Goal: Task Accomplishment & Management: Manage account settings

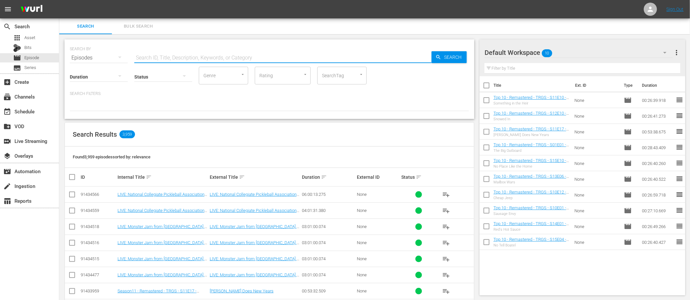
click at [165, 60] on input "text" at bounding box center [282, 58] width 297 height 16
type input "arena in 30"
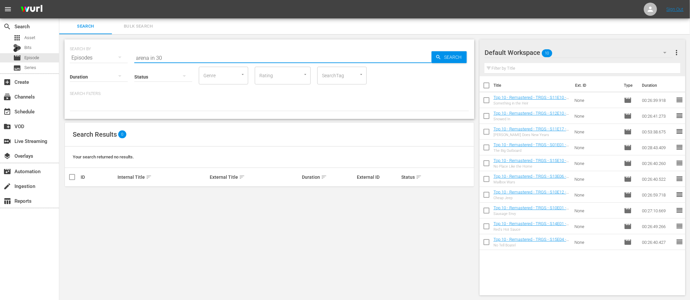
drag, startPoint x: 163, startPoint y: 56, endPoint x: 109, endPoint y: 54, distance: 54.0
click at [109, 54] on div "SEARCH BY Search By Episodes Search ID, Title, Description, Keywords, or Catego…" at bounding box center [269, 54] width 399 height 24
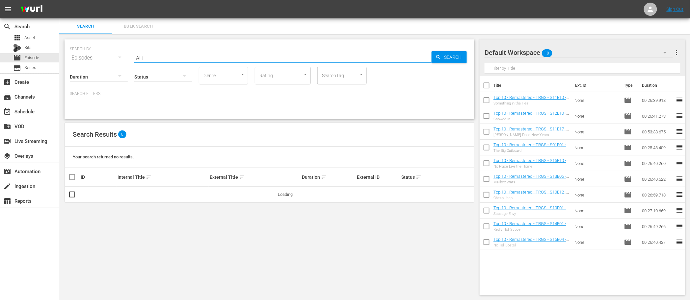
type input "AIT"
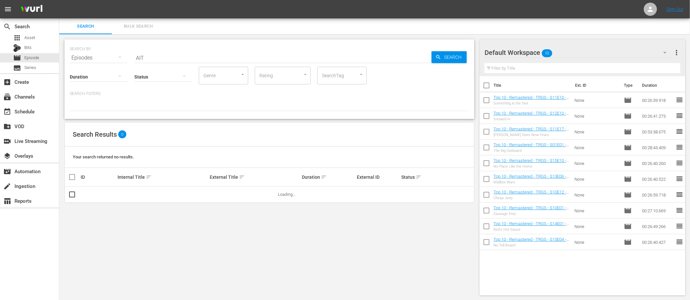
click at [158, 96] on p "Search Filters:" at bounding box center [269, 94] width 399 height 6
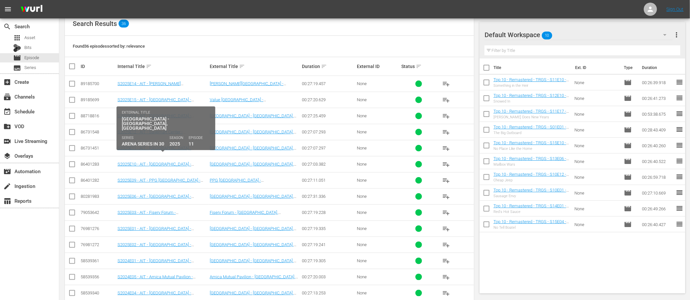
scroll to position [108, 0]
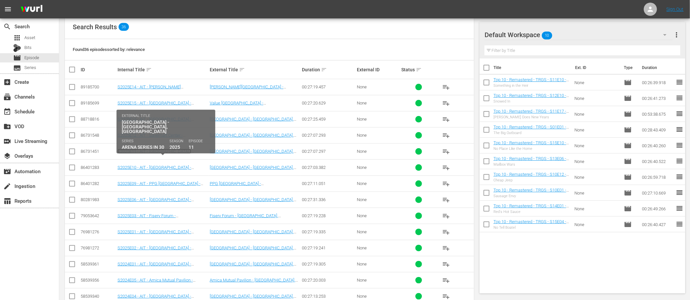
click at [193, 151] on link "S2025E11 - AIT - [GEOGRAPHIC_DATA] - [GEOGRAPHIC_DATA], [GEOGRAPHIC_DATA]" at bounding box center [158, 154] width 82 height 10
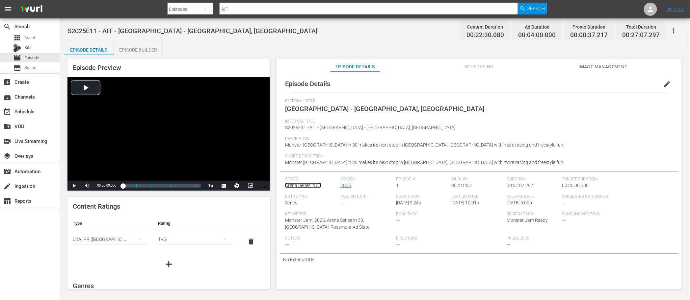
click at [304, 187] on link "Arena Series in 30" at bounding box center [303, 185] width 36 height 5
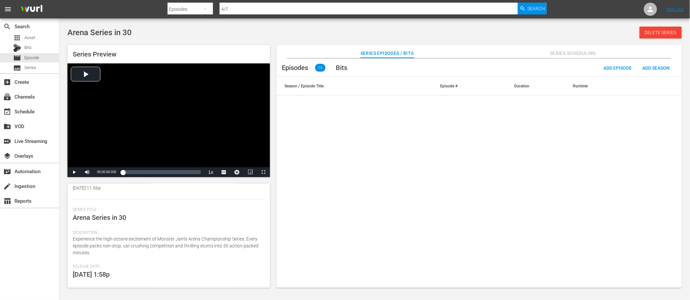
scroll to position [133, 0]
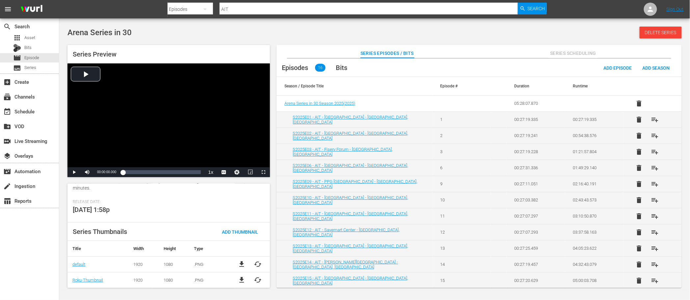
click at [194, 212] on div "Release Date: 5/13/24 1:58p" at bounding box center [169, 211] width 192 height 23
click at [356, 29] on div "Arena Series in 30 Delete Series" at bounding box center [374, 33] width 614 height 12
click at [342, 37] on div "Arena Series in 30 Delete Series" at bounding box center [374, 33] width 614 height 12
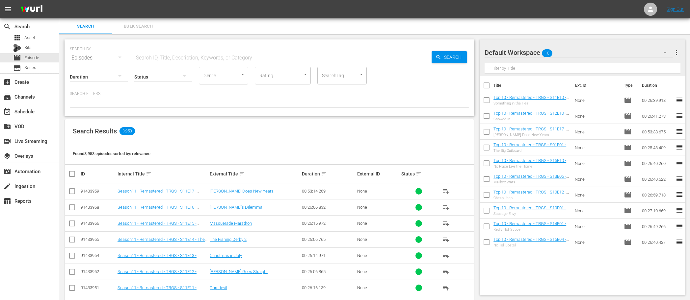
scroll to position [0, 0]
click at [151, 57] on input "text" at bounding box center [282, 58] width 297 height 16
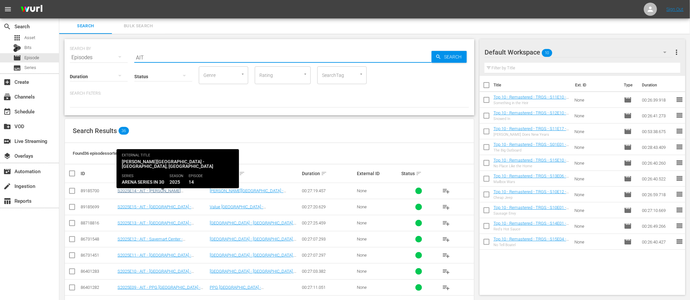
type input "AIT"
click at [170, 191] on link "S2025E14 - AIT - [PERSON_NAME][GEOGRAPHIC_DATA] - [GEOGRAPHIC_DATA], [GEOGRAPHI…" at bounding box center [159, 196] width 84 height 15
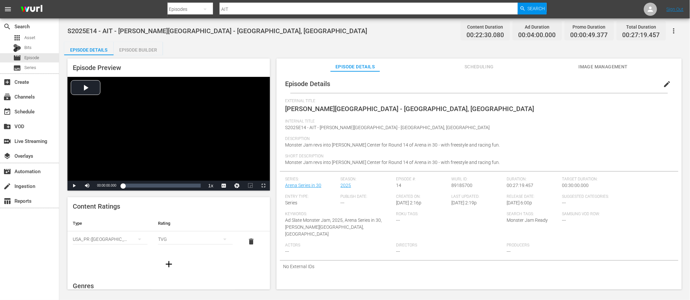
click at [539, 220] on span "Monster Jam Ready" at bounding box center [527, 220] width 41 height 5
click at [357, 28] on div "S2025E14 - AIT - Resch Center - Green Bay, WI Content Duration 00:22:30.080 Ad …" at bounding box center [374, 30] width 614 height 15
drag, startPoint x: 379, startPoint y: 110, endPoint x: 284, endPoint y: 110, distance: 95.8
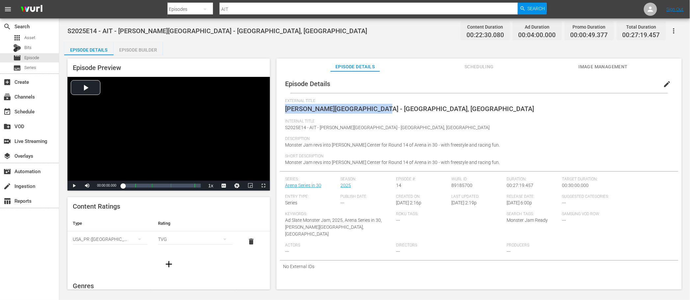
click at [284, 110] on div "Episode Details edit External Title Resch Center - Green Bay, WI Internal Title…" at bounding box center [479, 174] width 399 height 198
copy span "Resch Center - Green Bay, WI"
click at [357, 43] on div "Episode Details Episode Builder Episode Preview Video Player is loading. Play V…" at bounding box center [374, 168] width 621 height 253
click at [275, 44] on div "Episode Details Episode Builder Episode Preview Video Player is loading. Play V…" at bounding box center [374, 168] width 621 height 253
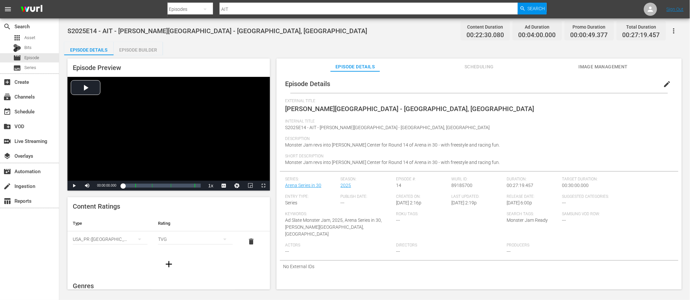
click at [275, 44] on div "Episode Details Episode Builder Episode Preview Video Player is loading. Play V…" at bounding box center [374, 168] width 621 height 253
click at [292, 38] on div "S2025E14 - AIT - Resch Center - Green Bay, WI Content Duration 00:22:30.080 Ad …" at bounding box center [374, 30] width 614 height 15
click at [290, 38] on div "S2025E14 - AIT - Resch Center - Green Bay, WI Content Duration 00:22:30.080 Ad …" at bounding box center [374, 154] width 631 height 272
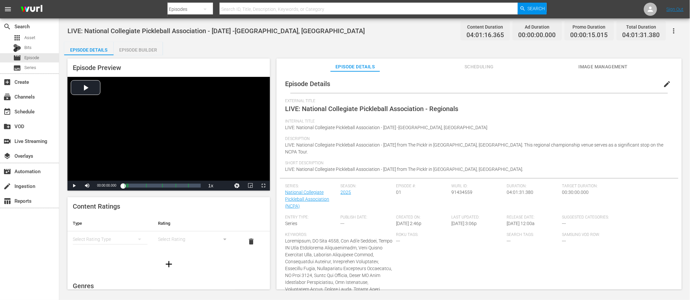
click at [324, 46] on div "Episode Details Episode Builder Episode Preview Video Player is loading. Play V…" at bounding box center [374, 168] width 621 height 253
click at [345, 43] on div "Episode Details Episode Builder Episode Preview Video Player is loading. Play V…" at bounding box center [374, 168] width 621 height 253
click at [613, 64] on span "Image Management" at bounding box center [603, 67] width 49 height 8
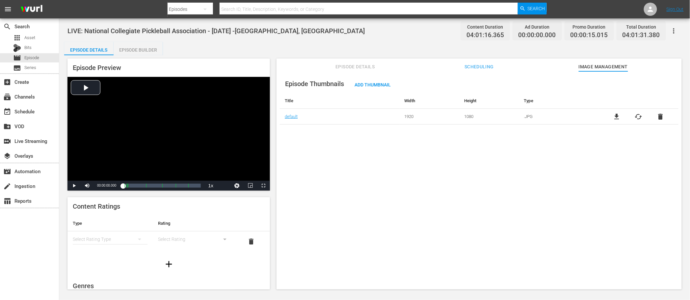
click at [314, 34] on div "LIVE: National Collegiate Pickleball Association - 10/5/2025 -Noblesville, IN C…" at bounding box center [374, 30] width 614 height 15
click at [44, 55] on div "movie Episode" at bounding box center [29, 57] width 59 height 9
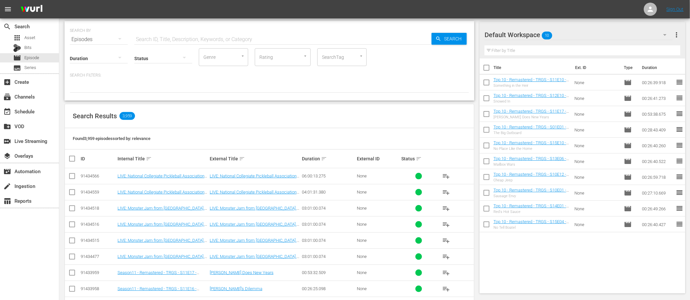
scroll to position [18, 0]
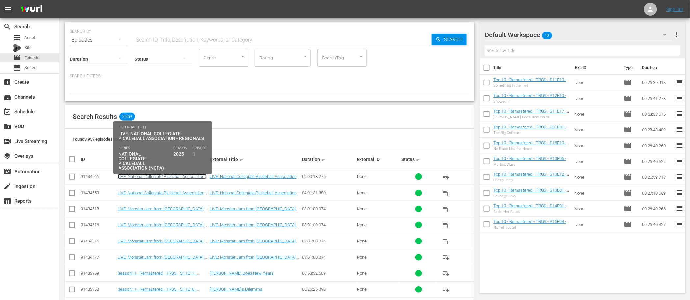
click at [179, 177] on link "LIVE: National Collegiate Pickleball Association - [DATE] - [GEOGRAPHIC_DATA], …" at bounding box center [161, 181] width 89 height 15
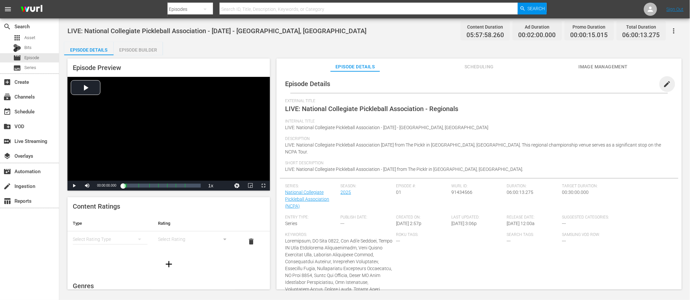
click at [666, 86] on span "edit" at bounding box center [667, 84] width 8 height 8
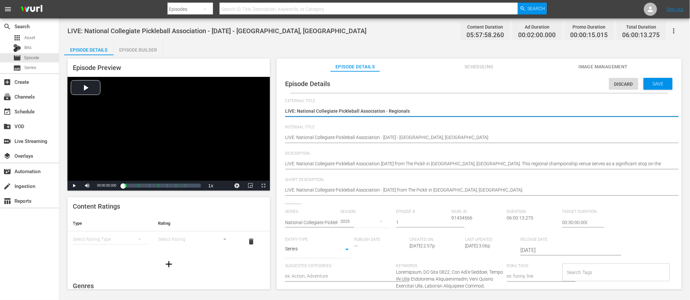
drag, startPoint x: 382, startPoint y: 112, endPoint x: 299, endPoint y: 111, distance: 83.6
click at [298, 112] on textarea "LIVE: National Collegiate Pickleball Association - Regionals" at bounding box center [477, 112] width 385 height 8
type textarea "LIVE: N - Regionals"
type textarea "LIVE: NC - Regionals"
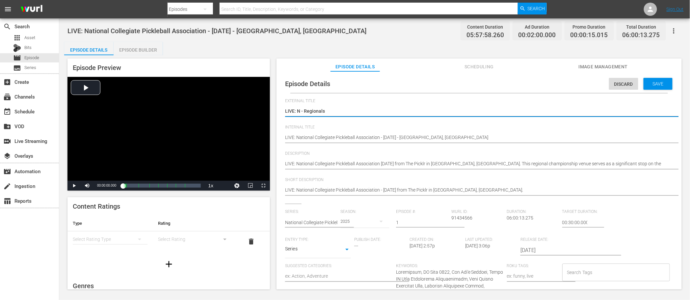
type textarea "LIVE: NC - Regionals"
type textarea "LIVE: NCP - Regionals"
type textarea "LIVE: NCPA - Regionals"
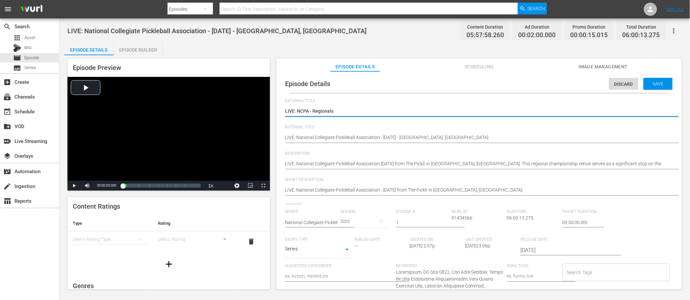
type textarea "LIVE: NCPA- Regionals"
type textarea "LIVE: NCPA Regionals"
click at [340, 112] on textarea "LIVE: National Collegiate Pickleball Association - Regionals" at bounding box center [477, 112] width 385 height 8
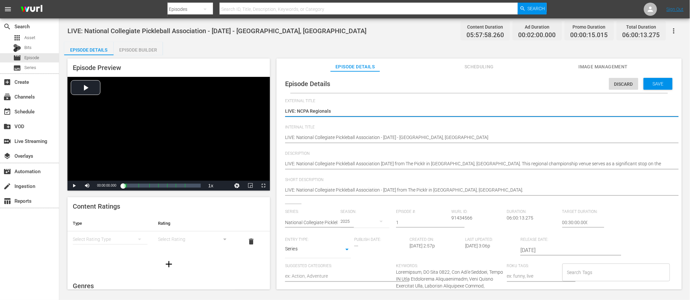
type textarea "LIVE: NCPA Regionals"
type textarea "LIVE: NCPA Regionals -"
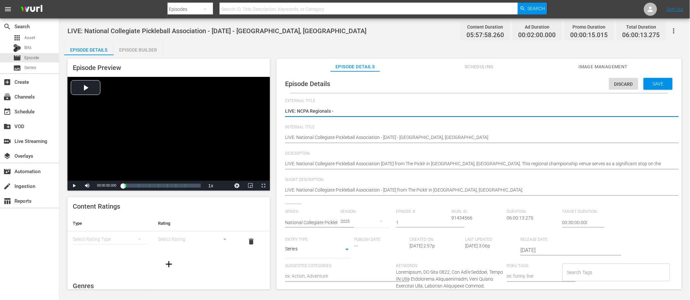
type textarea "LIVE: NCPA Regionals -"
type textarea "LIVE: NCPA Regionals - N"
type textarea "LIVE: NCPA Regionals - No"
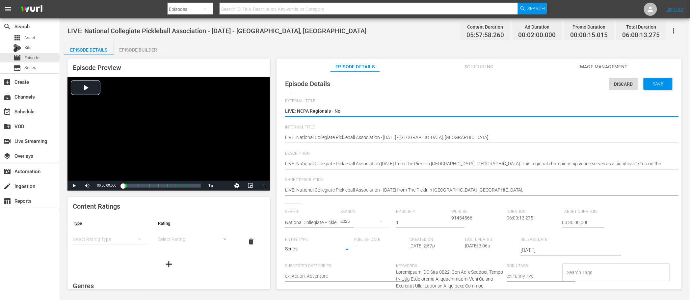
type textarea "LIVE: NCPA Regionals - N"
type textarea "LIVE: NCPA Regionals -"
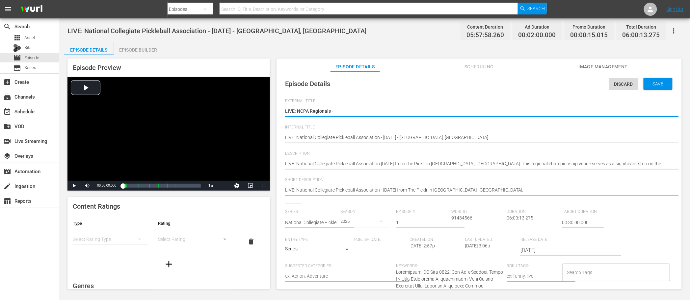
type textarea "LIVE: NCPA Regionals -"
type textarea "LIVE: NCPA Regionals"
type textarea "LIVE: NCPA Regionals f"
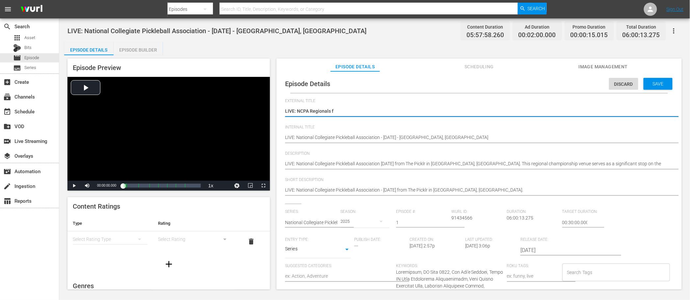
type textarea "LIVE: NCPA Regionals fr"
type textarea "LIVE: NCPA Regionals fro"
type textarea "LIVE: NCPA Regionals from"
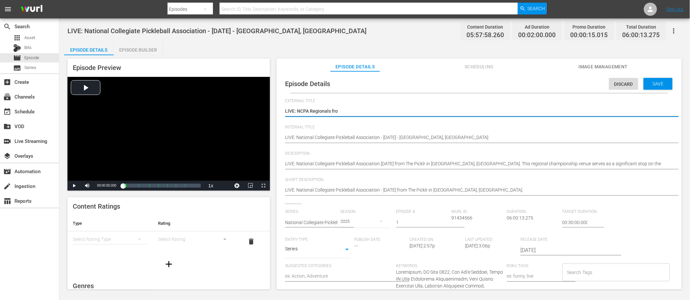
type textarea "LIVE: NCPA Regionals from"
type textarea "LIVE: NCPA Regionals from N"
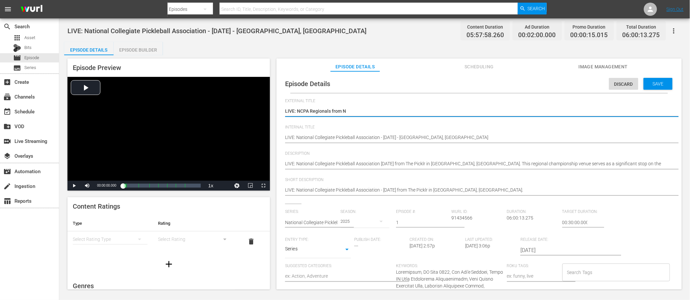
type textarea "LIVE: NCPA Regionals from No"
type textarea "LIVE: NCPA Regionals from Not"
type textarea "LIVE: NCPA Regionals from Notb"
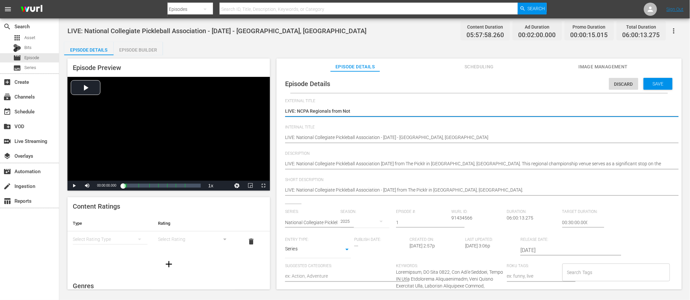
type textarea "LIVE: NCPA Regionals from Notb"
type textarea "LIVE: NCPA Regionals from Notbl"
type textarea "LIVE: NCPA Regionals from Notble"
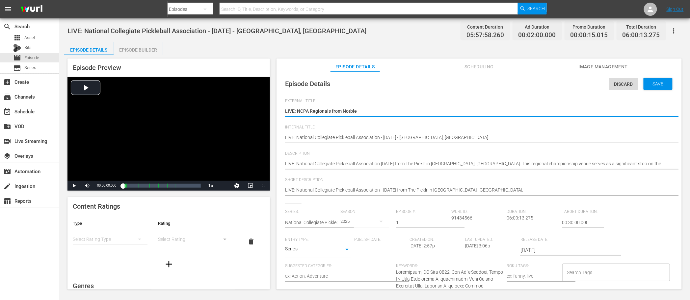
type textarea "LIVE: NCPA Regionals from Notbles"
type textarea "LIVE: NCPA Regionals from Notblesv"
type textarea "LIVE: NCPA Regionals from Notblesvi"
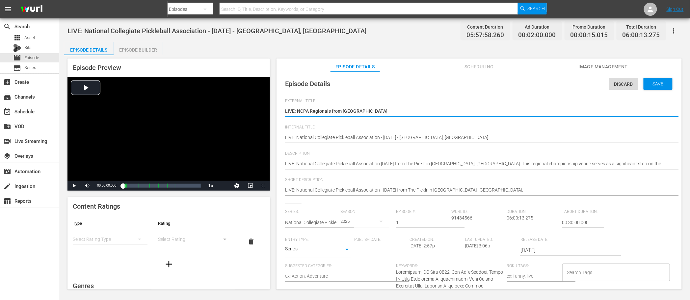
type textarea "LIVE: NCPA Regionals from Notblesvi"
type textarea "LIVE: NCPA Regionals from Notblesvil"
type textarea "LIVE: NCPA Regionals from Notblesvill"
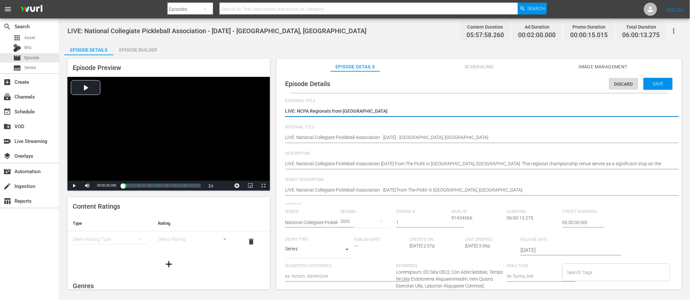
type textarea "LIVE: NCPA Regionals from Notblesvil"
type textarea "LIVE: NCPA Regionals from Notblesvi"
type textarea "LIVE: NCPA Regionals from Notblesv"
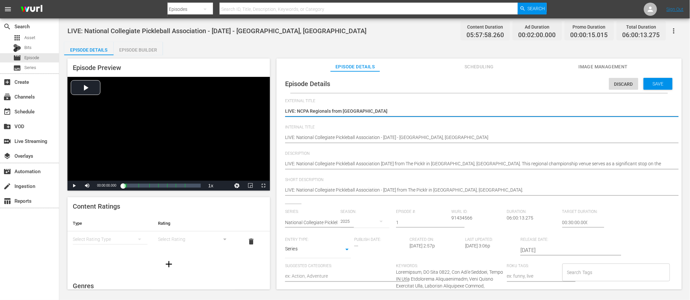
type textarea "LIVE: NCPA Regionals from Notblesv"
type textarea "LIVE: NCPA Regionals from Notbles"
type textarea "LIVE: NCPA Regionals from Notble"
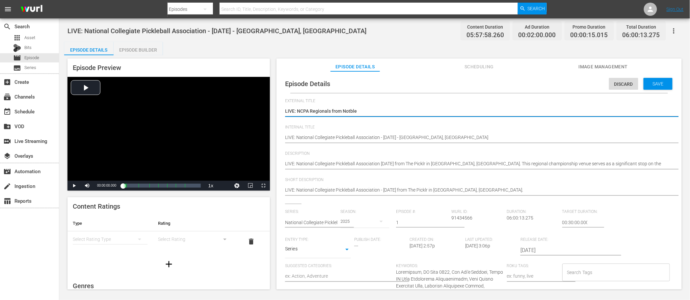
type textarea "LIVE: NCPA Regionals from Notbl"
type textarea "LIVE: NCPA Regionals from Notb"
type textarea "LIVE: NCPA Regionals from Not"
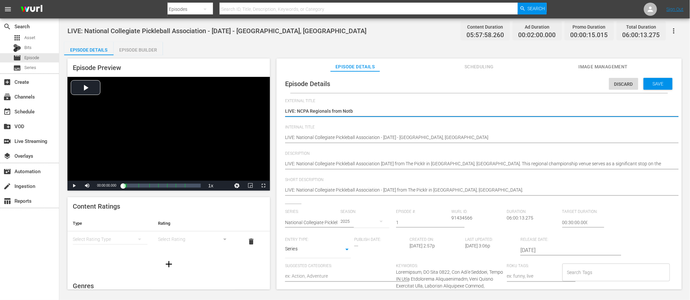
type textarea "LIVE: NCPA Regionals from Not"
type textarea "LIVE: NCPA Regionals from No"
type textarea "LIVE: NCPA Regionals from N"
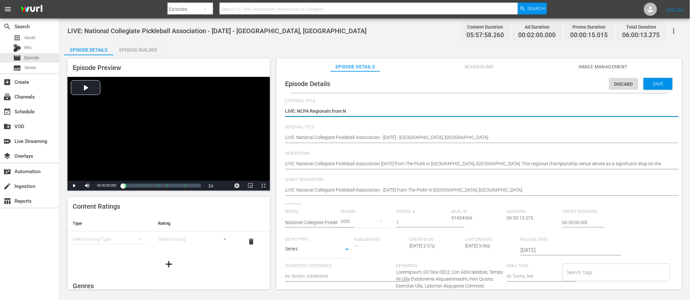
type textarea "LIVE: NCPA Regionals from Nb"
type textarea "LIVE: NCPA Regionals from N"
type textarea "LIVE: NCPA Regionals from No"
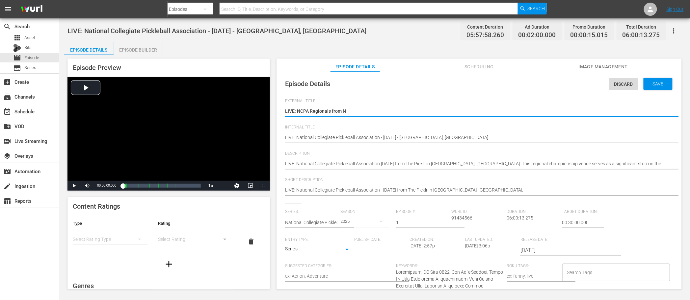
type textarea "LIVE: NCPA Regionals from No"
type textarea "LIVE: NCPA Regionals from Nob"
type textarea "LIVE: NCPA Regionals from Nobl"
type textarea "LIVE: NCPA Regionals from Noble"
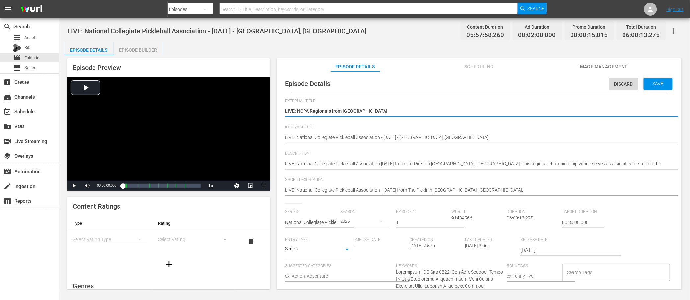
type textarea "LIVE: NCPA Regionals from Nobles"
type textarea "LIVE: NCPA Regionals from Noblesv"
type textarea "LIVE: NCPA Regionals from Noblesvi"
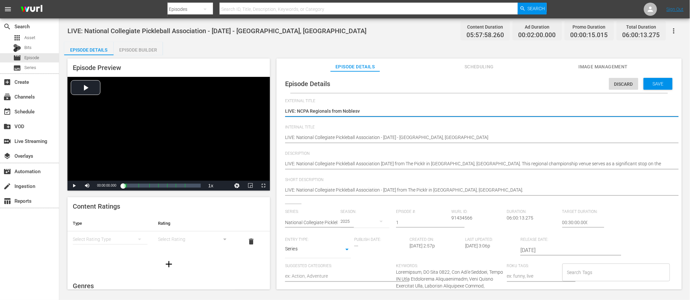
type textarea "LIVE: NCPA Regionals from Noblesvi"
type textarea "LIVE: NCPA Regionals from Noblesvil"
type textarea "LIVE: NCPA Regionals from Noblesvill"
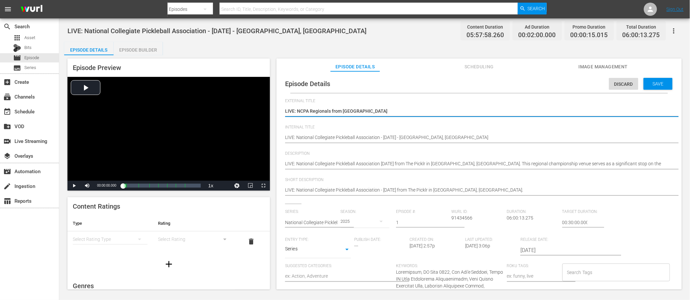
type textarea "LIVE: NCPA Regionals from Noblesville"
type textarea "LIVE: NCPA Regionals from Noblesville,"
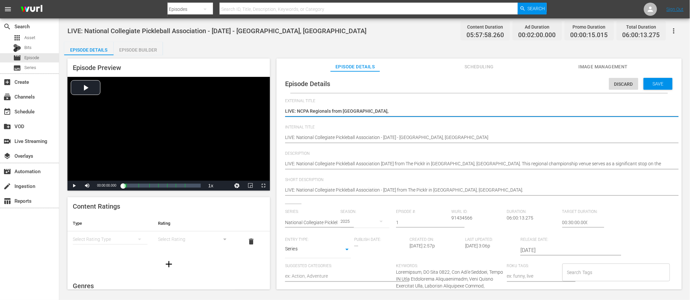
type textarea "LIVE: NCPA Regionals from Noblesville,"
type textarea "LIVE: NCPA Regionals from Noblesville, I"
type textarea "LIVE: NCPA Regionals from [GEOGRAPHIC_DATA], [GEOGRAPHIC_DATA]"
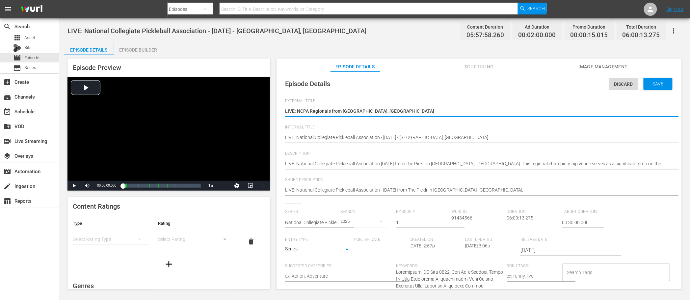
type textarea "LIVE: NCPA Regionals from [GEOGRAPHIC_DATA], [GEOGRAPHIC_DATA]"
type textarea "LIVE: NCPA Regionals from Noblesville, IN 1"
type textarea "LIVE: NCPA Regionals from Noblesville, IN 10"
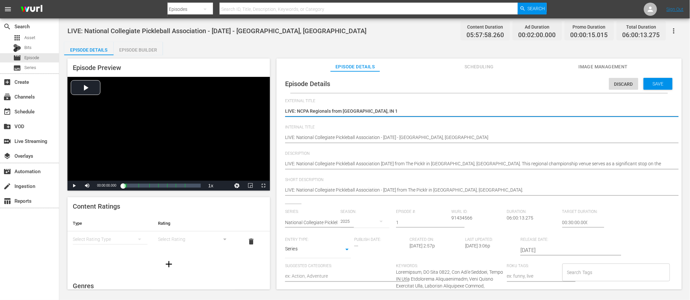
type textarea "LIVE: NCPA Regionals from Noblesville, IN 10"
type textarea "LIVE: NCPA Regionals from Noblesville, IN 10/"
type textarea "LIVE: NCPA Regionals from Noblesville, IN 10/4"
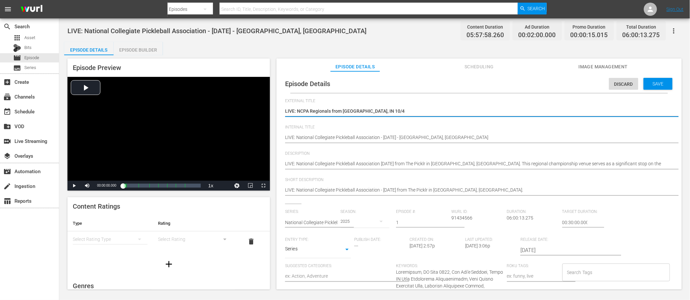
type textarea "LIVE: NCPA Regionals from Noblesville, IN 10/4/"
type textarea "LIVE: NCPA Regionals from Noblesville, IN 10/4/2"
type textarea "LIVE: NCPA Regionals from Noblesville, IN 10/4/20"
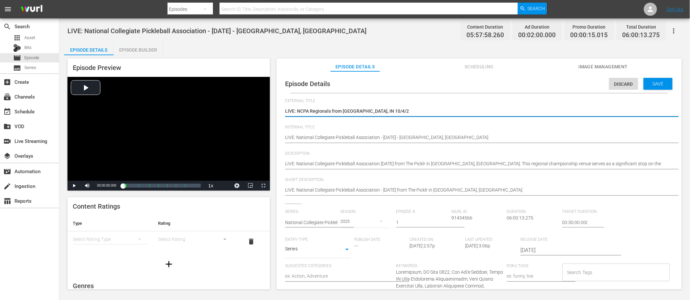
type textarea "LIVE: NCPA Regionals from Noblesville, IN 10/4/20"
type textarea "LIVE: NCPA Regionals from Noblesville, IN 10/4/202"
type textarea "LIVE: NCPA Regionals from Noblesville, IN 10/4/2025"
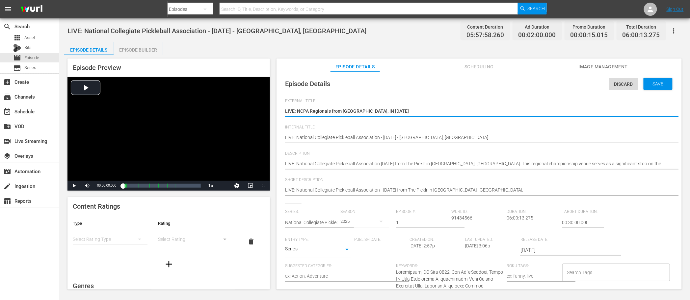
click at [374, 109] on textarea "LIVE: National Collegiate Pickleball Association - Regionals" at bounding box center [477, 112] width 385 height 8
drag, startPoint x: 383, startPoint y: 112, endPoint x: 400, endPoint y: 112, distance: 16.5
click at [400, 112] on textarea "LIVE: National Collegiate Pickleball Association - Regionals" at bounding box center [477, 112] width 385 height 8
type textarea "LIVE: NCPA Regionals from [GEOGRAPHIC_DATA], [GEOGRAPHIC_DATA]"
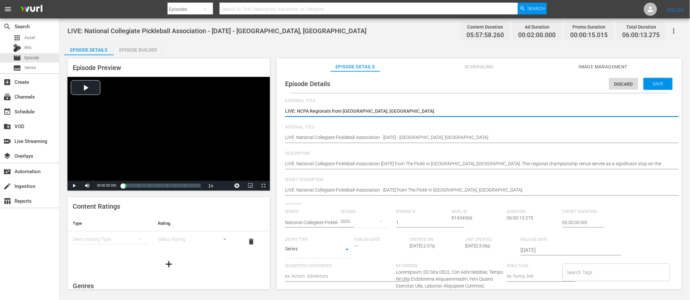
type textarea "LIVE: NCPA Regionals from [GEOGRAPHIC_DATA], [GEOGRAPHIC_DATA]"
click at [435, 49] on div "Episode Details Episode Builder Episode Preview Video Player is loading. Play V…" at bounding box center [374, 168] width 621 height 253
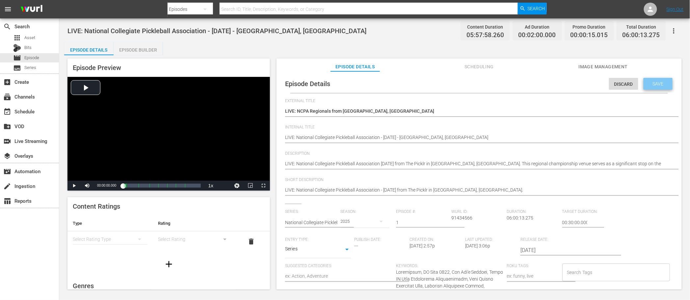
click at [647, 84] on span "Save" at bounding box center [657, 83] width 21 height 5
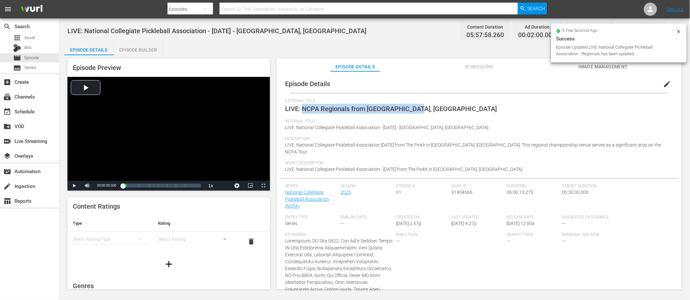
drag, startPoint x: 379, startPoint y: 109, endPoint x: 303, endPoint y: 108, distance: 75.4
click at [303, 108] on div "External Title LIVE: NCPA Regionals from Noblesville, IN" at bounding box center [479, 109] width 388 height 20
copy span "NCPA Regionals from Noblesville, IN"
click at [235, 55] on div "Episode Preview Video Player is loading. Play Video Play Mute Current Time 00:0…" at bounding box center [374, 175] width 621 height 240
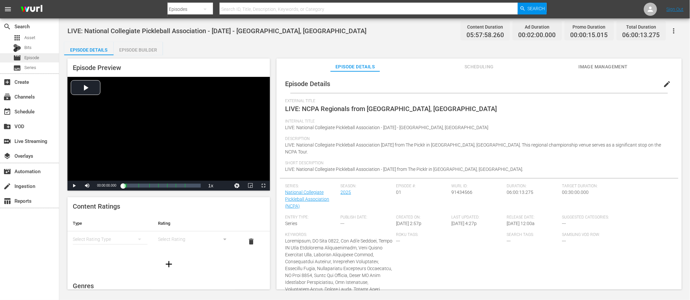
click at [31, 58] on span "Episode" at bounding box center [31, 58] width 15 height 7
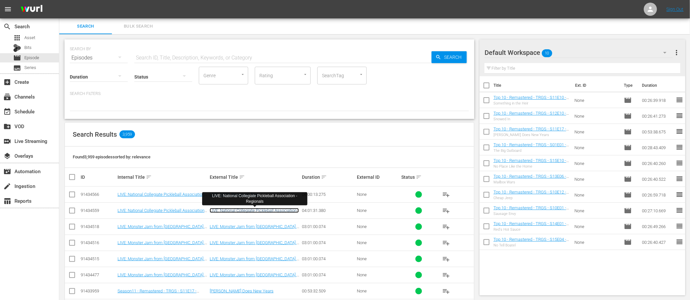
click at [241, 210] on link "LIVE: National Collegiate Pickleball Association - Regionals" at bounding box center [254, 213] width 89 height 10
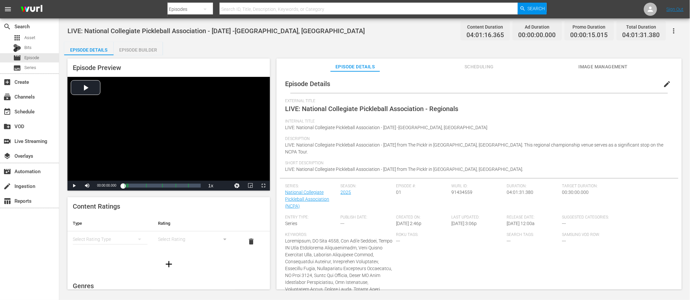
click at [663, 84] on span "edit" at bounding box center [667, 84] width 8 height 8
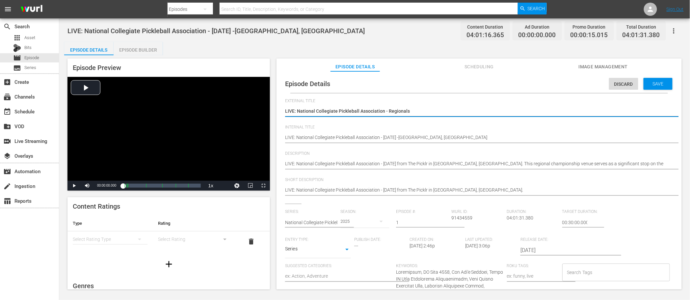
drag, startPoint x: 420, startPoint y: 110, endPoint x: 272, endPoint y: 111, distance: 147.4
click at [272, 111] on div "Episode Preview Video Player is loading. Play Video Play Mute Current Time 00:0…" at bounding box center [374, 175] width 621 height 240
type textarea "NCPA Regionals from Noblesville, IN"
click at [285, 111] on textarea "LIVE: National Collegiate Pickleball Association - Regionals" at bounding box center [477, 112] width 385 height 8
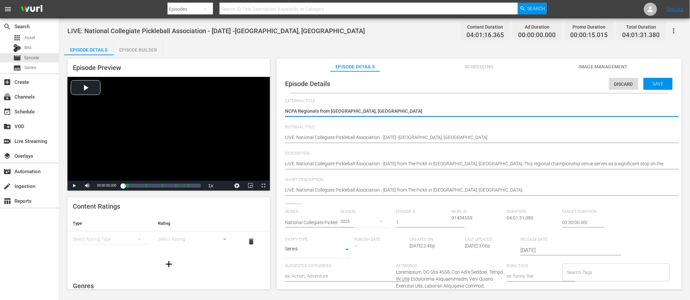
type textarea "LNCPA Regionals from Noblesville, IN"
type textarea "LINCPA Regionals from Noblesville, IN"
type textarea "LIVNCPA Regionals from Noblesville, IN"
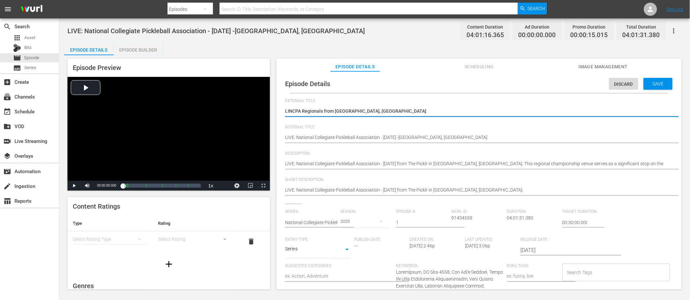
type textarea "LIVNCPA Regionals from Noblesville, IN"
type textarea "LIVENCPA Regionals from Noblesville, IN"
type textarea "LIVE:NCPA Regionals from Noblesville, IN"
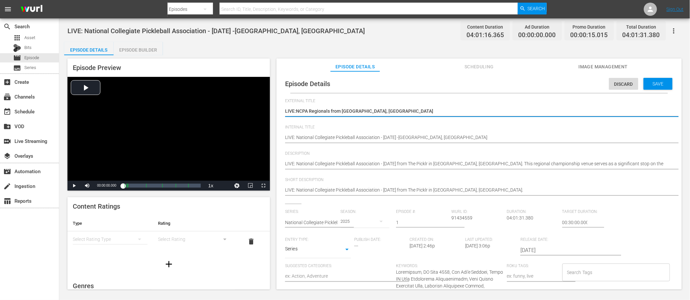
type textarea "LIVE: NCPA Regionals from [GEOGRAPHIC_DATA], [GEOGRAPHIC_DATA]"
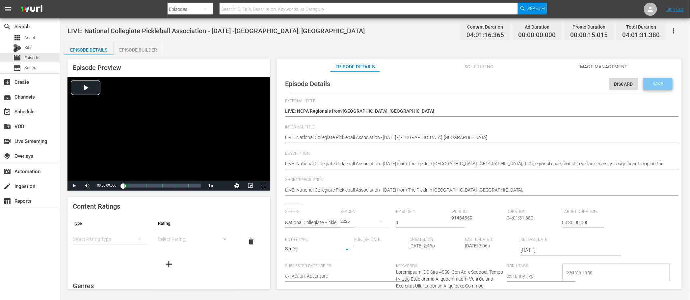
click at [647, 84] on span "Save" at bounding box center [657, 83] width 21 height 5
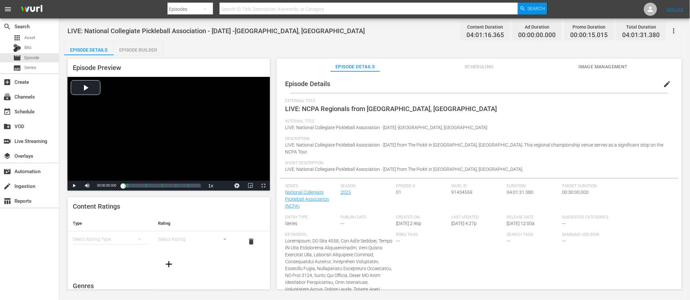
click at [276, 43] on div "Episode Details Episode Builder Episode Preview Video Player is loading. Play V…" at bounding box center [374, 168] width 621 height 253
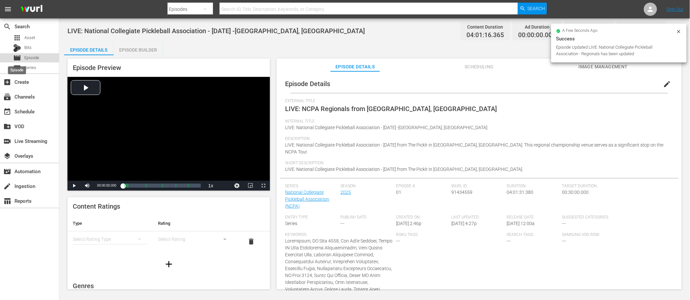
click at [20, 57] on span "movie" at bounding box center [17, 58] width 8 height 8
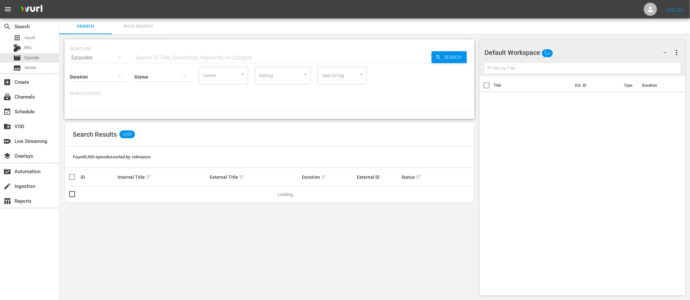
scroll to position [0, 0]
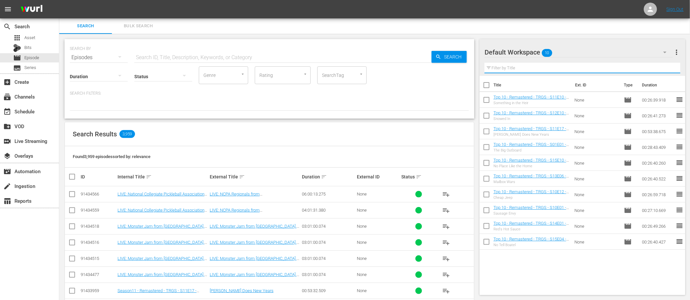
click at [548, 69] on input "text" at bounding box center [582, 68] width 196 height 11
click at [563, 54] on div "Default Workspace 10" at bounding box center [578, 52] width 188 height 18
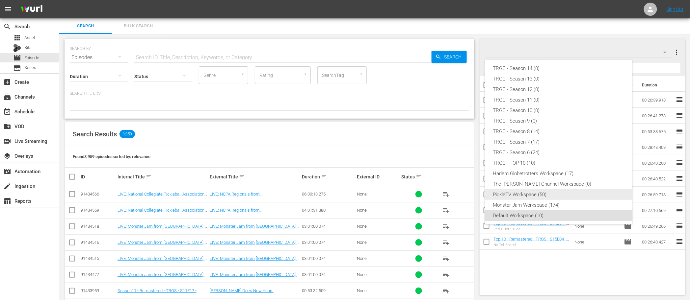
scroll to position [42, 0]
click at [535, 199] on div "PickleTV Workspace (50)" at bounding box center [559, 197] width 132 height 11
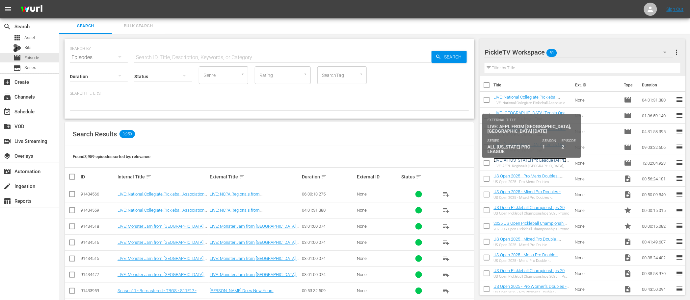
click at [537, 161] on link "LIVE: All Florida Pro League (AFPL) Sunrise, Florida 9/13/2025" at bounding box center [529, 165] width 73 height 15
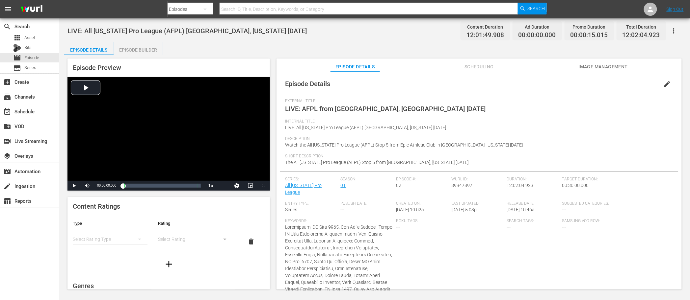
click at [676, 31] on icon "button" at bounding box center [674, 31] width 8 height 8
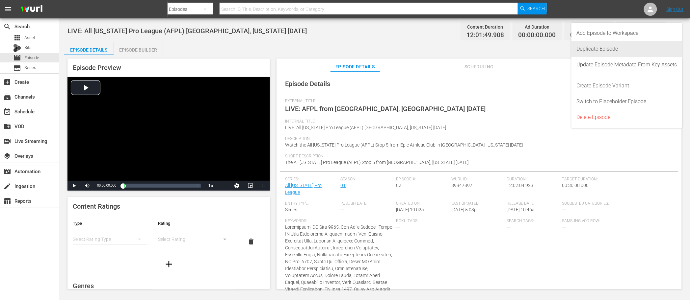
click at [633, 47] on div "Duplicate Episode" at bounding box center [627, 49] width 100 height 16
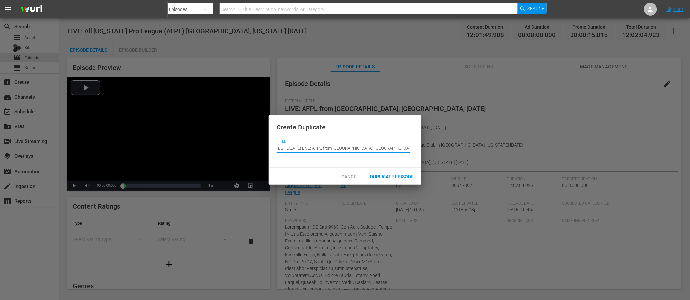
drag, startPoint x: 303, startPoint y: 148, endPoint x: 268, endPoint y: 148, distance: 34.9
click at [268, 148] on div "Create Duplicate Title Episode Title (DUPLICATE) LIVE: AFPL from Sunrise, FL 9/…" at bounding box center [345, 150] width 690 height 300
click at [313, 147] on input "(DUPLICATE) LIVE: AFPL from Sunrise, FL 9/13/2025" at bounding box center [343, 148] width 134 height 16
drag, startPoint x: 302, startPoint y: 148, endPoint x: 271, endPoint y: 146, distance: 32.0
click at [271, 146] on div "Create Duplicate Title Episode Title (DUPLICATE) LIVE: AFPL from Sunrise, FL 9/…" at bounding box center [345, 142] width 153 height 53
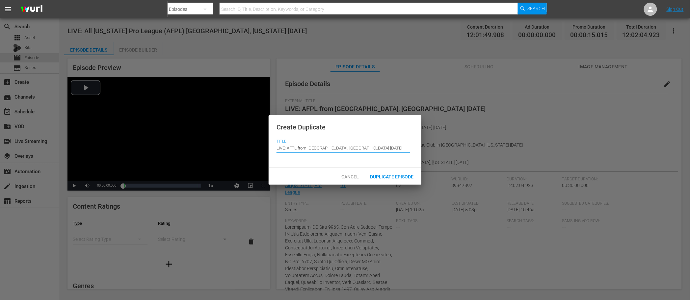
drag, startPoint x: 361, startPoint y: 149, endPoint x: 308, endPoint y: 146, distance: 52.4
click at [308, 146] on input "LIVE: AFPL from Sunrise, FL 9/13/2025" at bounding box center [343, 148] width 134 height 16
click at [339, 151] on input "LIVE: AFPL from Sunrise, FL 9/13/2025" at bounding box center [343, 148] width 134 height 16
click at [317, 147] on input "LIVE: AFPL from Sunrise, FL 9/13/2025" at bounding box center [343, 148] width 134 height 16
drag, startPoint x: 308, startPoint y: 148, endPoint x: 361, endPoint y: 148, distance: 53.6
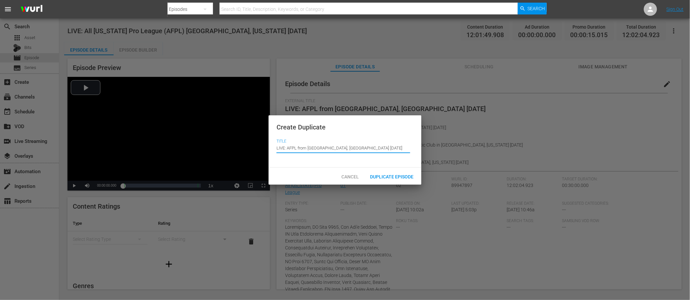
click at [365, 148] on input "LIVE: AFPL from Sunrise, FL 9/13/2025" at bounding box center [343, 148] width 134 height 16
click at [298, 148] on input "LIVE: AFPL from Fort Myers" at bounding box center [343, 148] width 134 height 16
click at [354, 149] on input "LIVE: AFPL Playoffs from Fort Myers" at bounding box center [343, 148] width 134 height 16
type input "LIVE: AFPL Playoffs from Fort Myers, FL"
click at [398, 176] on span "Duplicate Episode" at bounding box center [392, 176] width 54 height 5
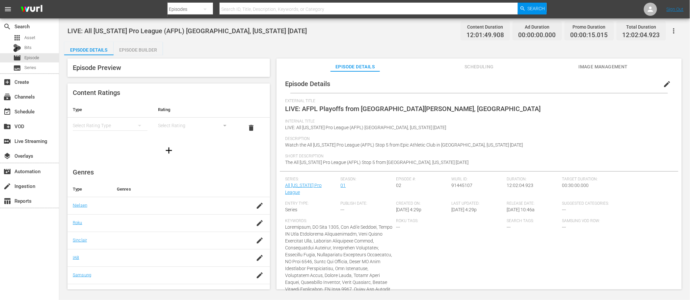
click at [659, 82] on button "edit" at bounding box center [667, 84] width 16 height 16
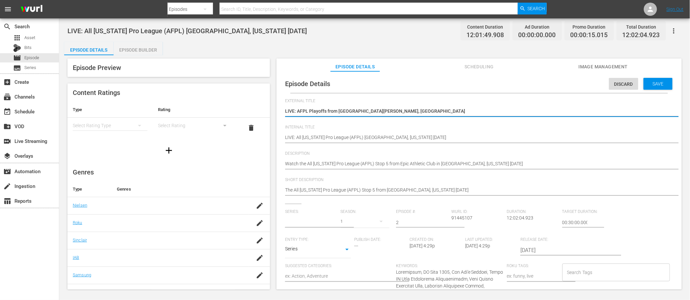
type input "All Florida Pro League"
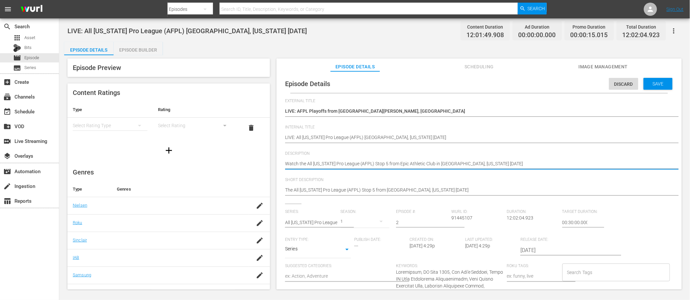
click at [419, 165] on textarea "Watch the All Florida Pro League (AFPL) Stop 5 from Epic Athletic Club in Sunri…" at bounding box center [477, 165] width 385 height 8
paste textarea "For the past 6 months, the best teams in Florida have battled it out across the…"
type textarea "For the past 6 months, the best teams in Florida have battled it out across the…"
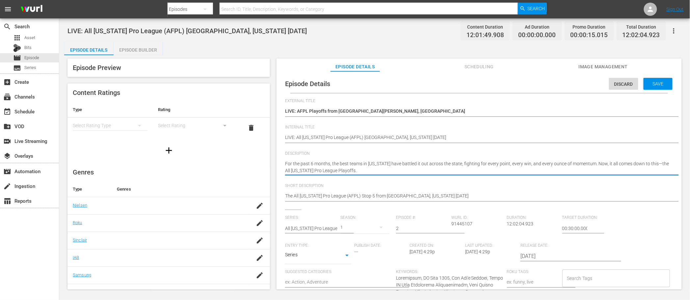
type textarea "For the past 6 months, the best teams in Florida have battled it out across the…"
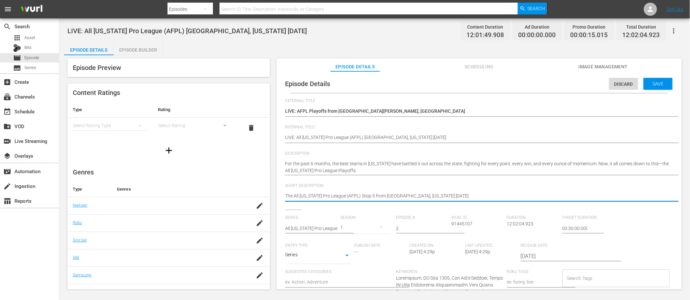
click at [377, 195] on textarea "The All Florida Pro League (AFPL) Stop 5 from Sunrise, Florida 9/13/2025" at bounding box center [477, 197] width 385 height 8
click at [378, 195] on textarea "The All Florida Pro League (AFPL) Stop 5 from Sunrise, Florida 9/13/2025" at bounding box center [477, 197] width 385 height 8
paste textarea "For the past 6 months, the best teams in Florida have battled it out across the…"
type textarea "For the past 6 months, the best teams in Florida have battled it out across the…"
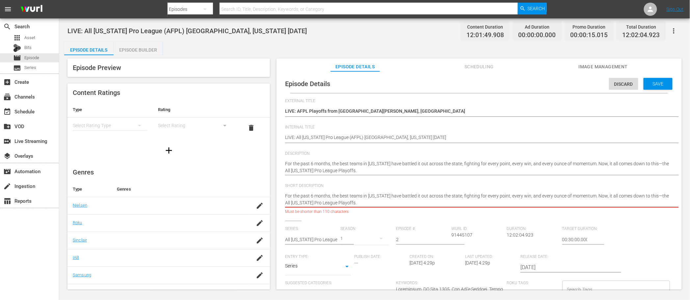
drag, startPoint x: 588, startPoint y: 195, endPoint x: 285, endPoint y: 197, distance: 302.4
click at [285, 197] on textarea "The All Florida Pro League (AFPL) Stop 5 from Sunrise, Florida 9/13/2025" at bounding box center [477, 200] width 385 height 14
type textarea "Now, it all comes down to this—the All Florida Pro League Playoffs."
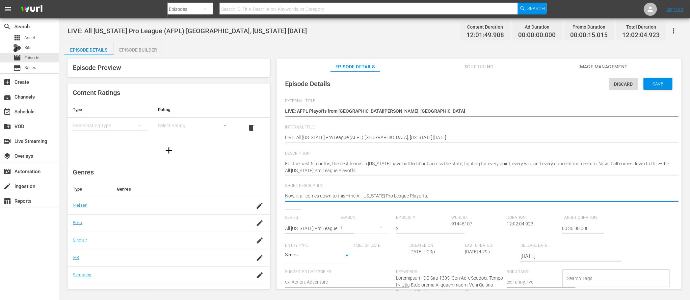
click at [428, 196] on textarea "The All Florida Pro League (AFPL) Stop 5 from Sunrise, Florida 9/13/2025" at bounding box center [477, 197] width 385 height 8
type textarea "Now, it all comes down to this—the All Florida Pro League Playoffs"
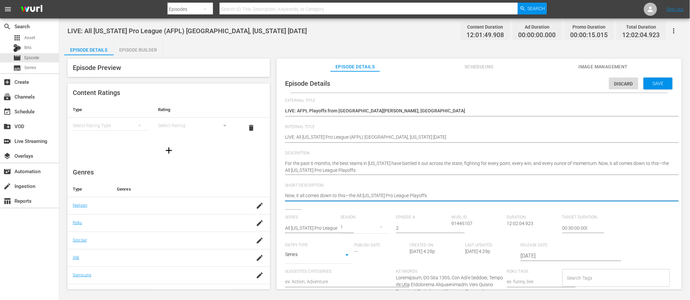
type textarea "Now, it all comes down to this—the All Florida Pro League Playoffs"
type textarea "Now, it all comes down to this—the All Florida Pro League Playoffs f"
type textarea "Now, it all comes down to this—the All Florida Pro League Playoffs fr"
type textarea "Now, it all comes down to this—the All Florida Pro League Playoffs fro"
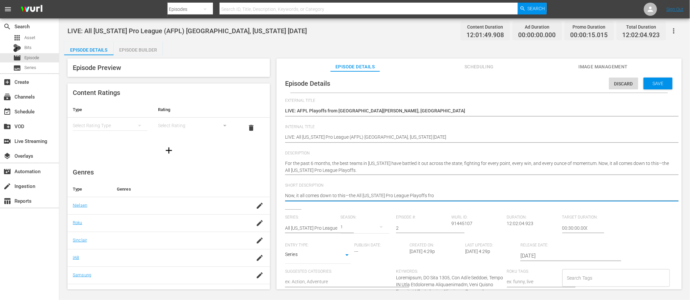
type textarea "Now, it all comes down to this—the All Florida Pro League Playoffs from"
type textarea "Now, it all comes down to this—the All Florida Pro League Playoffs from F"
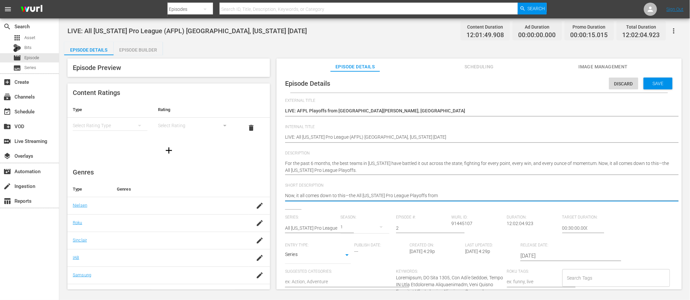
type textarea "Now, it all comes down to this—the All Florida Pro League Playoffs from F"
type textarea "Now, it all comes down to this—the All Florida Pro League Playoffs from Ft"
type textarea "Now, it all comes down to this—the All Florida Pro League Playoffs from Ft."
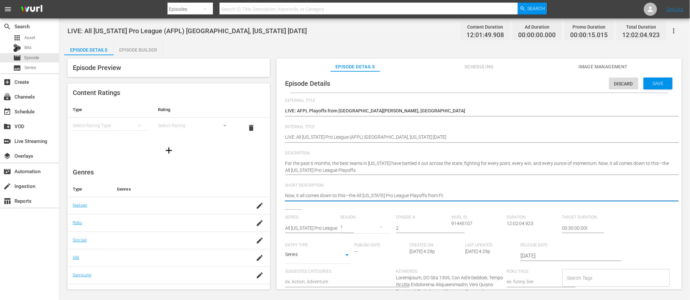
type textarea "Now, it all comes down to this—the All Florida Pro League Playoffs from Ft."
type textarea "Now, it all comes down to this—the All Florida Pro League Playoffs from Ft"
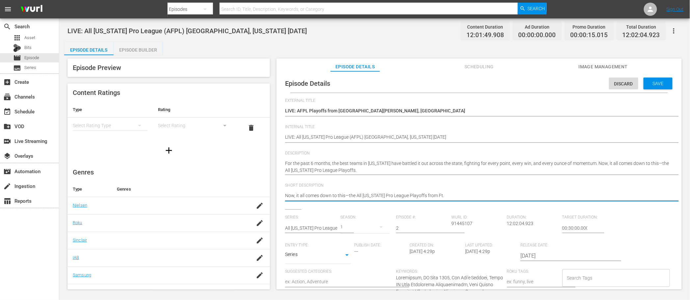
type textarea "Now, it all comes down to this—the All Florida Pro League Playoffs from Ft"
type textarea "Now, it all comes down to this—the All Florida Pro League Playoffs from F"
type textarea "Now, it all comes down to this—the All Florida Pro League Playoffs from Fo"
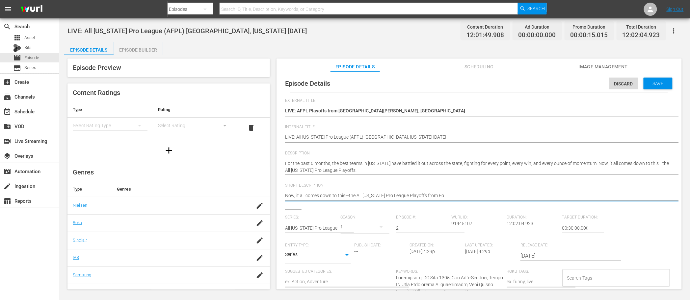
type textarea "Now, it all comes down to this—the All Florida Pro League Playoffs from For"
type textarea "Now, it all comes down to this—the All Florida Pro League Playoffs from Fort"
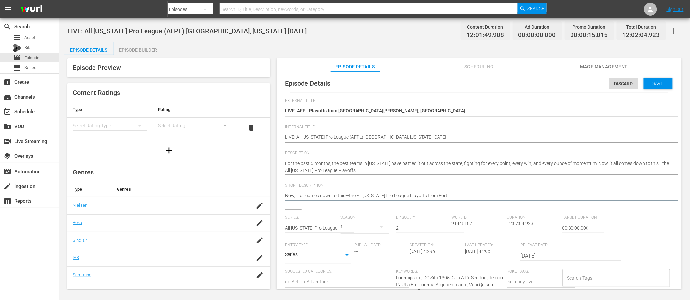
type textarea "Now, it all comes down to this—the All Florida Pro League Playoffs from Fort"
type textarea "Now, it all comes down to this—the All Florida Pro League Playoffs from Fort M"
type textarea "Now, it all comes down to this—the All Florida Pro League Playoffs from Fort My"
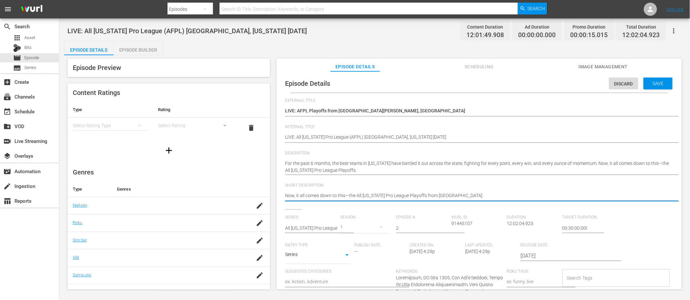
type textarea "Now, it all comes down to this—the All Florida Pro League Playoffs from Fort Mye"
type textarea "Now, it all comes down to this—the All Florida Pro League Playoffs from Fort My…"
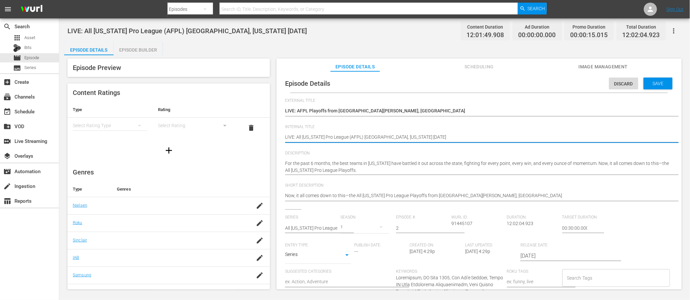
drag, startPoint x: 388, startPoint y: 138, endPoint x: 417, endPoint y: 138, distance: 28.6
drag, startPoint x: 398, startPoint y: 138, endPoint x: 389, endPoint y: 138, distance: 9.2
click at [389, 138] on textarea "LIVE: All Florida Pro League (AFPL) Sunrise, Florida 9/13/2025" at bounding box center [477, 138] width 385 height 8
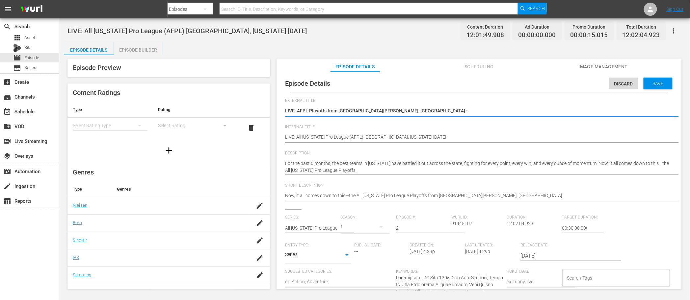
paste textarea "10/4/2025"
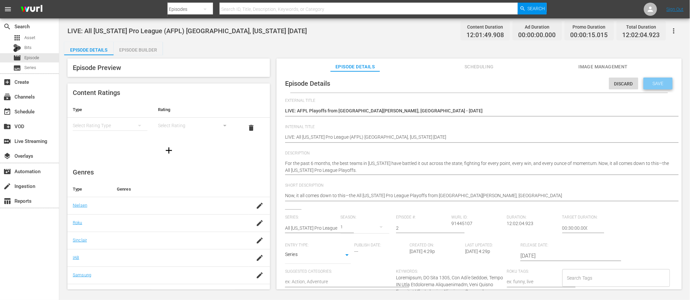
click at [657, 86] on div "Save" at bounding box center [657, 84] width 29 height 12
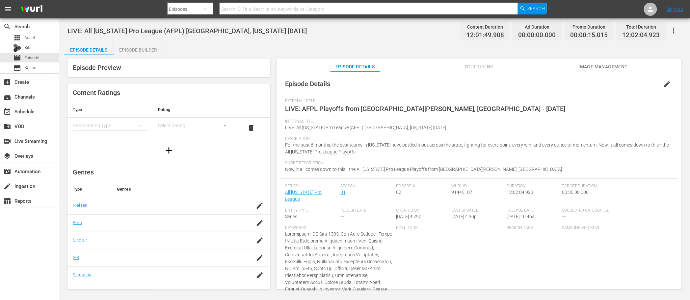
click at [663, 84] on span "edit" at bounding box center [667, 84] width 8 height 8
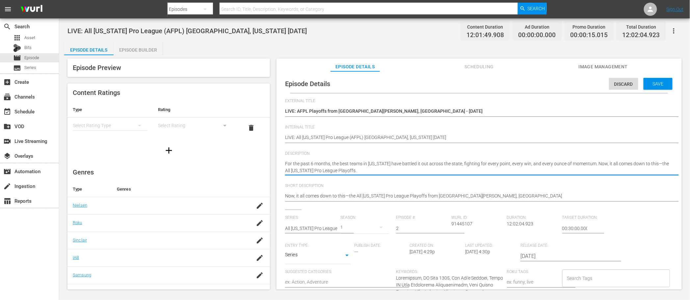
click at [391, 172] on textarea "For the past 6 months, the best teams in Florida have battled it out across the…" at bounding box center [477, 168] width 385 height 14
click at [647, 84] on span "Save" at bounding box center [657, 83] width 21 height 5
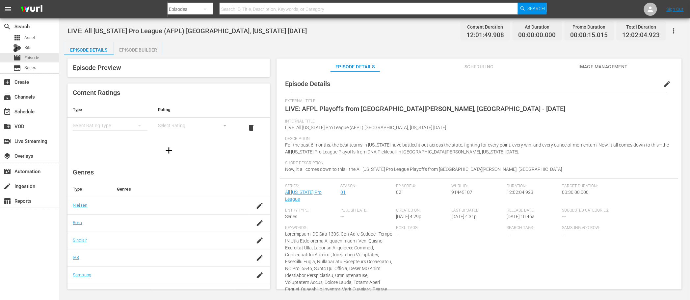
click at [154, 47] on div "Episode Builder" at bounding box center [138, 50] width 49 height 16
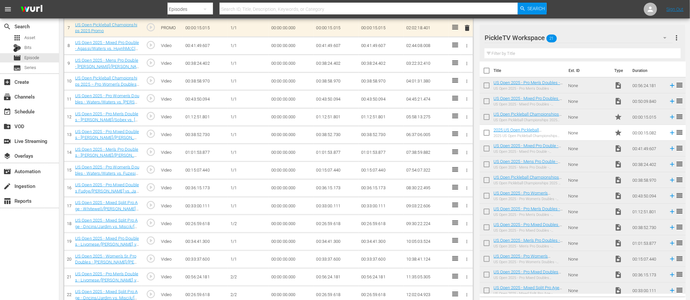
scroll to position [195, 0]
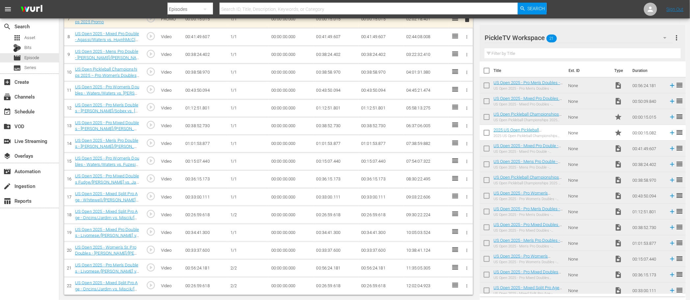
click at [466, 285] on icon "button" at bounding box center [466, 286] width 5 height 5
click at [452, 286] on span "DELETE ASSET" at bounding box center [445, 286] width 41 height 6
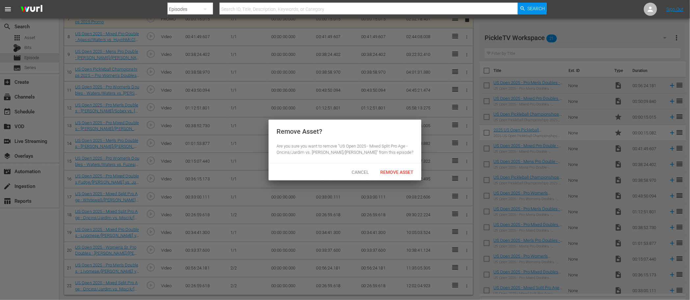
click at [410, 208] on div at bounding box center [345, 150] width 690 height 300
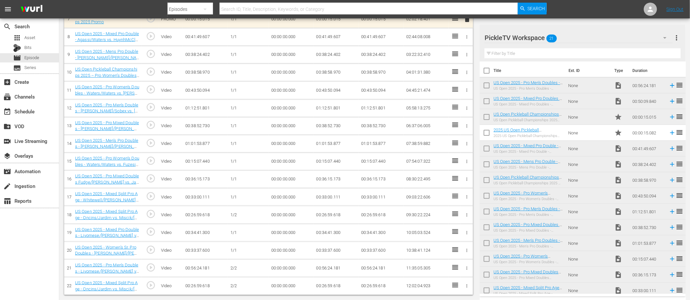
scroll to position [0, 0]
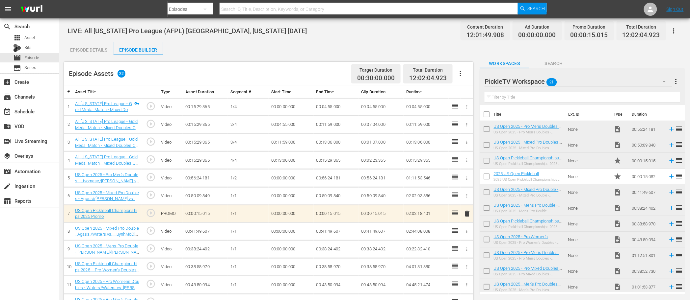
click at [99, 53] on div "Episode Details" at bounding box center [88, 50] width 49 height 16
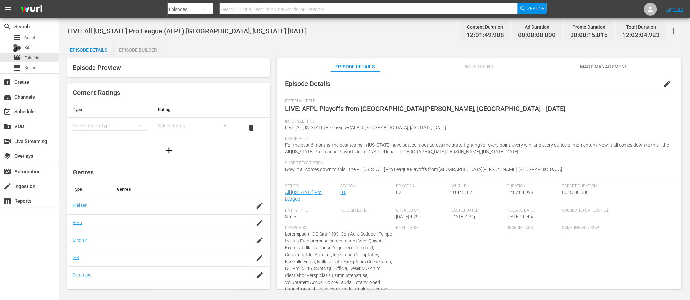
click at [147, 52] on div "Episode Builder" at bounding box center [138, 50] width 49 height 16
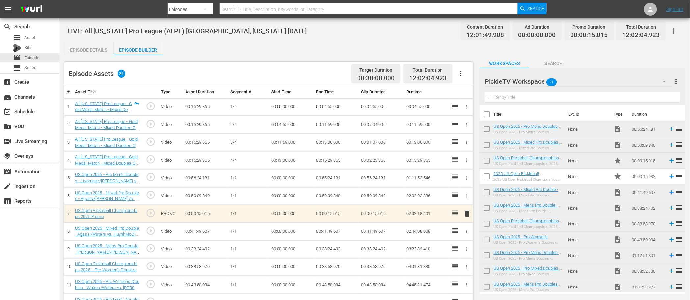
scroll to position [195, 0]
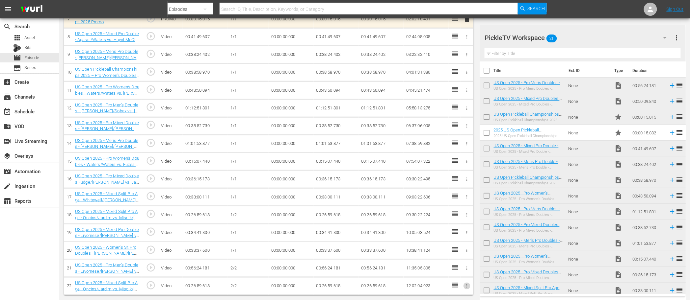
click at [466, 287] on icon "button" at bounding box center [466, 286] width 5 height 5
click at [453, 284] on span "DELETE ASSET" at bounding box center [445, 286] width 41 height 6
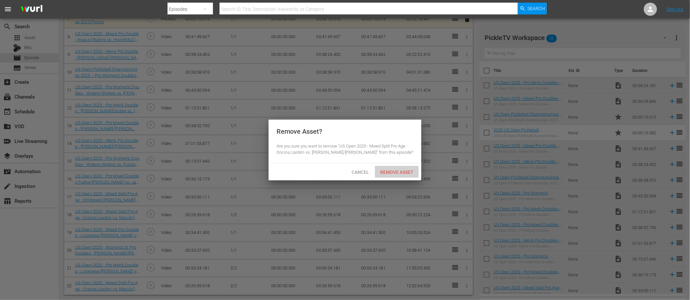
click at [393, 173] on span "Remove Asset" at bounding box center [397, 172] width 44 height 5
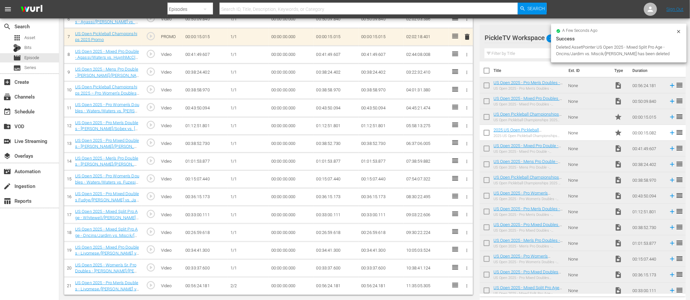
click at [467, 269] on tbody "1 All Florida Pro League - Gold Medal Match - Mixed Doubles Open - Florida Summ…" at bounding box center [268, 108] width 409 height 374
click at [467, 269] on icon "button" at bounding box center [466, 268] width 1 height 3
click at [452, 285] on span "DELETE ASSET" at bounding box center [445, 286] width 41 height 6
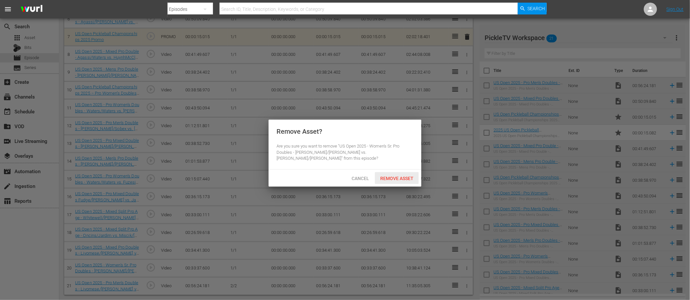
click at [390, 176] on span "Remove Asset" at bounding box center [397, 178] width 44 height 5
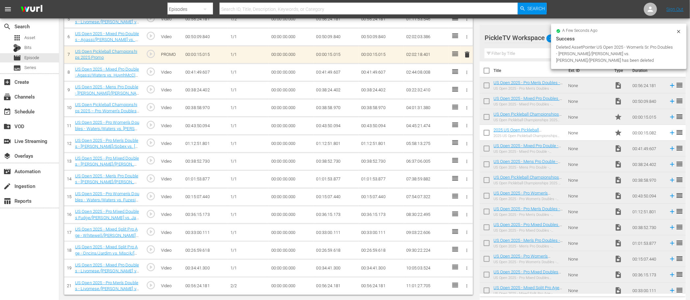
scroll to position [160, 0]
click at [467, 286] on icon "button" at bounding box center [466, 286] width 5 height 5
click at [452, 284] on span "DELETE ASSET" at bounding box center [445, 286] width 41 height 6
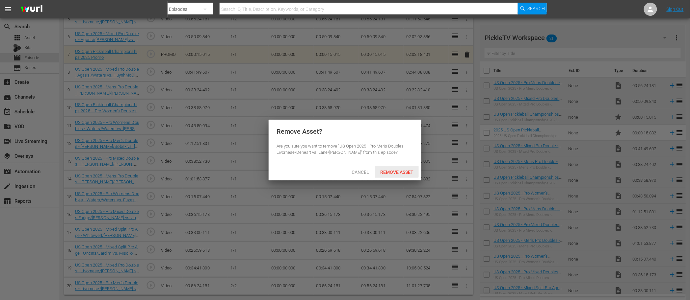
click at [397, 173] on span "Remove Asset" at bounding box center [397, 172] width 44 height 5
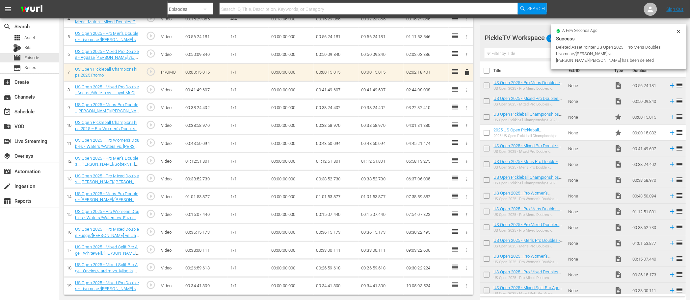
scroll to position [142, 0]
click at [466, 284] on icon "button" at bounding box center [466, 286] width 5 height 5
click at [447, 286] on span "DELETE ASSET" at bounding box center [445, 286] width 41 height 6
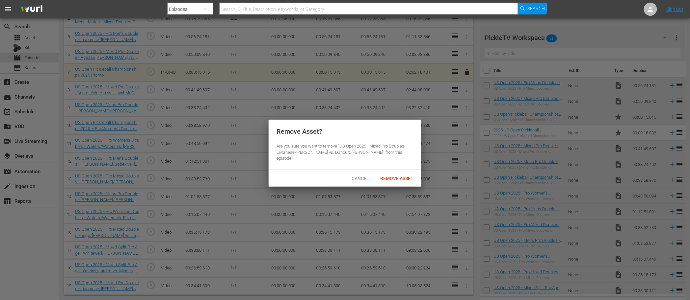
click at [409, 180] on div "Cancel Remove Asset" at bounding box center [345, 178] width 153 height 17
click at [402, 176] on span "Remove Asset" at bounding box center [397, 178] width 44 height 5
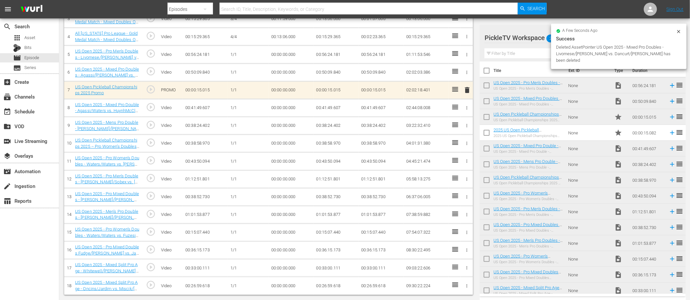
scroll to position [124, 0]
click at [467, 285] on icon "button" at bounding box center [466, 286] width 1 height 3
click at [455, 287] on span "DELETE ASSET" at bounding box center [445, 286] width 41 height 6
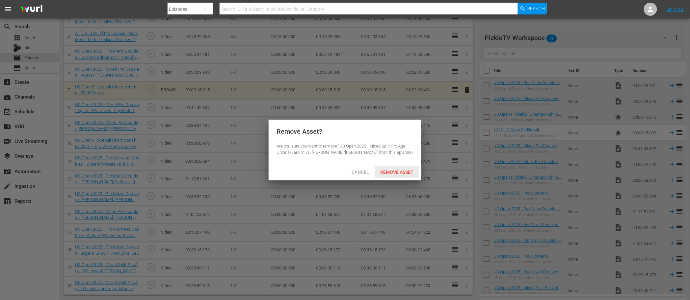
click at [393, 175] on div "Remove Asset" at bounding box center [397, 172] width 44 height 12
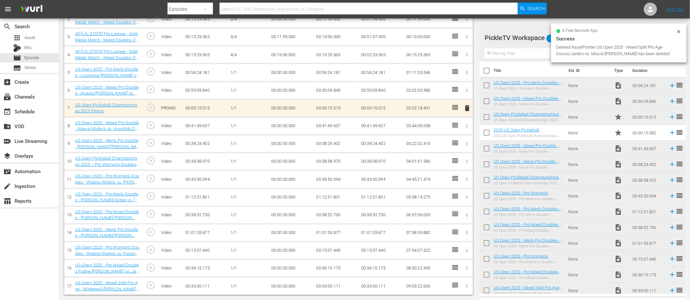
scroll to position [106, 0]
click at [468, 287] on icon "button" at bounding box center [466, 286] width 5 height 5
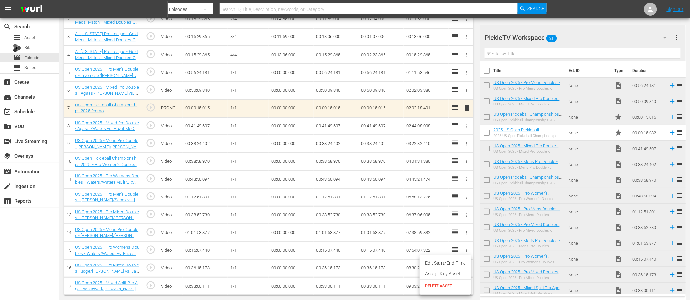
click at [457, 284] on span "DELETE ASSET" at bounding box center [445, 286] width 41 height 6
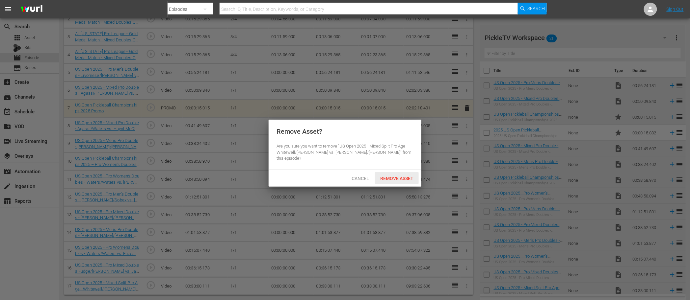
click at [395, 176] on span "Remove Asset" at bounding box center [397, 178] width 44 height 5
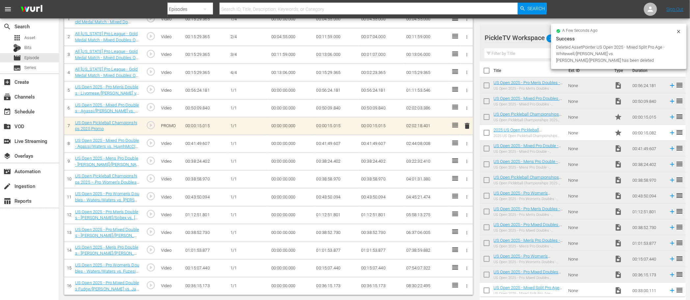
scroll to position [88, 0]
click at [466, 287] on icon "button" at bounding box center [466, 286] width 5 height 5
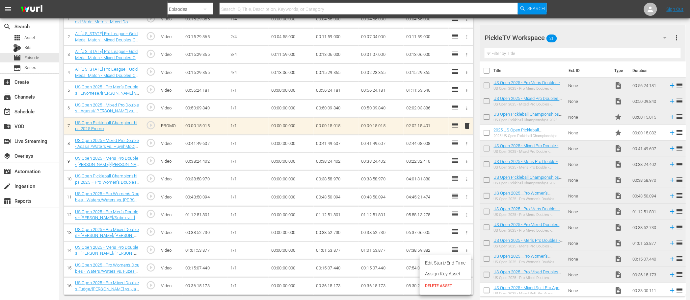
click at [454, 283] on span "DELETE ASSET" at bounding box center [445, 286] width 41 height 6
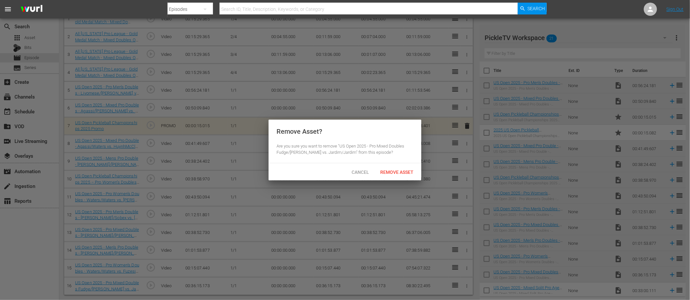
click at [408, 178] on div "Cancel Remove Asset" at bounding box center [345, 172] width 153 height 17
click at [407, 174] on span "Remove Asset" at bounding box center [397, 172] width 44 height 5
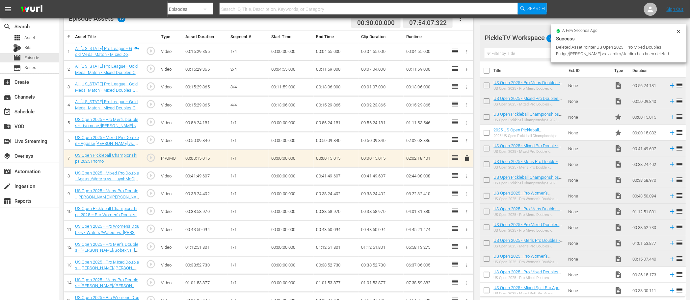
scroll to position [70, 0]
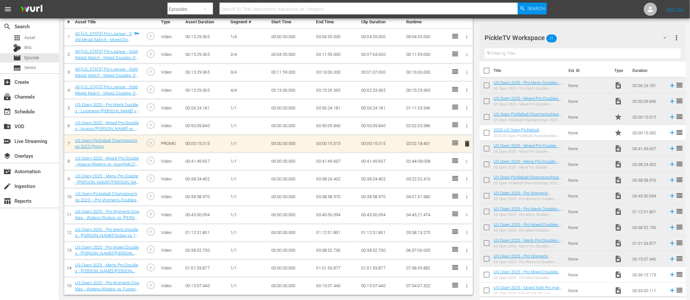
click at [466, 285] on icon "button" at bounding box center [466, 286] width 5 height 5
click at [453, 289] on span "DELETE ASSET" at bounding box center [445, 286] width 41 height 6
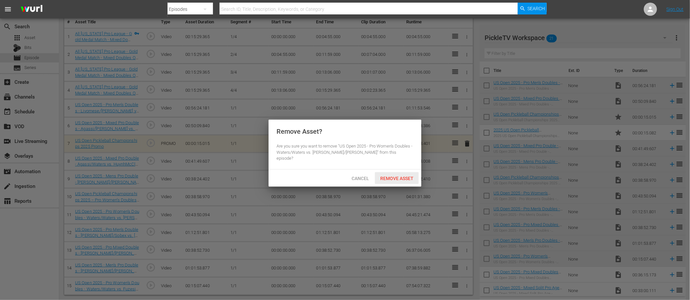
click at [401, 176] on span "Remove Asset" at bounding box center [397, 178] width 44 height 5
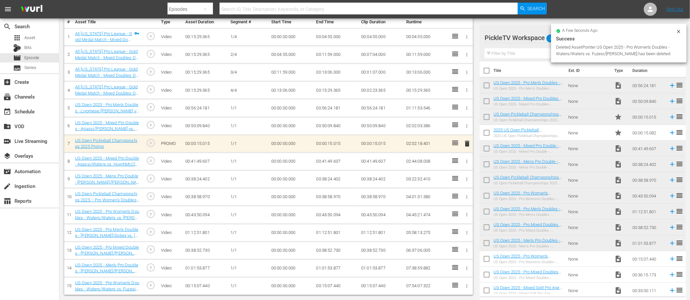
scroll to position [53, 0]
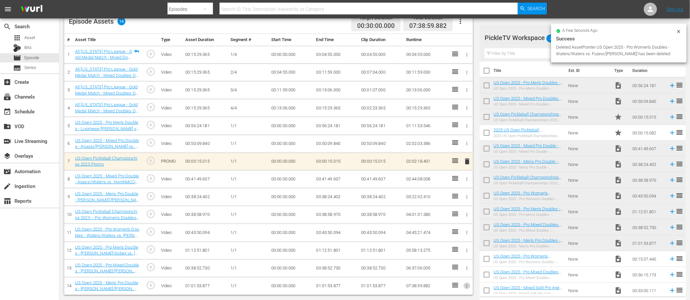
click at [466, 285] on icon "button" at bounding box center [466, 286] width 5 height 5
click at [455, 287] on span "DELETE ASSET" at bounding box center [445, 286] width 41 height 6
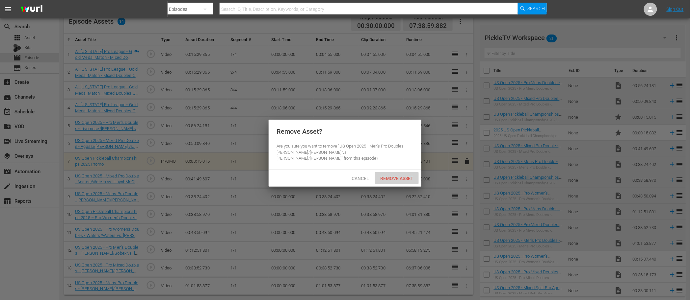
click at [401, 176] on span "Remove Asset" at bounding box center [397, 178] width 44 height 5
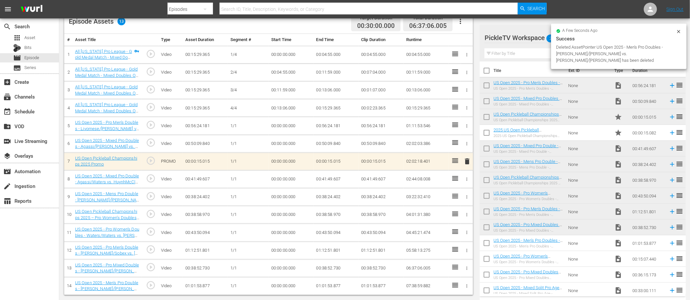
scroll to position [41, 0]
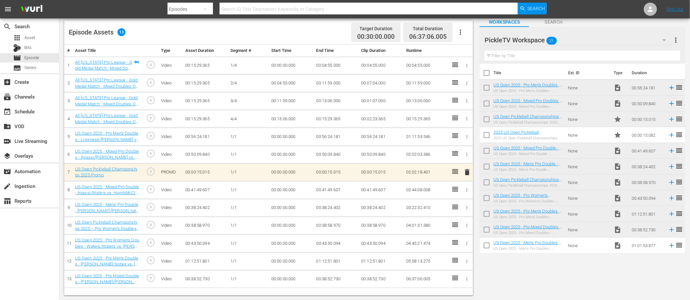
click at [467, 278] on icon "button" at bounding box center [466, 279] width 5 height 5
click at [451, 286] on span "DELETE ASSET" at bounding box center [445, 286] width 41 height 6
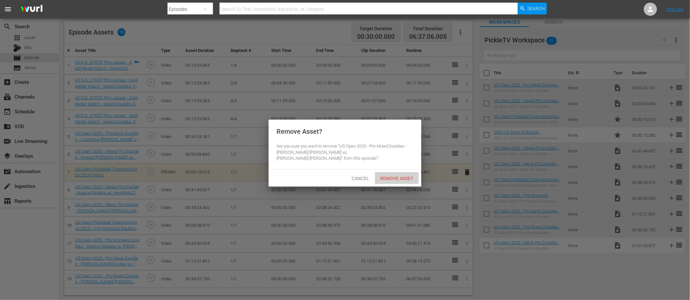
click at [399, 176] on span "Remove Asset" at bounding box center [397, 178] width 44 height 5
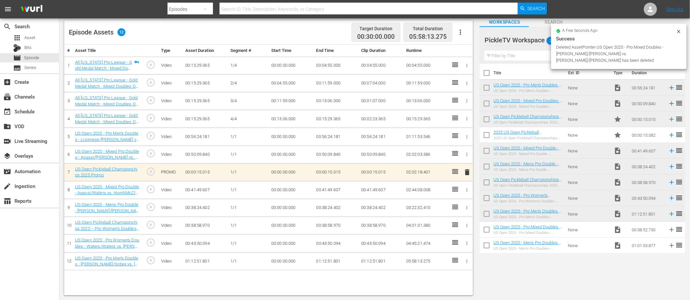
scroll to position [0, 0]
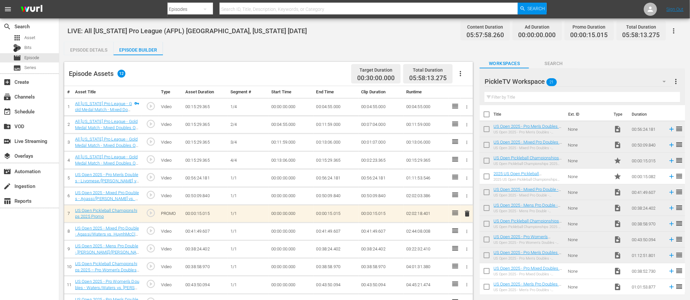
click at [265, 48] on div "Episode Details Episode Builder Episode Preview Content Ratings Type Rating Sel…" at bounding box center [374, 189] width 621 height 295
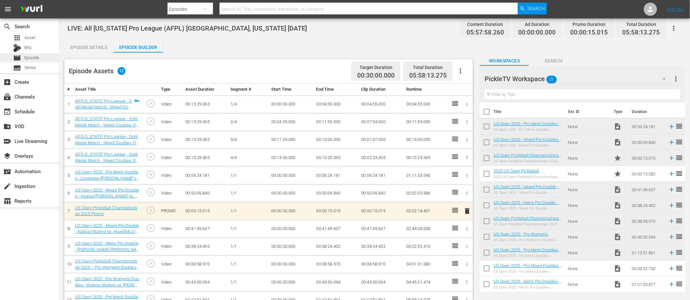
scroll to position [4, 0]
click at [40, 58] on div "movie Episode" at bounding box center [29, 57] width 59 height 9
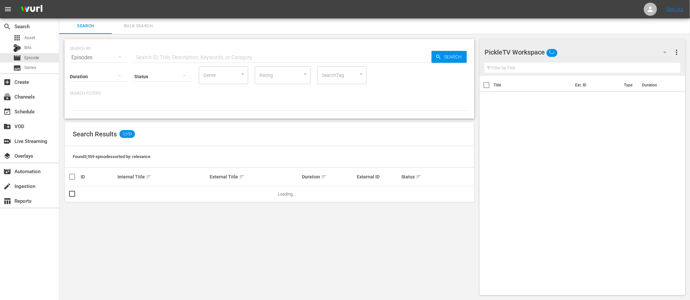
scroll to position [4, 0]
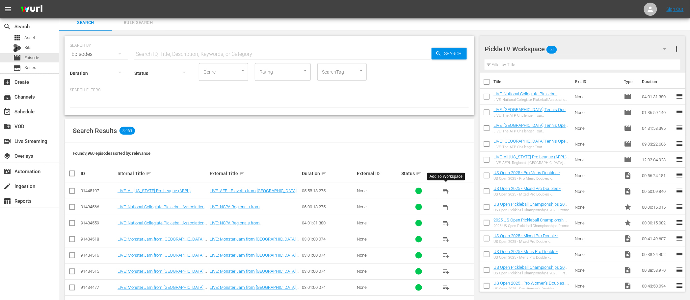
click at [445, 189] on span "playlist_add" at bounding box center [446, 191] width 8 height 8
click at [444, 207] on span "playlist_add" at bounding box center [446, 207] width 8 height 8
click at [388, 135] on div "Search Results 3,960" at bounding box center [269, 131] width 409 height 24
click at [30, 57] on span "Episode" at bounding box center [31, 58] width 15 height 7
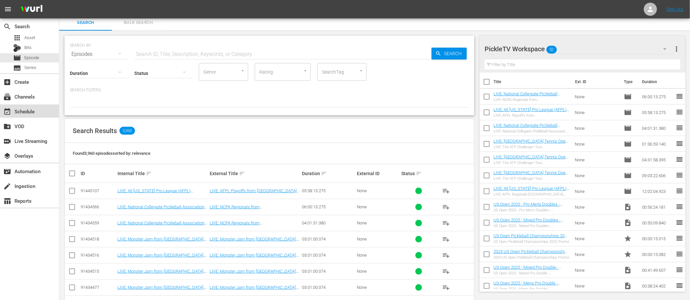
click at [31, 111] on div "event_available Schedule" at bounding box center [18, 111] width 37 height 6
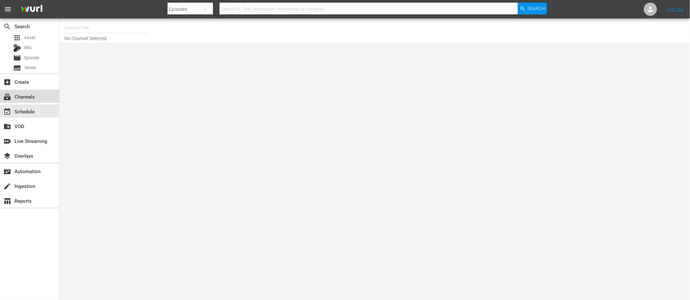
click at [38, 98] on div "subscriptions Channels" at bounding box center [29, 96] width 59 height 13
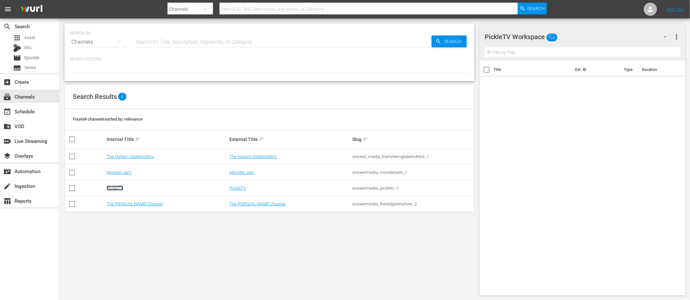
click at [114, 186] on link "PickleTV" at bounding box center [115, 188] width 16 height 5
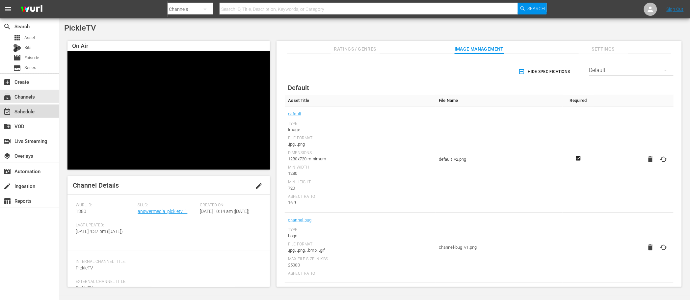
click at [37, 110] on div "event_available Schedule" at bounding box center [29, 111] width 59 height 13
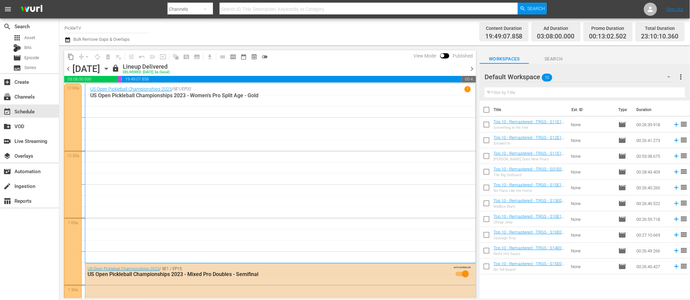
click at [110, 68] on icon "button" at bounding box center [106, 68] width 7 height 7
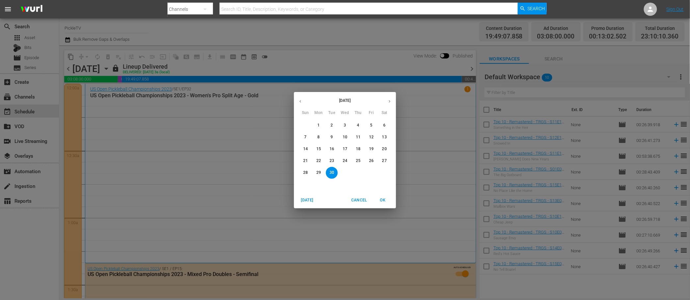
click at [388, 102] on icon "button" at bounding box center [389, 101] width 5 height 5
click at [381, 123] on span "4" at bounding box center [384, 126] width 12 height 6
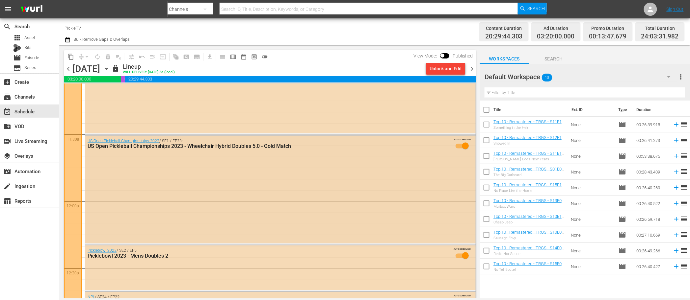
scroll to position [1486, 0]
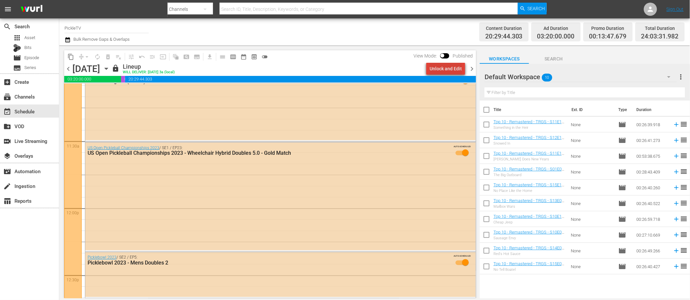
click at [457, 65] on div "Unlock and Edit" at bounding box center [445, 69] width 32 height 12
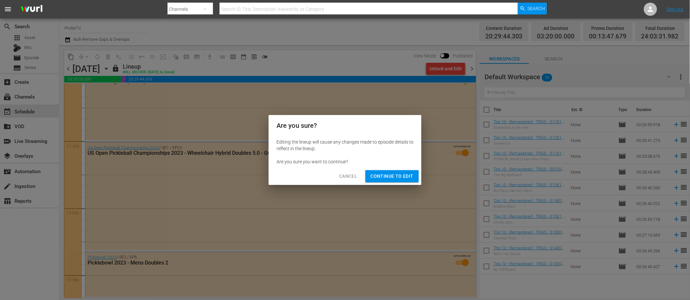
click at [400, 175] on span "Continue to Edit" at bounding box center [392, 176] width 43 height 8
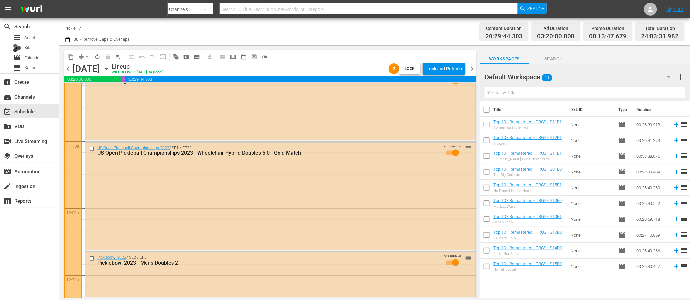
click at [473, 69] on span "chevron_right" at bounding box center [472, 69] width 8 height 8
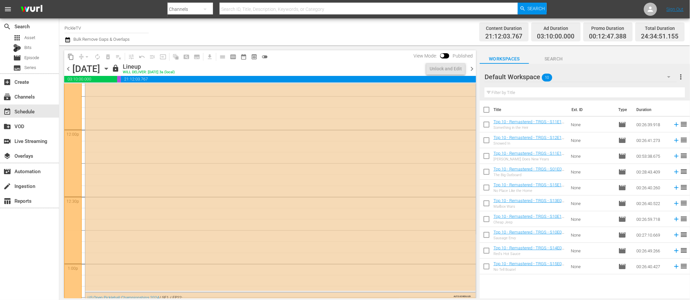
scroll to position [1498, 0]
click at [433, 69] on div "Unlock and Edit" at bounding box center [445, 69] width 32 height 12
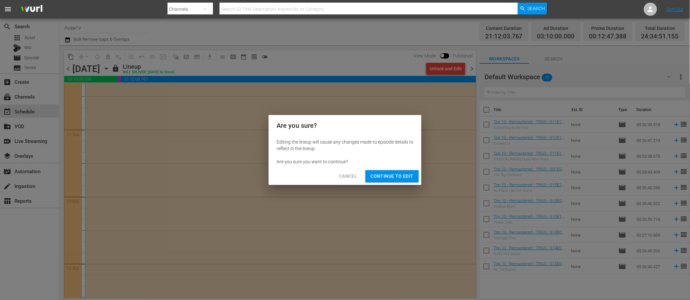
click at [391, 173] on span "Continue to Edit" at bounding box center [392, 176] width 43 height 8
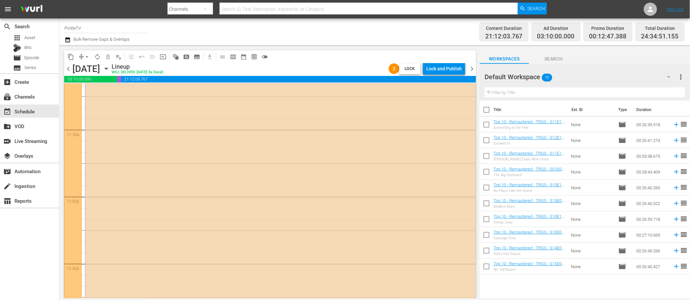
click at [71, 68] on span "chevron_left" at bounding box center [68, 69] width 8 height 8
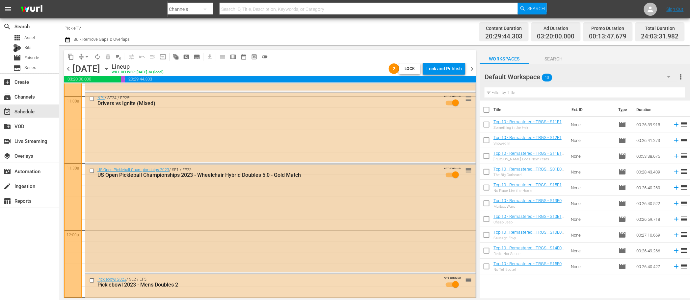
scroll to position [1424, 0]
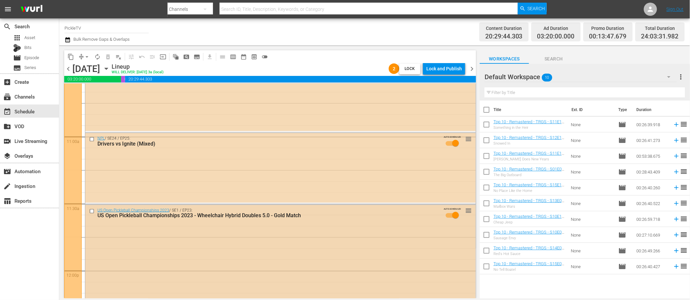
click at [91, 212] on input "checkbox" at bounding box center [92, 212] width 7 height 6
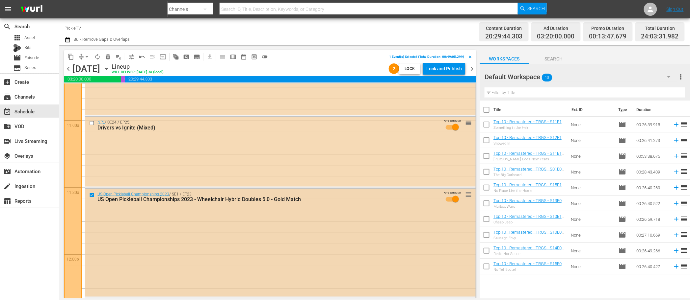
scroll to position [1435, 0]
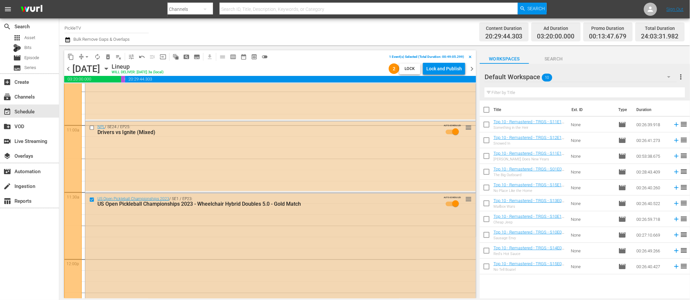
click at [92, 200] on input "checkbox" at bounding box center [92, 200] width 7 height 6
click at [93, 127] on input "checkbox" at bounding box center [92, 128] width 7 height 6
drag, startPoint x: 108, startPoint y: 58, endPoint x: 149, endPoint y: 41, distance: 44.9
click at [149, 41] on div "Channel Title PickleTV Bulk Remove Gaps & Overlaps Content Duration 20:29:44.30…" at bounding box center [374, 158] width 631 height 280
click at [92, 129] on input "checkbox" at bounding box center [92, 128] width 7 height 6
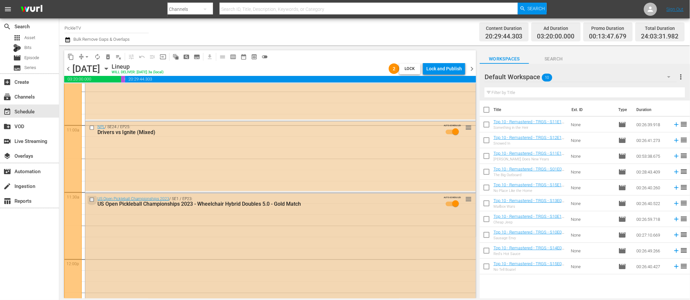
click at [92, 200] on input "checkbox" at bounding box center [92, 200] width 7 height 6
click at [110, 58] on span "delete_forever_outlined" at bounding box center [108, 57] width 7 height 7
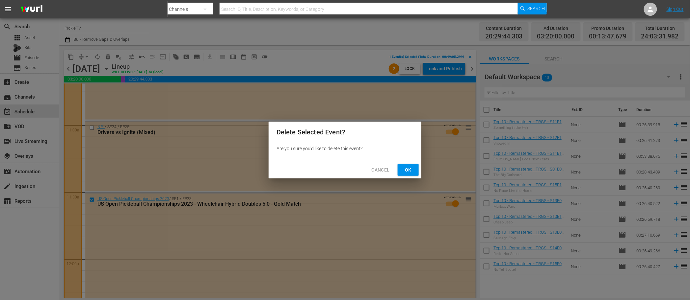
click at [402, 169] on button "Ok" at bounding box center [408, 170] width 21 height 12
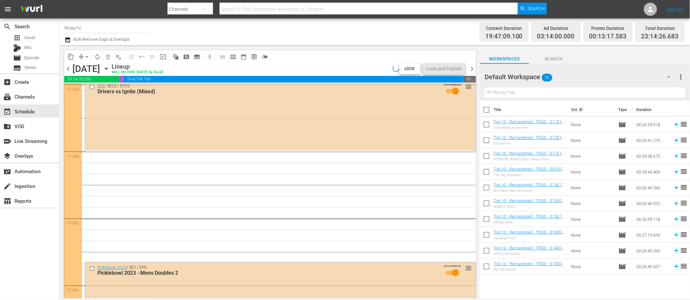
scroll to position [1478, 0]
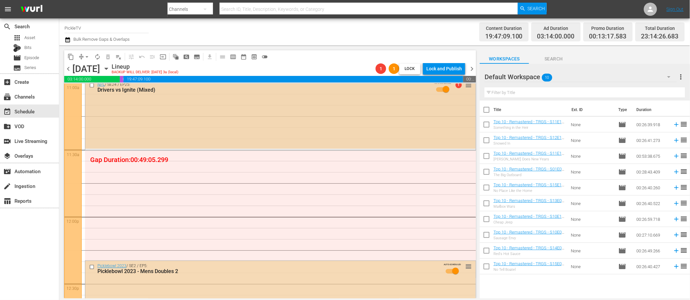
click at [189, 146] on div "NPL / SE24 / EP25: Drivers vs Ignite (Mixed) AUTO-SCHEDULED 1 reorder" at bounding box center [280, 114] width 390 height 70
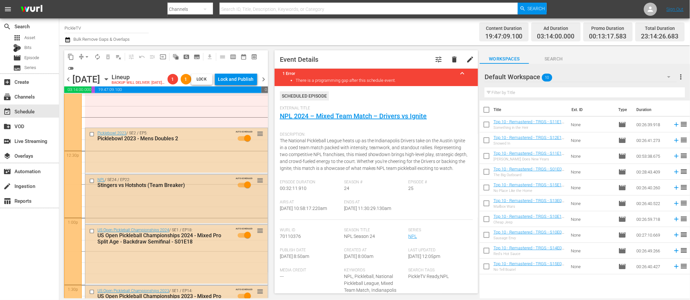
scroll to position [1627, 0]
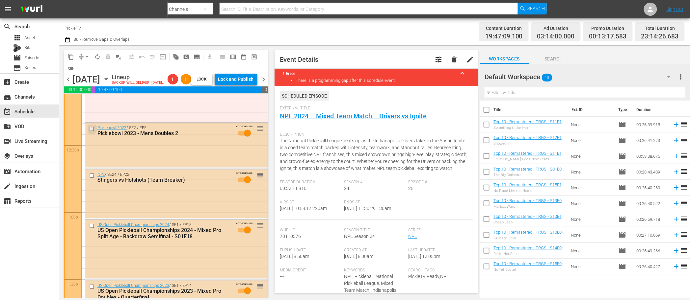
drag, startPoint x: 92, startPoint y: 137, endPoint x: 92, endPoint y: 141, distance: 3.3
click at [92, 132] on input "checkbox" at bounding box center [92, 129] width 7 height 6
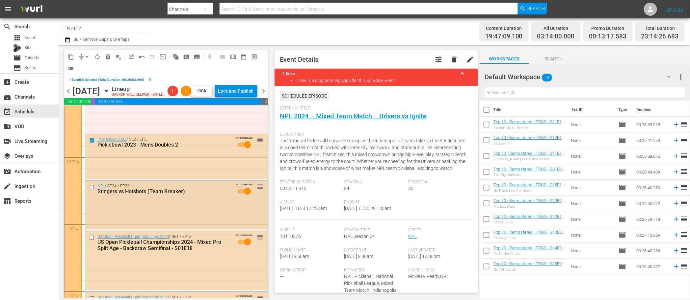
click at [91, 191] on input "checkbox" at bounding box center [92, 188] width 7 height 6
click at [91, 241] on input "checkbox" at bounding box center [92, 239] width 7 height 6
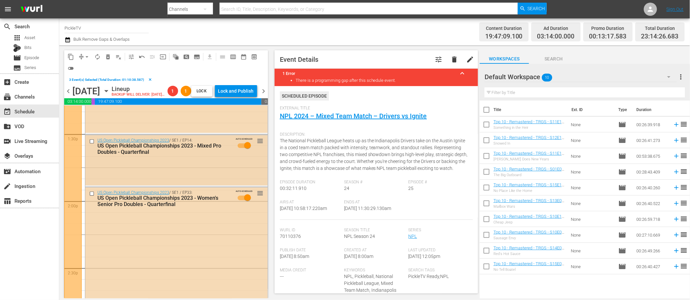
scroll to position [1787, 0]
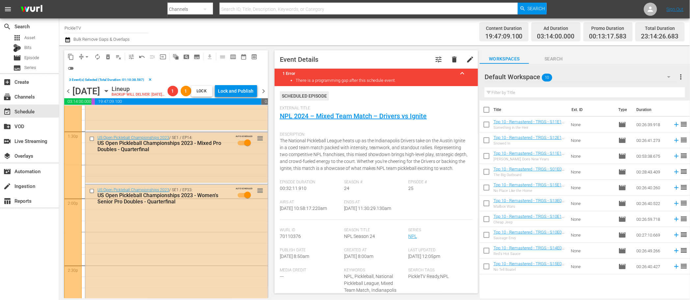
click at [92, 142] on input "checkbox" at bounding box center [92, 139] width 7 height 6
click at [92, 194] on input "checkbox" at bounding box center [92, 191] width 7 height 6
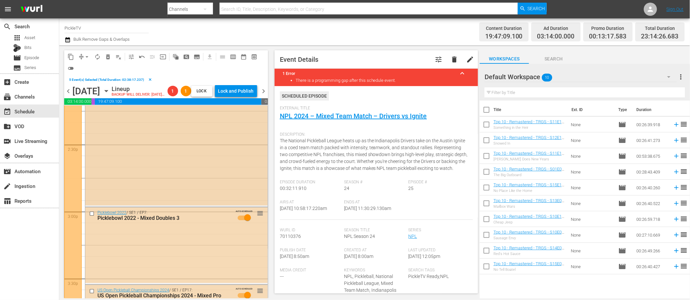
scroll to position [1910, 0]
click at [92, 215] on input "checkbox" at bounding box center [92, 212] width 7 height 6
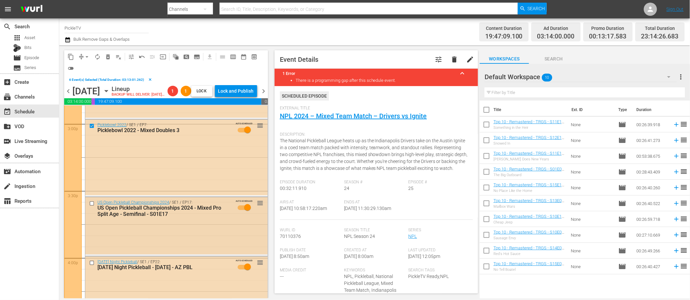
scroll to position [2001, 0]
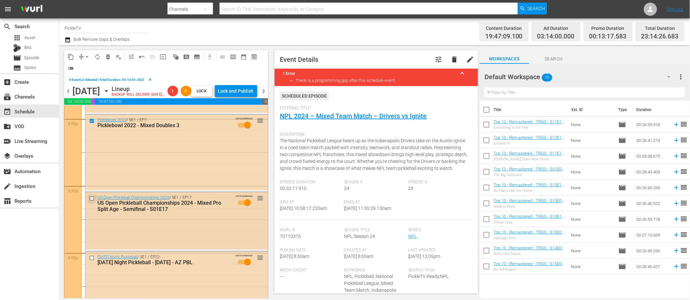
click at [92, 201] on input "checkbox" at bounding box center [92, 199] width 7 height 6
click at [92, 261] on input "checkbox" at bounding box center [92, 258] width 7 height 6
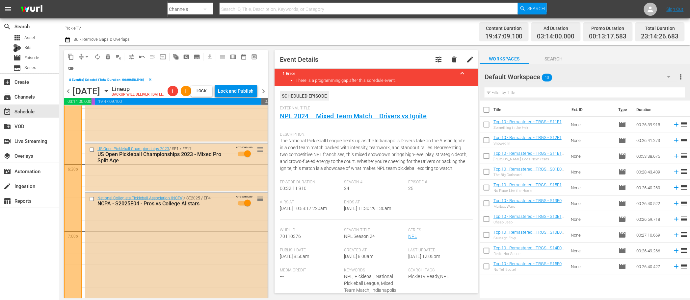
scroll to position [2424, 0]
click at [93, 154] on input "checkbox" at bounding box center [92, 151] width 7 height 6
click at [90, 203] on input "checkbox" at bounding box center [92, 201] width 7 height 6
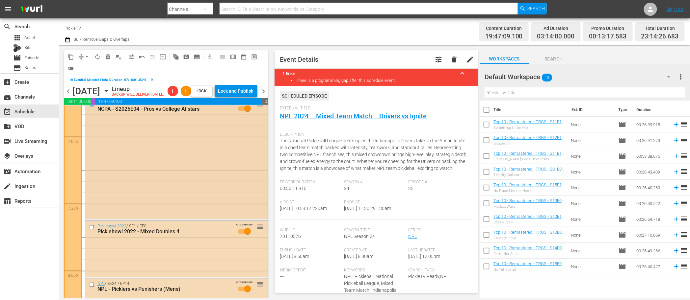
scroll to position [2539, 0]
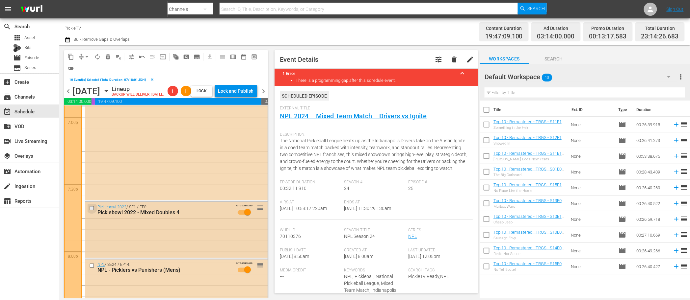
click at [90, 212] on input "checkbox" at bounding box center [92, 209] width 7 height 6
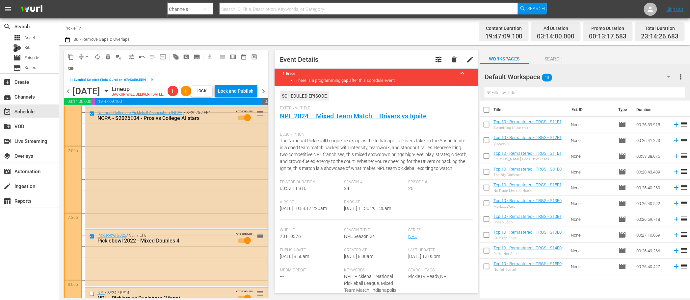
scroll to position [2502, 0]
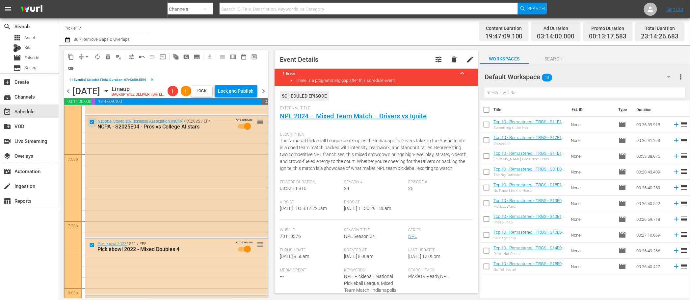
click at [90, 125] on input "checkbox" at bounding box center [92, 123] width 7 height 6
click at [110, 58] on span "delete_forever_outlined" at bounding box center [108, 57] width 7 height 7
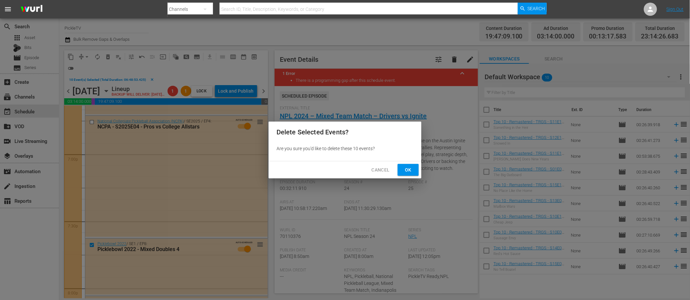
click at [409, 169] on span "Ok" at bounding box center [408, 170] width 11 height 8
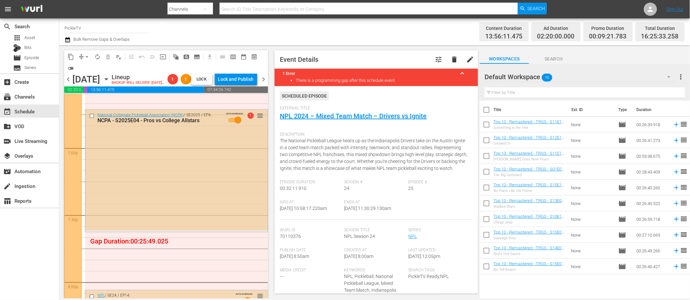
scroll to position [2474, 0]
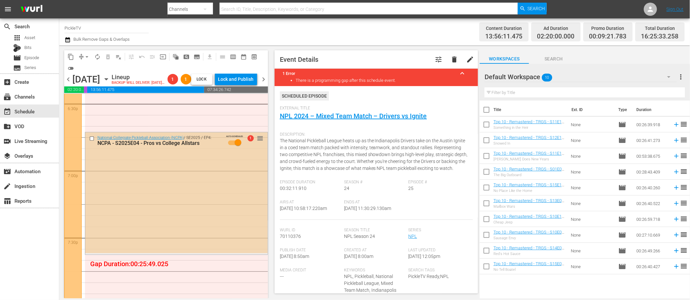
click at [93, 142] on input "checkbox" at bounding box center [92, 139] width 7 height 6
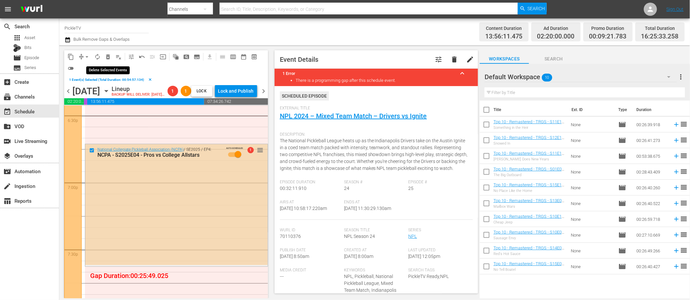
click at [110, 56] on span "delete_forever_outlined" at bounding box center [108, 57] width 7 height 7
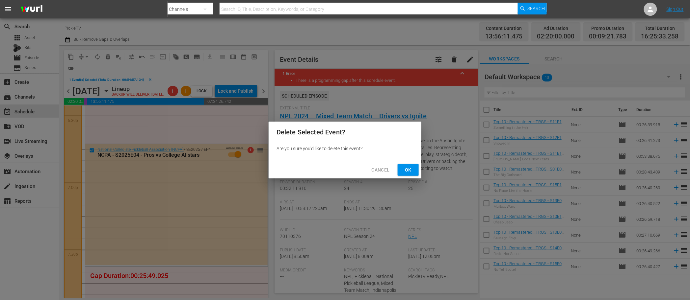
drag, startPoint x: 412, startPoint y: 169, endPoint x: 337, endPoint y: 176, distance: 75.4
click at [411, 169] on span "Ok" at bounding box center [408, 170] width 11 height 8
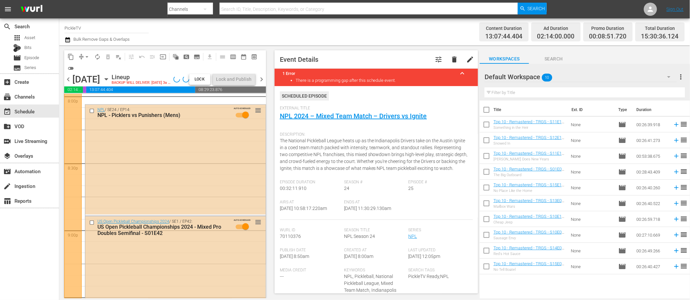
scroll to position [2662, 0]
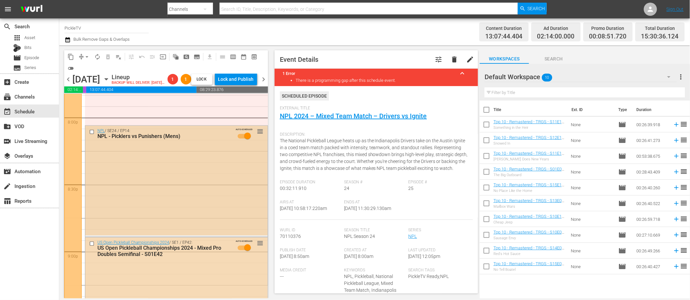
click at [93, 135] on input "checkbox" at bounding box center [92, 132] width 7 height 6
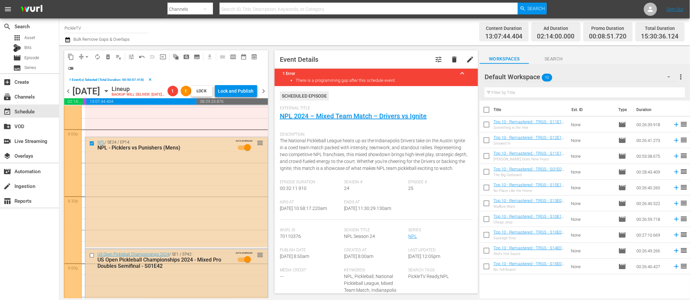
click at [92, 259] on input "checkbox" at bounding box center [92, 256] width 7 height 6
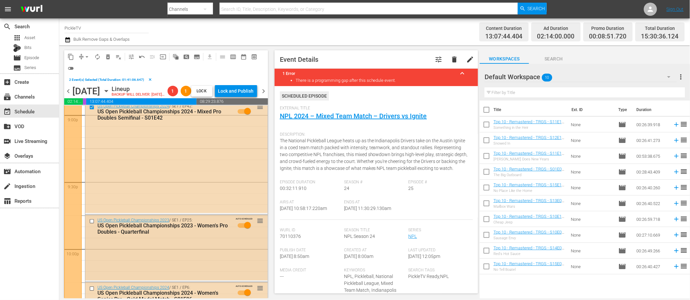
scroll to position [2826, 0]
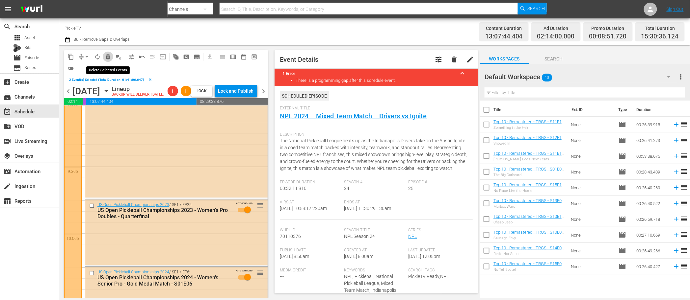
click at [109, 55] on span "delete_forever_outlined" at bounding box center [108, 57] width 7 height 7
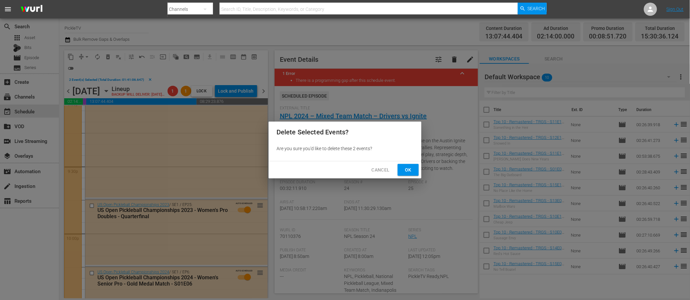
click at [409, 169] on span "Ok" at bounding box center [408, 170] width 11 height 8
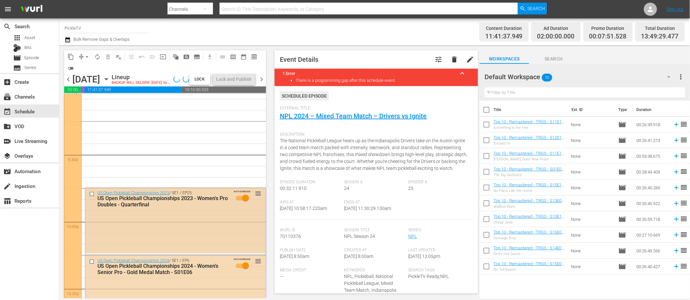
scroll to position [2837, 0]
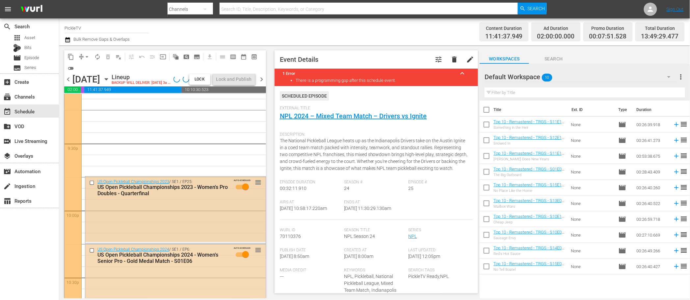
click at [175, 220] on div "US Open Pickleball Championships 2023 / SE1 / EP25: US Open Pickleball Champion…" at bounding box center [175, 209] width 180 height 65
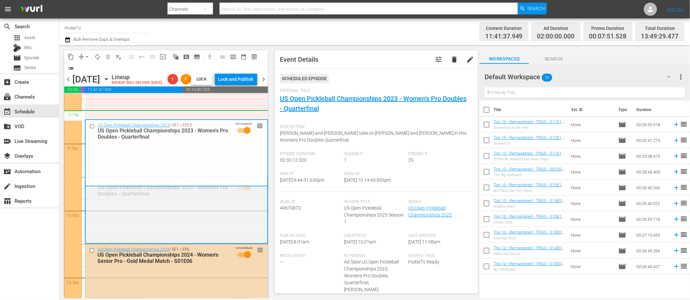
drag, startPoint x: 258, startPoint y: 191, endPoint x: 249, endPoint y: 120, distance: 71.6
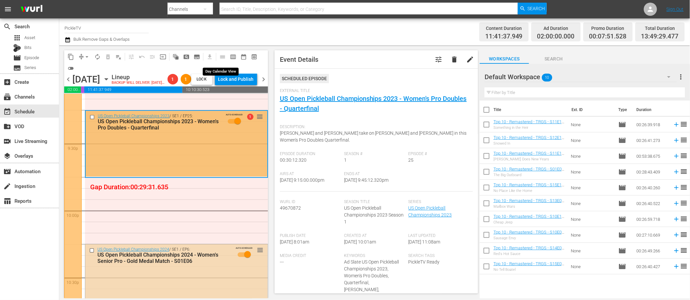
click at [221, 57] on span "calendar_view_day_outlined" at bounding box center [221, 56] width 13 height 13
click at [265, 84] on span "chevron_right" at bounding box center [264, 79] width 8 height 8
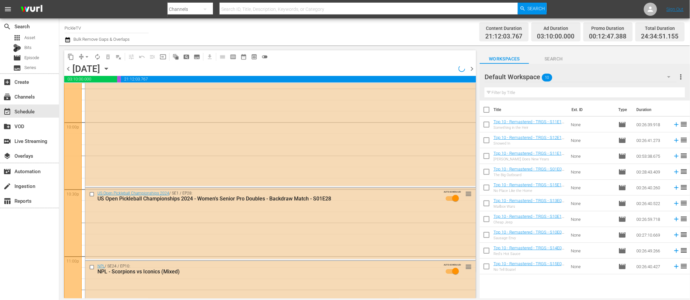
scroll to position [2759, 0]
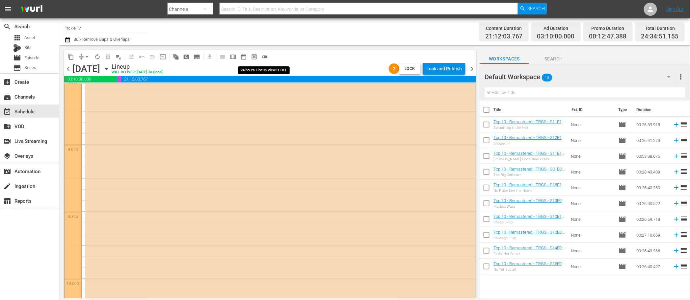
click at [265, 56] on span "toggle_off" at bounding box center [264, 57] width 7 height 7
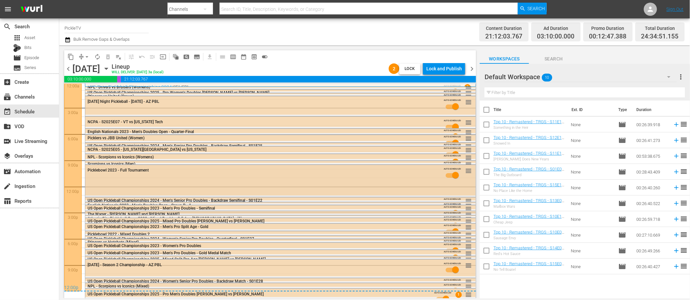
scroll to position [0, 0]
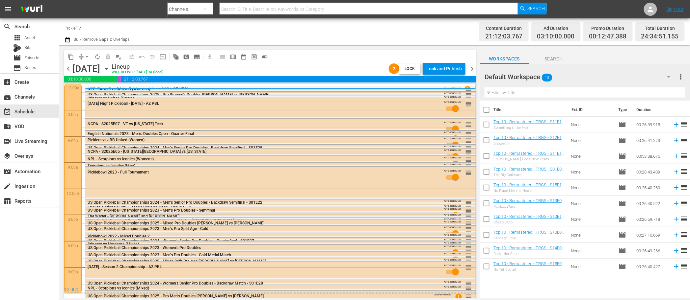
click at [69, 71] on span "chevron_left" at bounding box center [68, 69] width 8 height 8
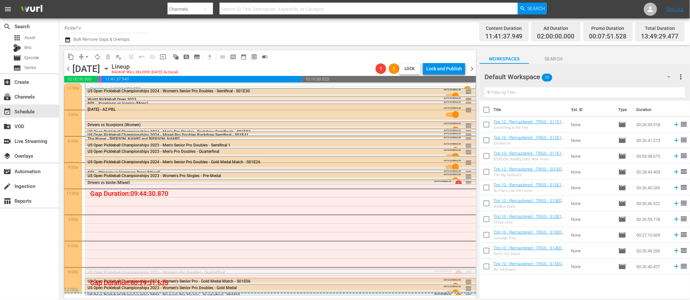
drag, startPoint x: 467, startPoint y: 271, endPoint x: 461, endPoint y: 184, distance: 87.8
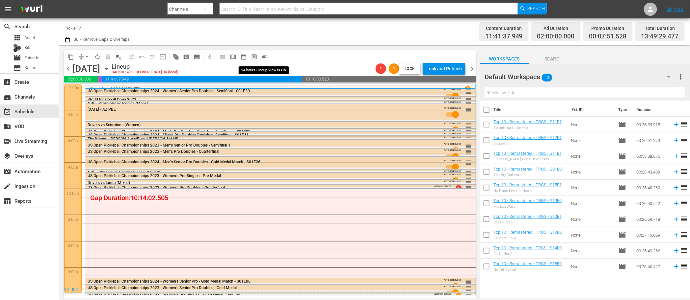
click at [265, 57] on span "toggle_on" at bounding box center [264, 57] width 7 height 7
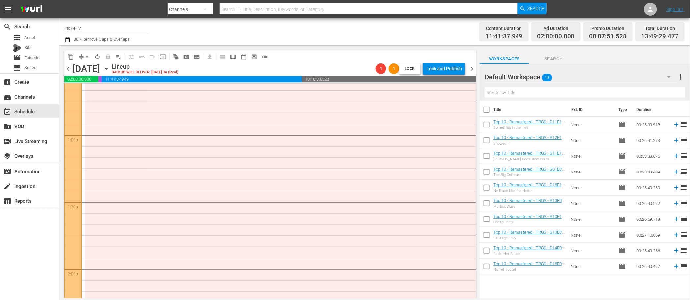
scroll to position [1681, 0]
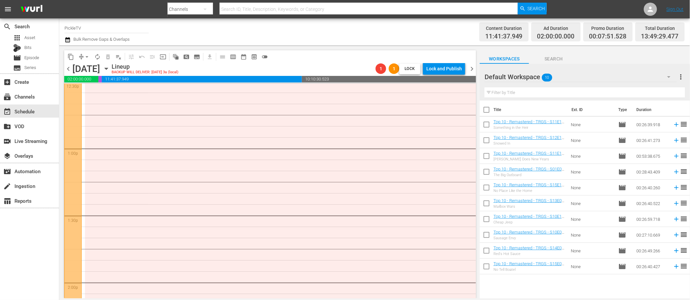
click at [560, 78] on div "Default Workspace 10" at bounding box center [580, 77] width 192 height 18
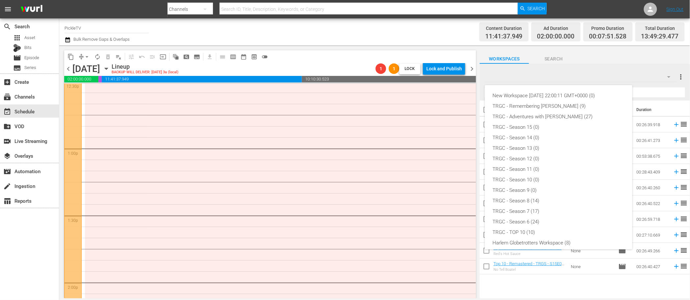
scroll to position [46, 0]
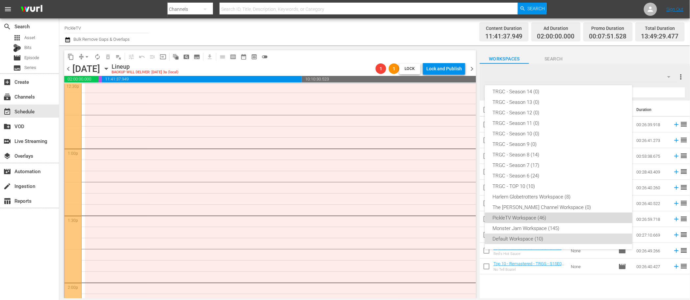
click at [536, 220] on div "PickleTV Workspace (46)" at bounding box center [559, 218] width 132 height 11
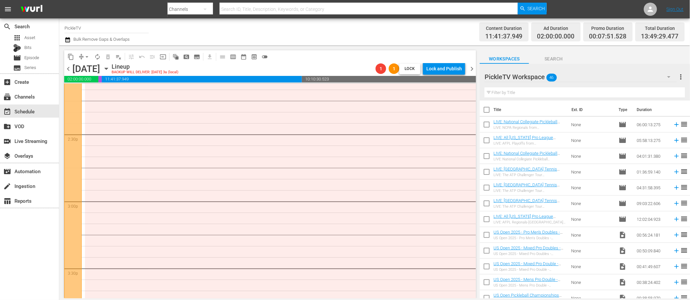
scroll to position [1906, 0]
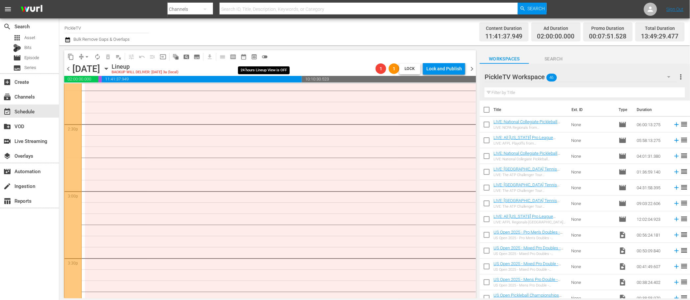
click at [265, 58] on span "toggle_off" at bounding box center [264, 57] width 7 height 7
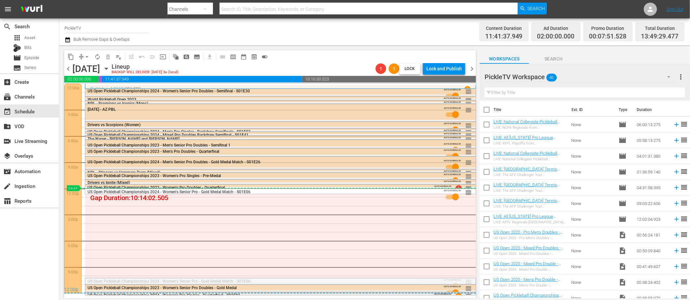
drag, startPoint x: 467, startPoint y: 282, endPoint x: 459, endPoint y: 188, distance: 94.1
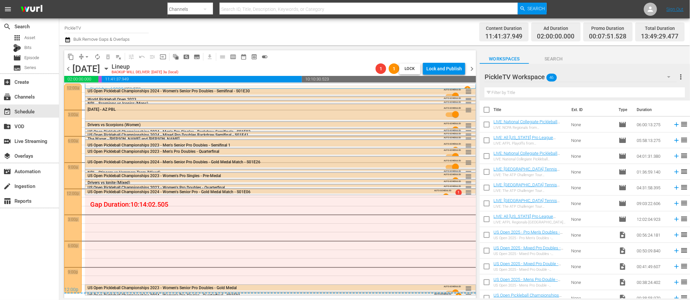
drag, startPoint x: 469, startPoint y: 289, endPoint x: 470, endPoint y: 247, distance: 42.1
click at [470, 247] on div "Gap Duration: 10:14:02.505 Picklebowl 2023 / SE2 / EP7 1 Picklebowl 2023 - Mens…" at bounding box center [270, 189] width 412 height 210
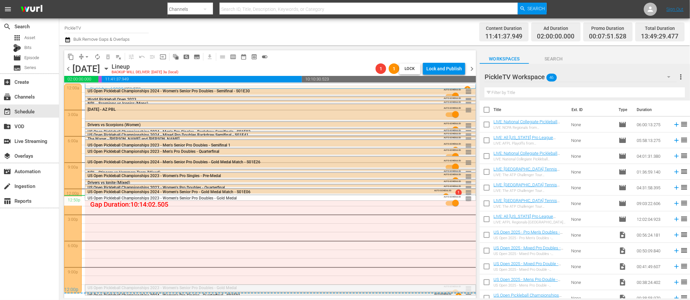
drag, startPoint x: 469, startPoint y: 286, endPoint x: 467, endPoint y: 195, distance: 91.2
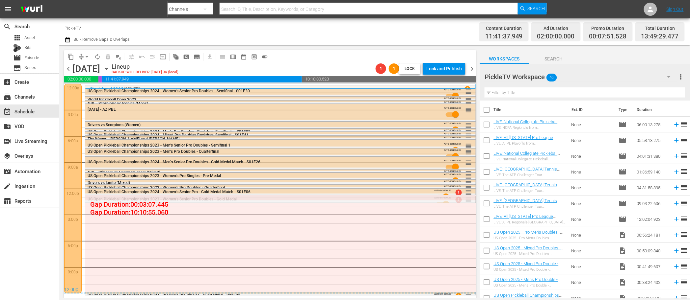
drag, startPoint x: 466, startPoint y: 198, endPoint x: 467, endPoint y: 195, distance: 3.4
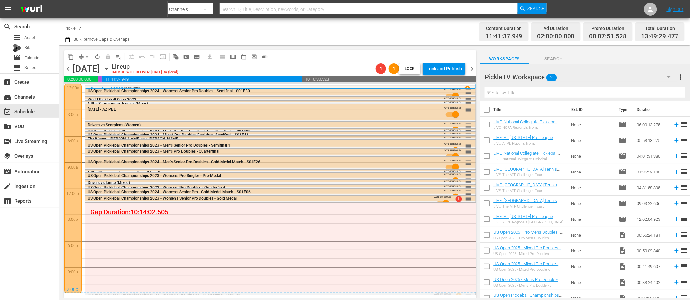
drag, startPoint x: 469, startPoint y: 295, endPoint x: 472, endPoint y: 202, distance: 92.8
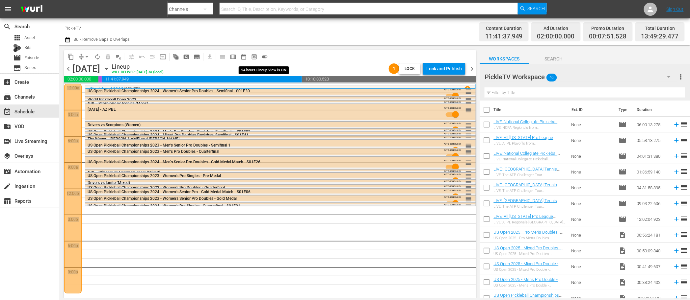
click at [265, 58] on span "toggle_on" at bounding box center [264, 57] width 7 height 7
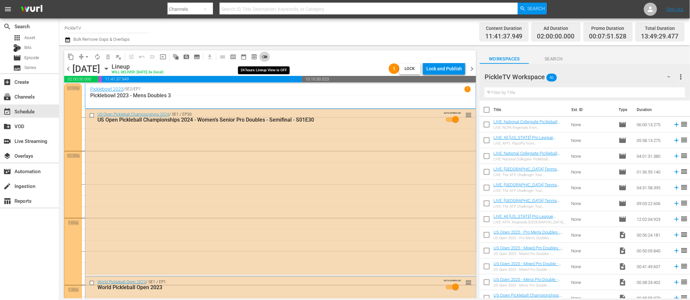
click at [265, 57] on span "toggle_off" at bounding box center [264, 57] width 7 height 7
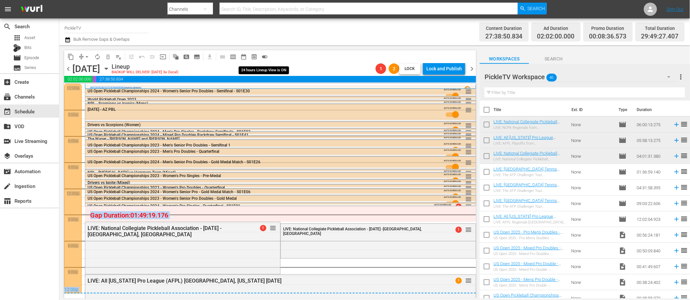
click at [263, 55] on span "toggle_on" at bounding box center [264, 57] width 7 height 7
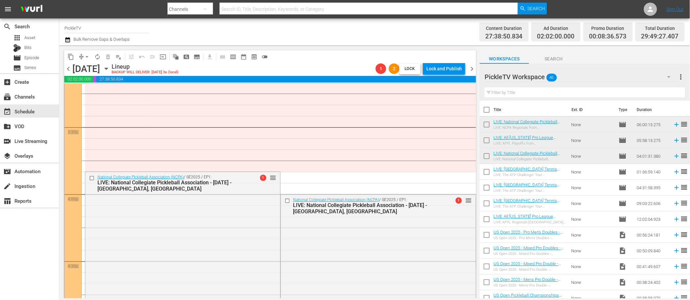
scroll to position [2037, 0]
click at [287, 202] on input "checkbox" at bounding box center [288, 202] width 7 height 6
click at [109, 58] on span "delete_forever_outlined" at bounding box center [108, 57] width 7 height 7
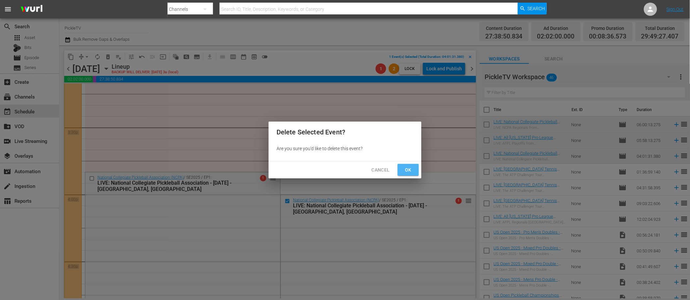
click at [410, 171] on span "Ok" at bounding box center [408, 170] width 11 height 8
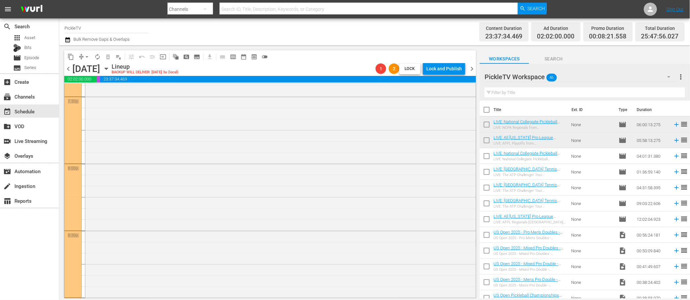
scroll to position [2607, 0]
click at [236, 36] on div "Channel Title PickleTV Bulk Remove Gaps & Overlaps" at bounding box center [233, 32] width 338 height 24
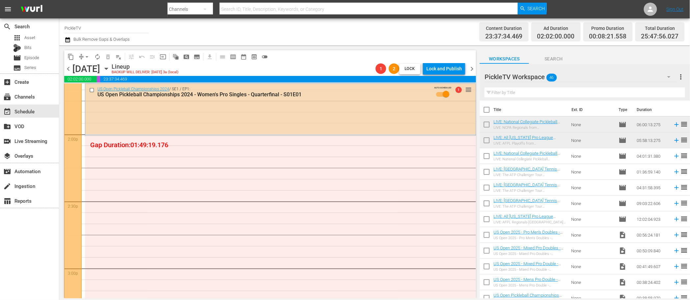
scroll to position [1806, 0]
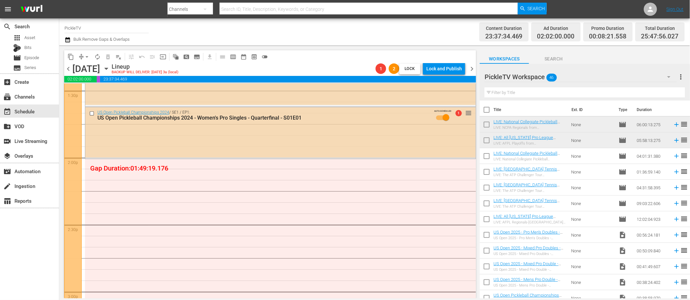
click at [426, 31] on div "Content Duration 23:37:34.469 Ad Duration 02:02:00.000 Promo Duration 00:08:21.…" at bounding box center [544, 32] width 282 height 24
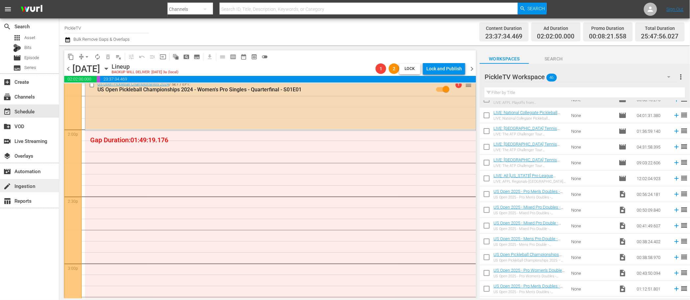
scroll to position [41, 0]
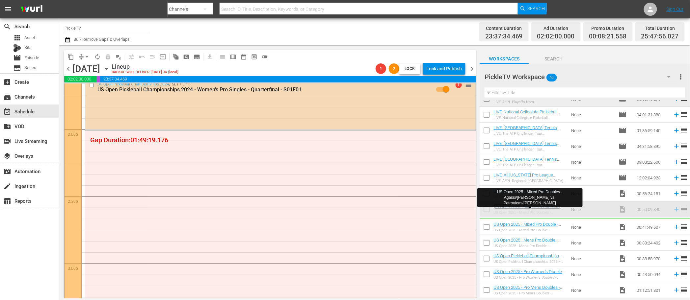
drag, startPoint x: 526, startPoint y: 207, endPoint x: 517, endPoint y: 206, distance: 8.9
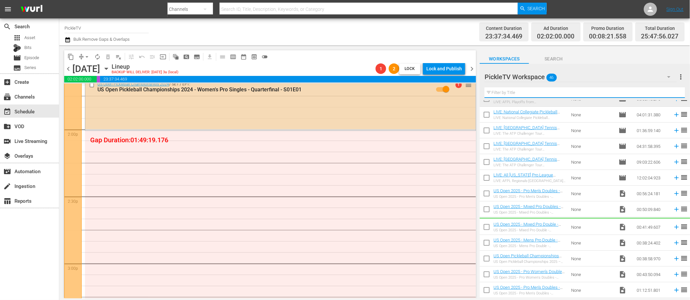
click at [545, 94] on input "text" at bounding box center [584, 93] width 200 height 11
click at [560, 61] on span "Search" at bounding box center [553, 59] width 49 height 8
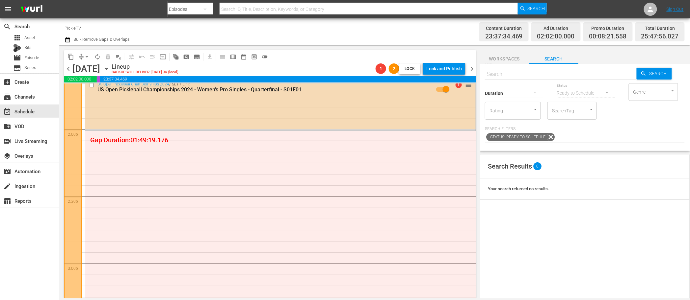
click at [551, 77] on input "text" at bounding box center [561, 74] width 152 height 16
type input "wheelchair"
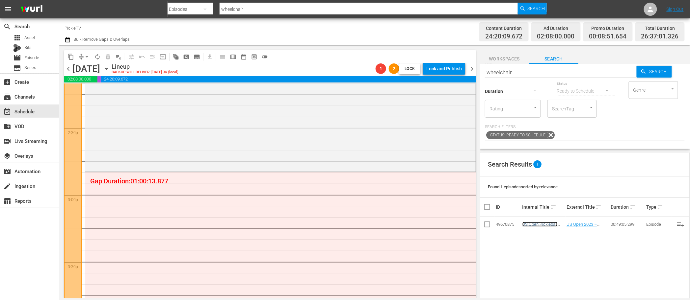
scroll to position [1907, 0]
click at [507, 75] on input "wheelchair" at bounding box center [561, 72] width 152 height 16
click at [656, 92] on input "Genre" at bounding box center [644, 90] width 25 height 12
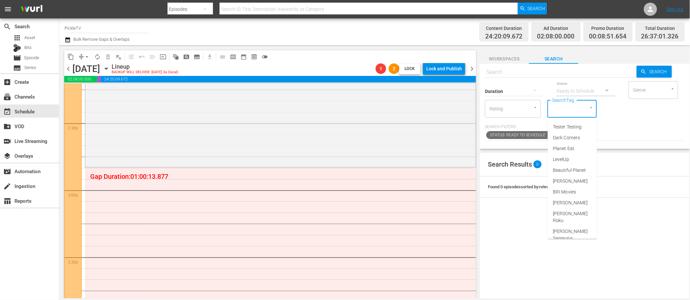
click at [569, 111] on input "SearchTag" at bounding box center [562, 109] width 25 height 12
type input "pickle"
click at [571, 136] on span "PickleTV Ready" at bounding box center [569, 138] width 32 height 7
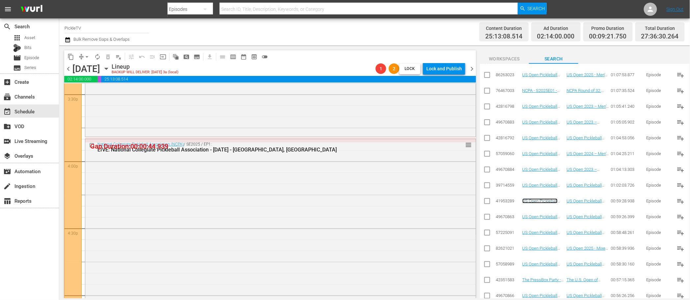
scroll to position [2070, 0]
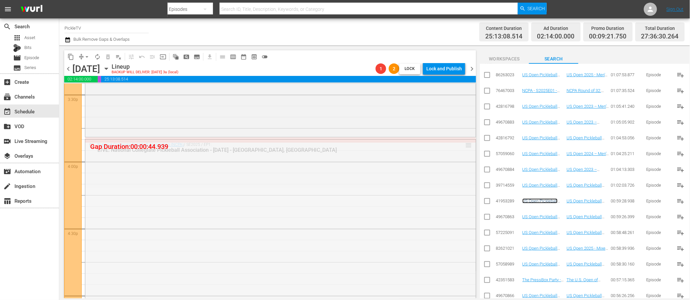
drag, startPoint x: 470, startPoint y: 146, endPoint x: 470, endPoint y: 142, distance: 4.3
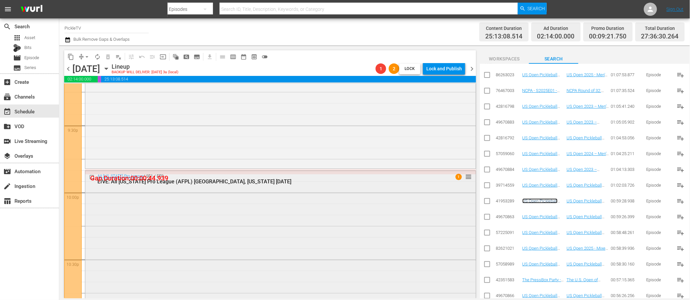
scroll to position [2844, 0]
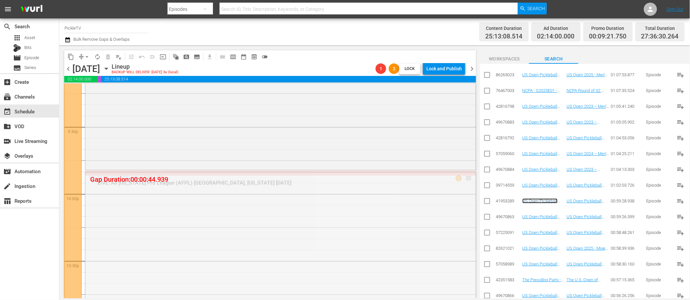
drag, startPoint x: 470, startPoint y: 179, endPoint x: 470, endPoint y: 174, distance: 5.0
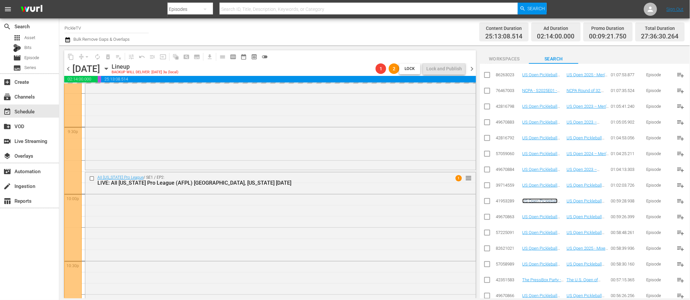
scroll to position [2845, 0]
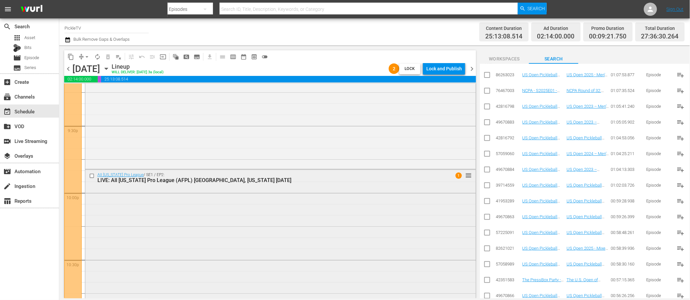
click at [331, 185] on div "All Florida Pro League / SE1 / EP2: LIVE: All Florida Pro League (AFPL) Sunrise…" at bounding box center [280, 178] width 390 height 16
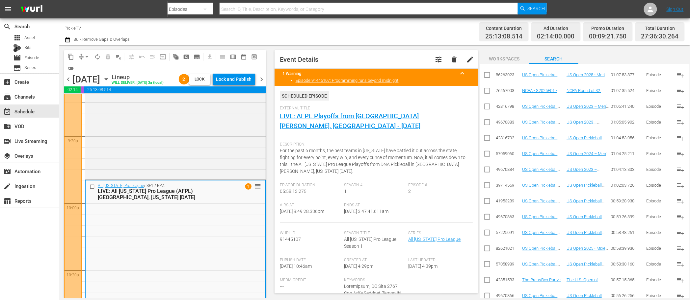
click at [345, 149] on span "For the past 6 months, the best teams in [US_STATE] have battled it out across …" at bounding box center [373, 161] width 186 height 26
click at [208, 188] on div "LIVE: All Florida Pro League (AFPL) Sunrise, Florida 10/4/2025" at bounding box center [165, 194] width 134 height 13
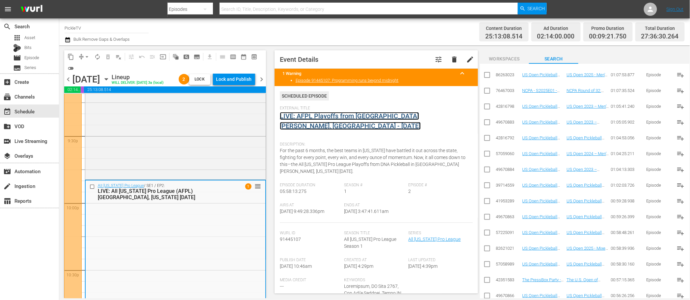
click at [321, 118] on link "LIVE: AFPL Playoffs from [GEOGRAPHIC_DATA][PERSON_NAME], [GEOGRAPHIC_DATA] - [D…" at bounding box center [350, 121] width 141 height 18
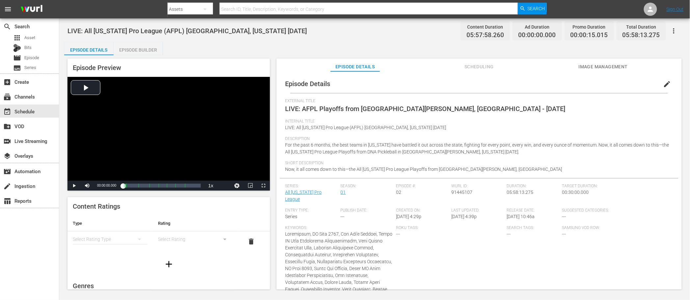
click at [663, 82] on span "edit" at bounding box center [667, 84] width 8 height 8
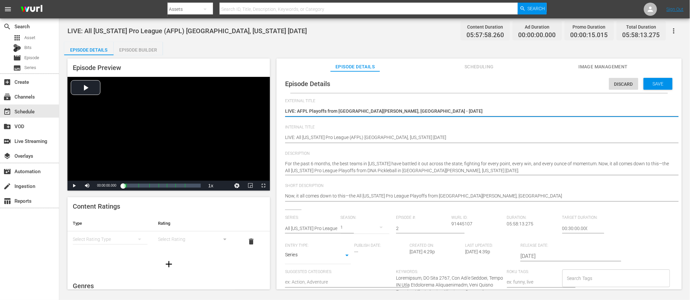
click at [402, 227] on input "2" at bounding box center [422, 229] width 52 height 16
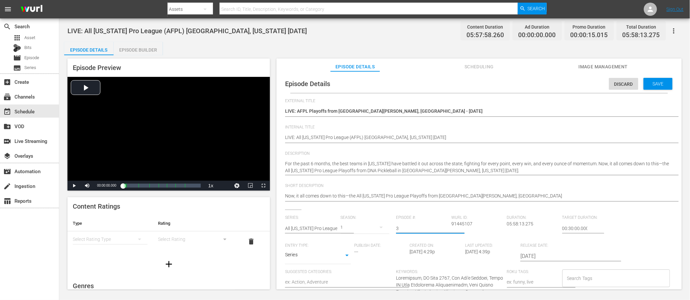
type input "3"
click at [644, 88] on div "Save" at bounding box center [657, 84] width 29 height 12
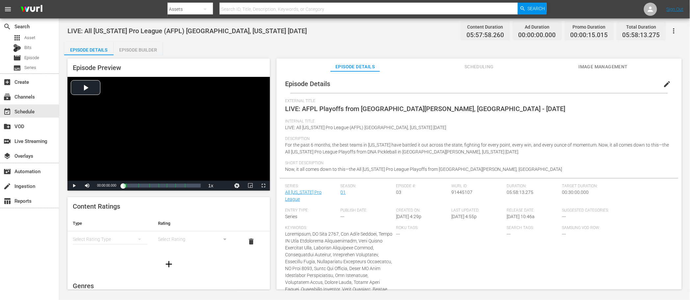
drag, startPoint x: 339, startPoint y: 46, endPoint x: 211, endPoint y: 43, distance: 127.4
click at [338, 46] on div "Episode Details Episode Builder Episode Preview Video Player is loading. Play V…" at bounding box center [374, 168] width 621 height 253
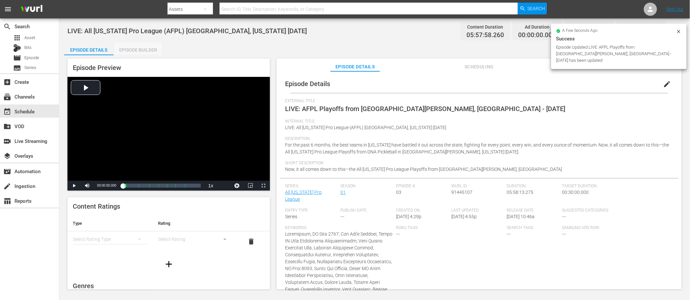
click at [135, 47] on div "Episode Builder" at bounding box center [138, 50] width 49 height 16
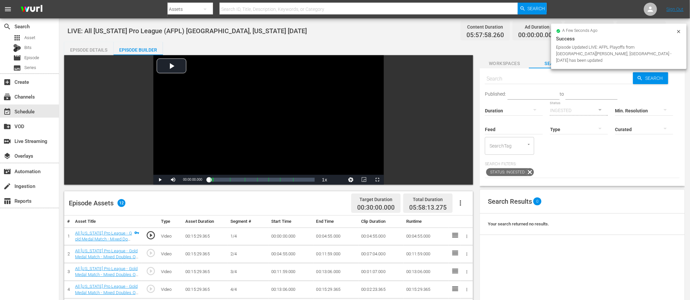
click at [104, 50] on div "Episode Details" at bounding box center [88, 50] width 49 height 16
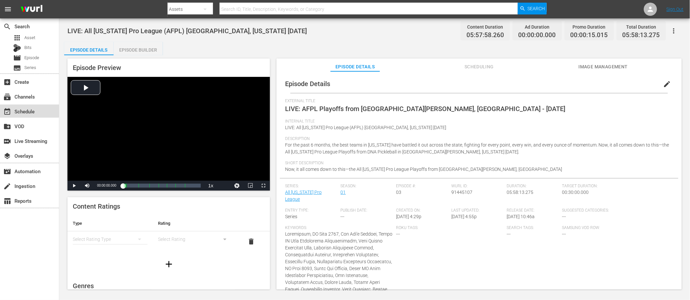
click at [23, 109] on div "event_available Schedule" at bounding box center [18, 111] width 37 height 6
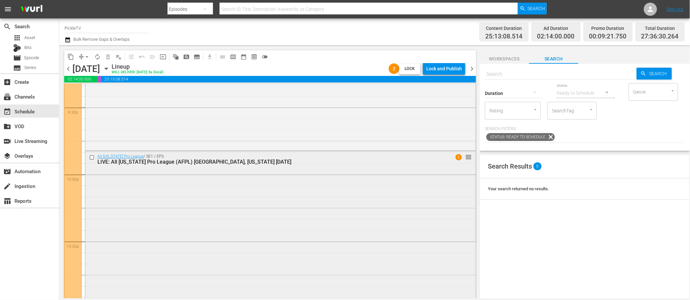
scroll to position [2876, 0]
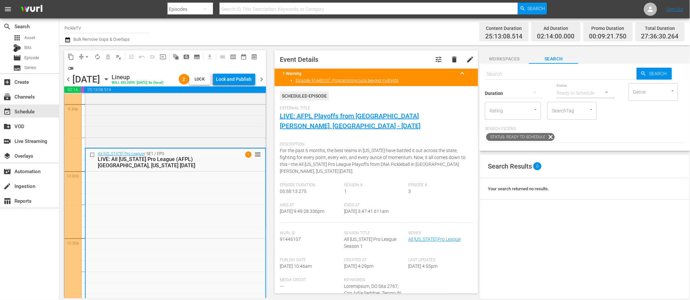
click at [394, 148] on span "For the past 6 months, the best teams in [US_STATE] have battled it out across …" at bounding box center [373, 161] width 186 height 26
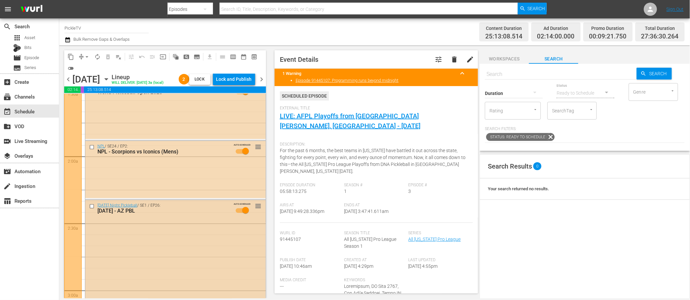
scroll to position [202, 0]
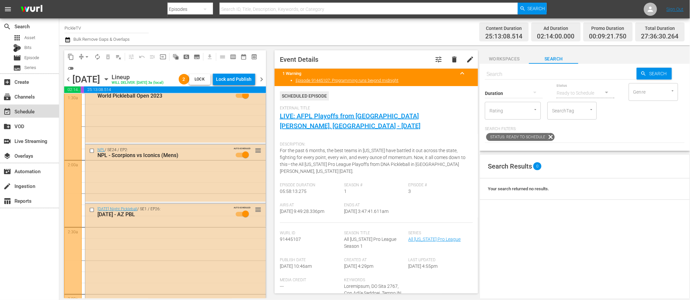
click at [39, 112] on div "event_available Schedule" at bounding box center [29, 111] width 59 height 13
click at [261, 82] on span "chevron_right" at bounding box center [262, 79] width 8 height 8
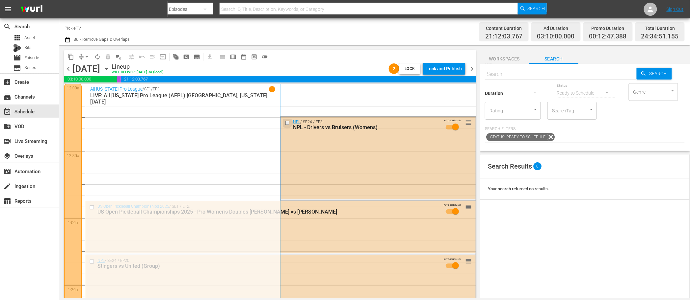
click at [286, 124] on input "checkbox" at bounding box center [288, 123] width 7 height 6
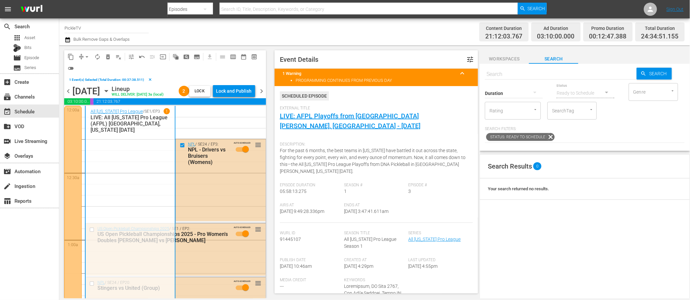
click at [197, 72] on div "content_copy compress arrow_drop_down autorenew_outlined delete_forever_outline…" at bounding box center [165, 61] width 202 height 23
click at [189, 32] on div "Channel Title PickleTV Bulk Remove Gaps & Overlaps" at bounding box center [233, 32] width 338 height 24
click at [67, 39] on icon "button" at bounding box center [67, 39] width 5 height 5
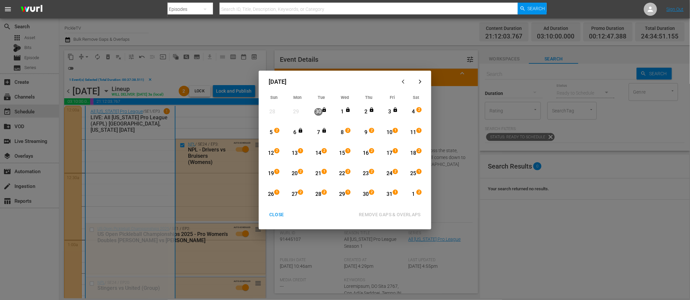
click at [414, 111] on div "4" at bounding box center [413, 112] width 8 height 8
click at [411, 134] on div "11" at bounding box center [413, 133] width 8 height 8
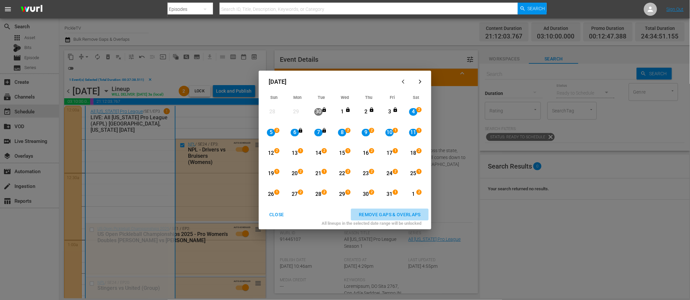
click at [406, 217] on div "REMOVE GAPS & OVERLAPS" at bounding box center [389, 215] width 72 height 8
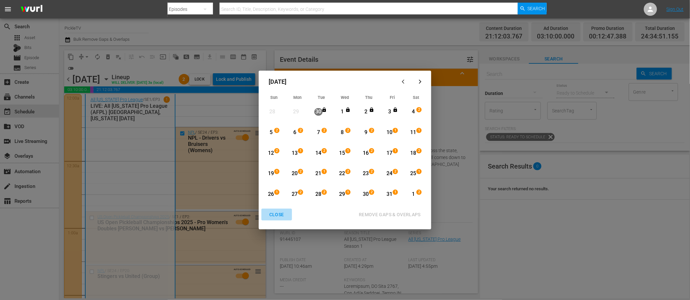
click at [278, 214] on div "CLOSE" at bounding box center [276, 215] width 25 height 8
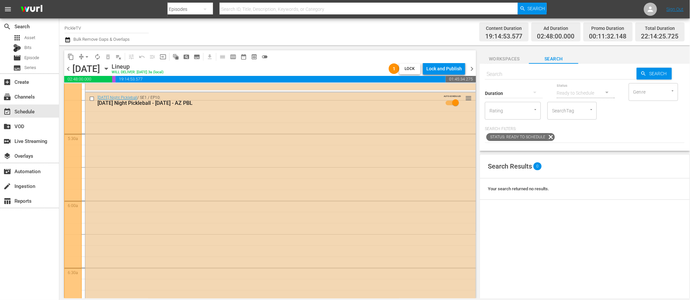
drag, startPoint x: 224, startPoint y: 107, endPoint x: 223, endPoint y: 93, distance: 13.5
click at [223, 93] on div "Tuesday Night Pickleball / SE1 / EP10: Tuesday Night Pickleball - March 28, 202…" at bounding box center [280, 247] width 390 height 310
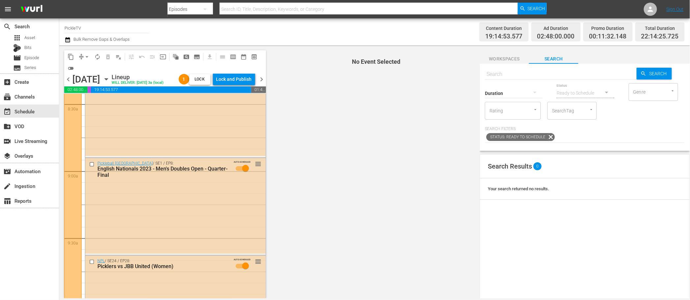
scroll to position [1140, 0]
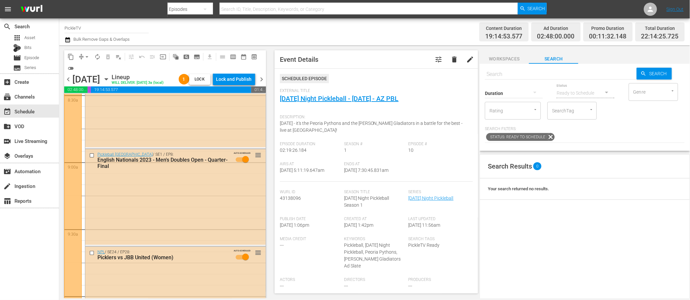
click at [263, 78] on span "chevron_right" at bounding box center [262, 79] width 8 height 8
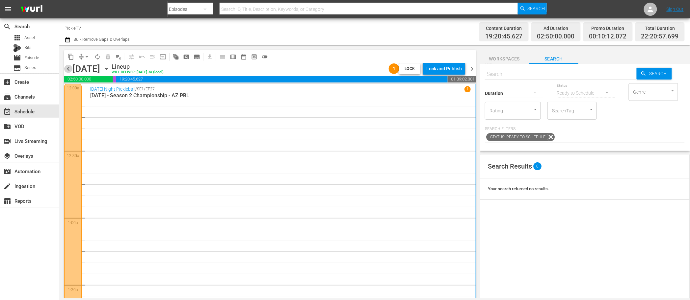
click at [69, 70] on span "chevron_left" at bounding box center [68, 69] width 8 height 8
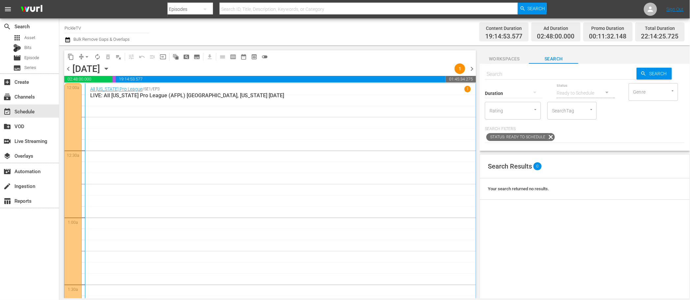
click at [217, 93] on p "LIVE: All Florida Pro League (AFPL) Sunrise, Florida 10/4/2025" at bounding box center [280, 95] width 380 height 6
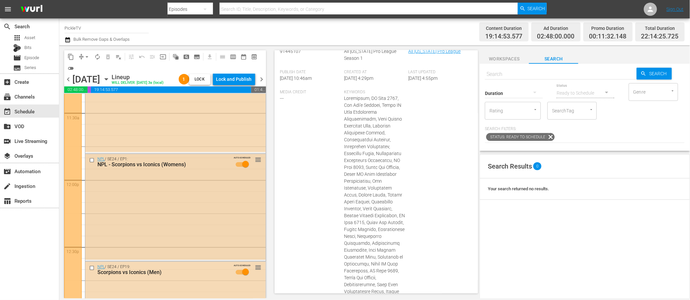
scroll to position [1525, 0]
drag, startPoint x: 520, startPoint y: 57, endPoint x: 523, endPoint y: 62, distance: 5.2
click at [520, 57] on span "Workspaces" at bounding box center [503, 59] width 49 height 8
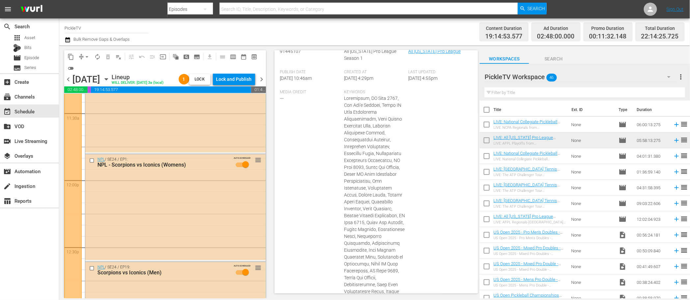
scroll to position [0, 0]
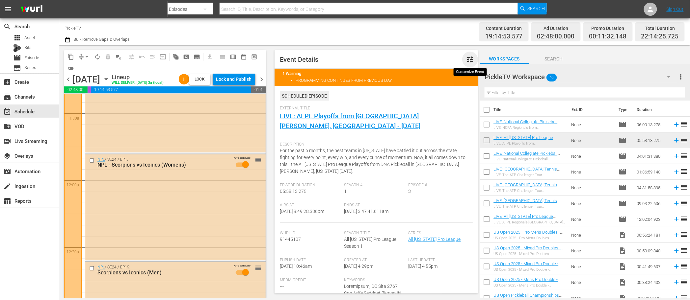
click at [467, 60] on span "tune" at bounding box center [470, 60] width 8 height 8
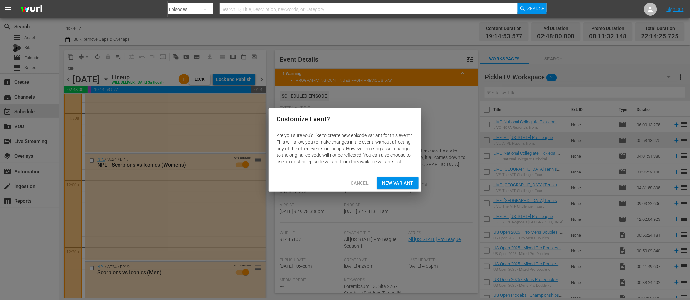
click at [362, 182] on span "Cancel" at bounding box center [359, 183] width 18 height 8
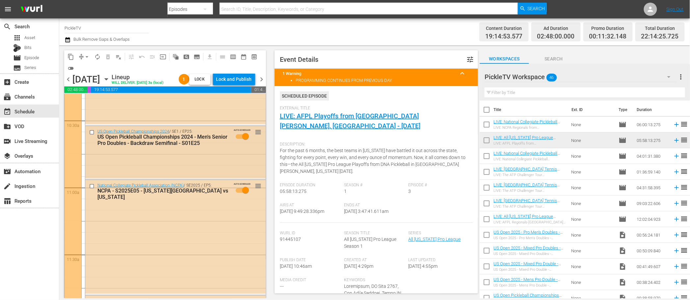
scroll to position [1371, 0]
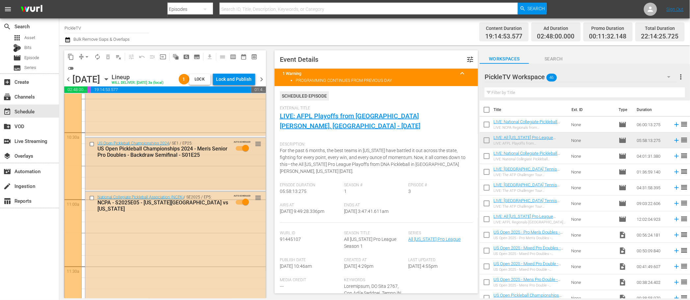
click at [91, 144] on input "checkbox" at bounding box center [92, 145] width 7 height 6
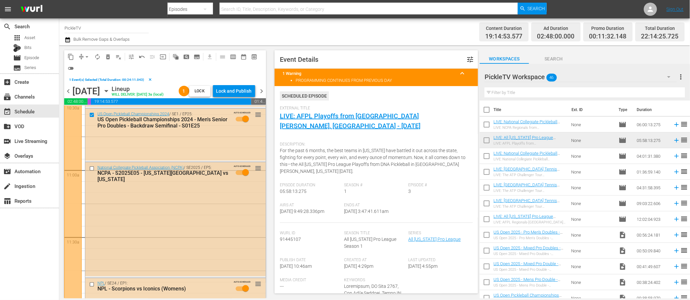
scroll to position [1409, 0]
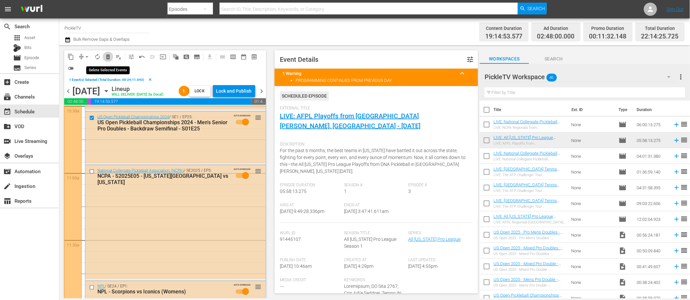
click at [108, 56] on span "delete_forever_outlined" at bounding box center [108, 57] width 7 height 7
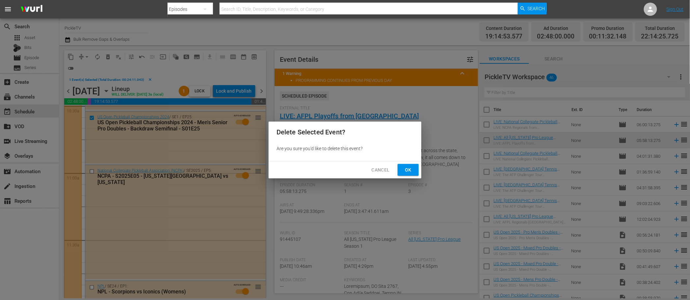
drag, startPoint x: 406, startPoint y: 169, endPoint x: 292, endPoint y: 170, distance: 113.9
click at [406, 169] on span "Ok" at bounding box center [408, 170] width 11 height 8
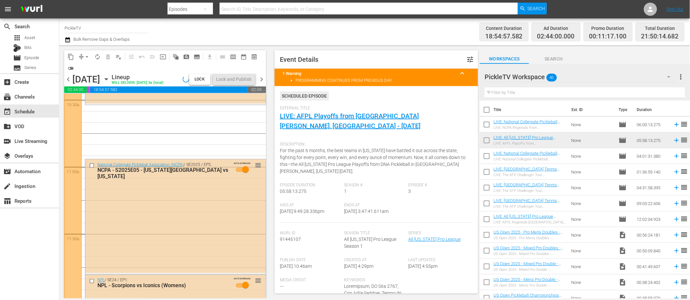
scroll to position [1391, 0]
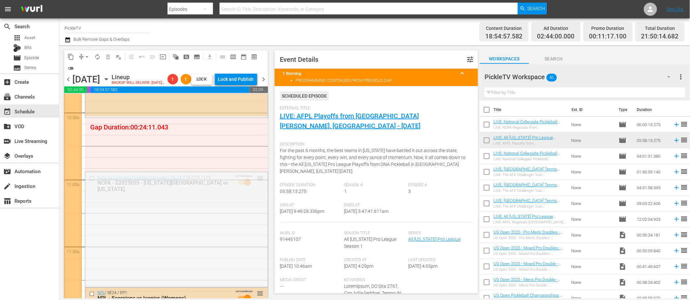
drag, startPoint x: 259, startPoint y: 185, endPoint x: 258, endPoint y: 132, distance: 52.7
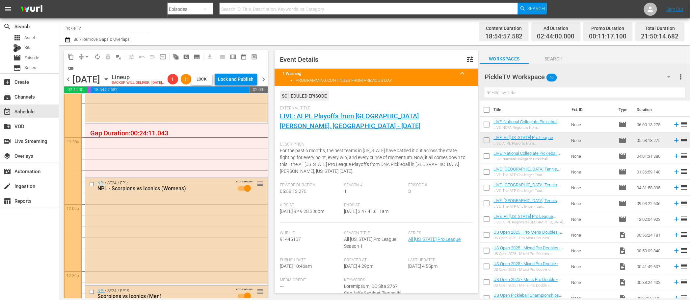
scroll to position [1544, 0]
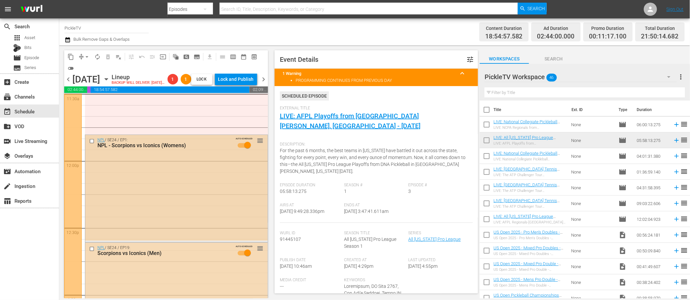
click at [92, 144] on input "checkbox" at bounding box center [92, 142] width 7 height 6
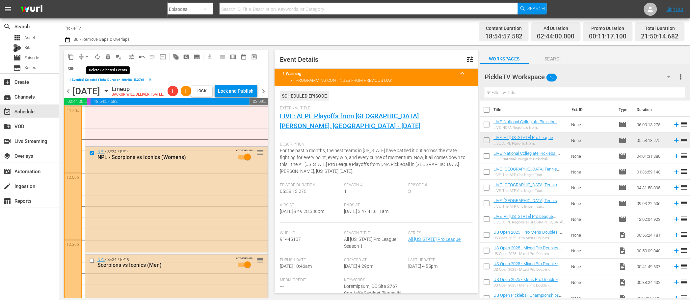
click at [106, 58] on span "delete_forever_outlined" at bounding box center [108, 57] width 7 height 7
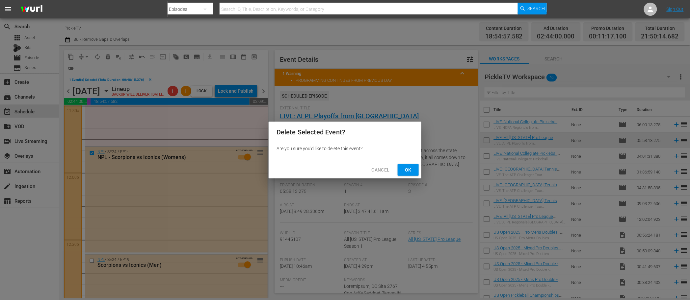
click at [411, 170] on span "Ok" at bounding box center [408, 170] width 11 height 8
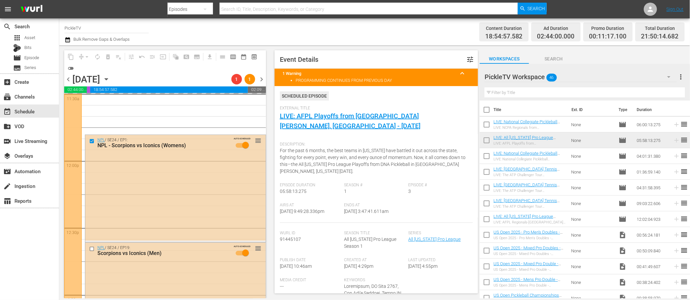
scroll to position [1586, 0]
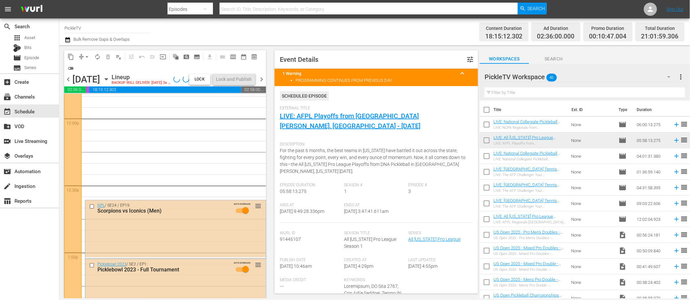
click at [91, 209] on input "checkbox" at bounding box center [92, 207] width 7 height 6
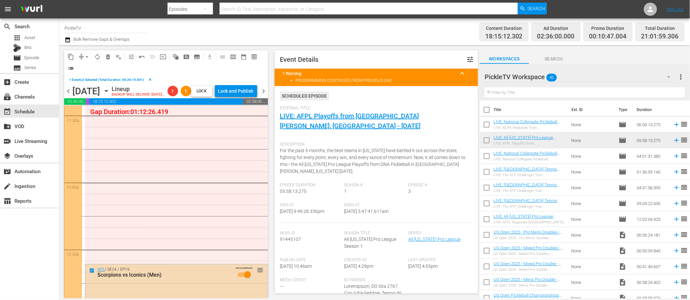
scroll to position [1522, 0]
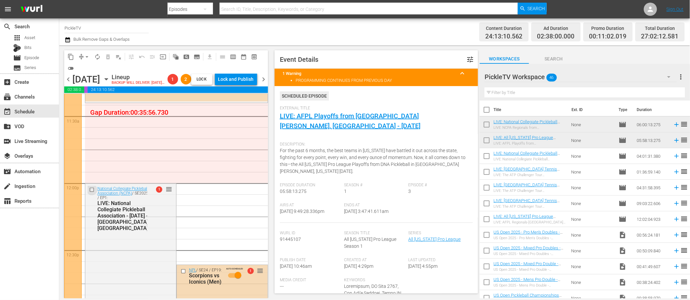
click at [91, 193] on input "checkbox" at bounding box center [92, 191] width 7 height 6
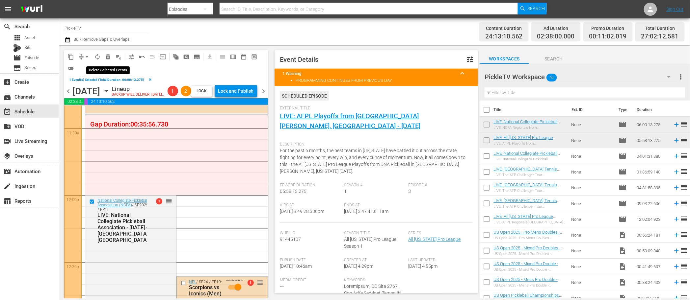
click at [110, 58] on span "delete_forever_outlined" at bounding box center [108, 57] width 7 height 7
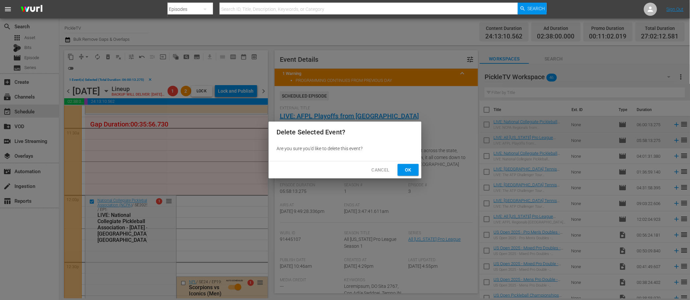
click at [402, 171] on button "Ok" at bounding box center [408, 170] width 21 height 12
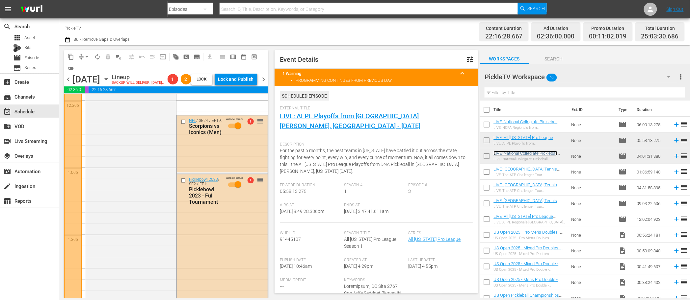
scroll to position [1671, 0]
click at [139, 183] on div "National Collegiate Pickleball Association (NCPA) / SE2025 / EP1: LIVE: Nationa…" at bounding box center [130, 304] width 91 height 538
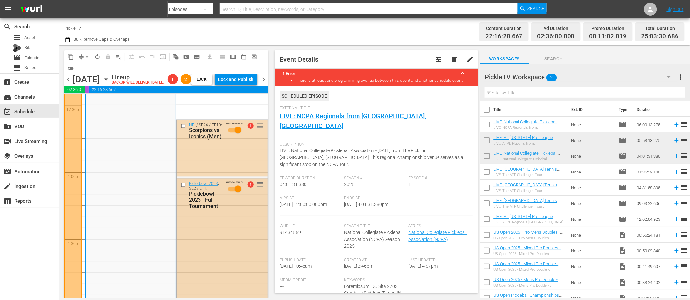
scroll to position [1621, 0]
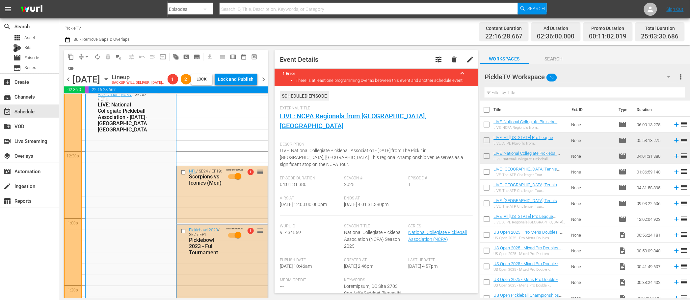
click at [183, 235] on input "checkbox" at bounding box center [183, 232] width 7 height 6
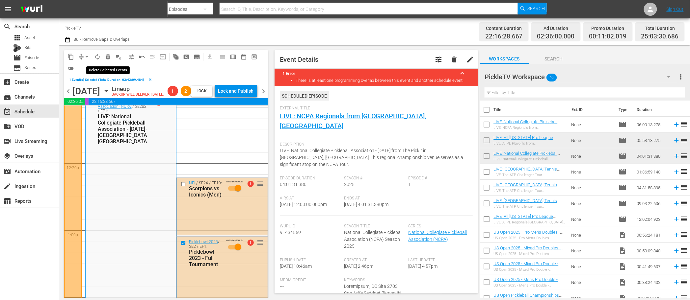
click at [110, 57] on span "delete_forever_outlined" at bounding box center [108, 57] width 7 height 7
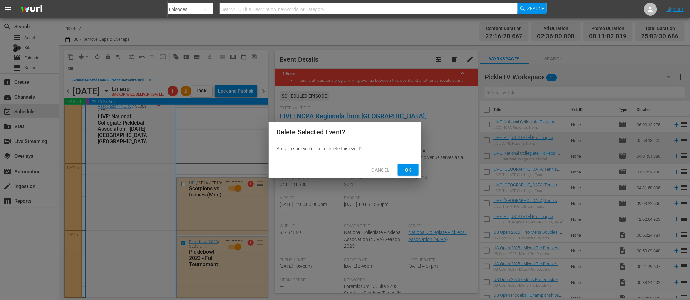
drag, startPoint x: 406, startPoint y: 168, endPoint x: 402, endPoint y: 169, distance: 4.2
click at [407, 168] on span "Ok" at bounding box center [408, 170] width 11 height 8
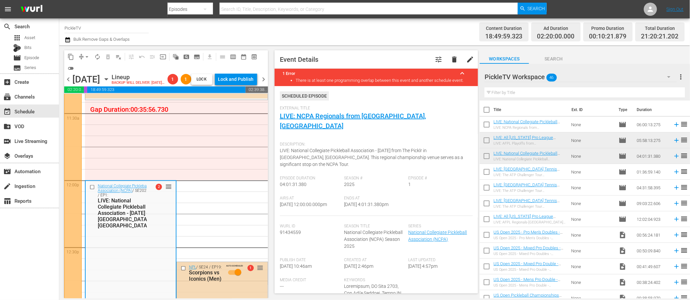
scroll to position [1564, 0]
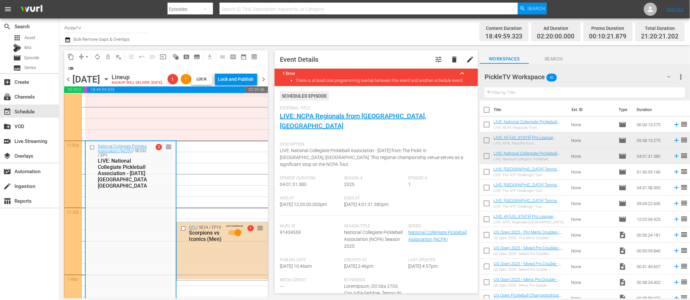
click at [184, 232] on input "checkbox" at bounding box center [183, 229] width 7 height 6
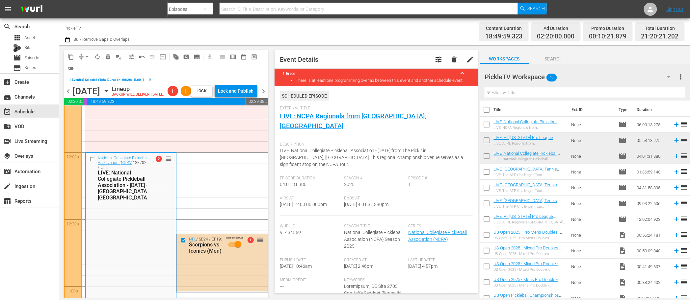
click at [107, 59] on span "delete_forever_outlined" at bounding box center [108, 57] width 7 height 7
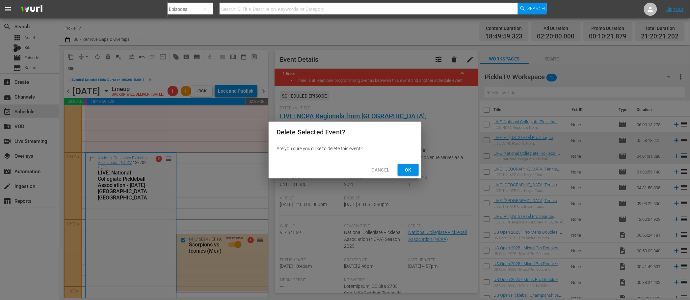
click at [415, 170] on button "Ok" at bounding box center [408, 170] width 21 height 12
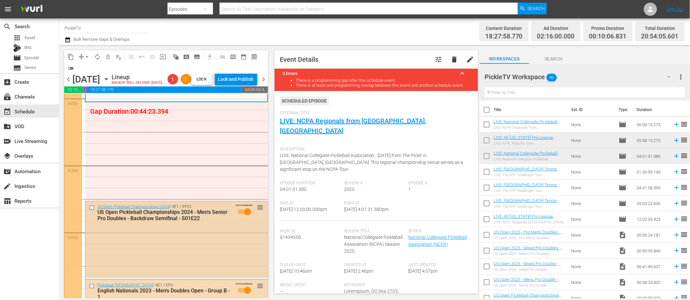
scroll to position [2143, 0]
click at [224, 222] on div "US Open Pickleball Championships 2024 - Men's Senior Pro Doubles - Backdraw Sem…" at bounding box center [164, 216] width 134 height 13
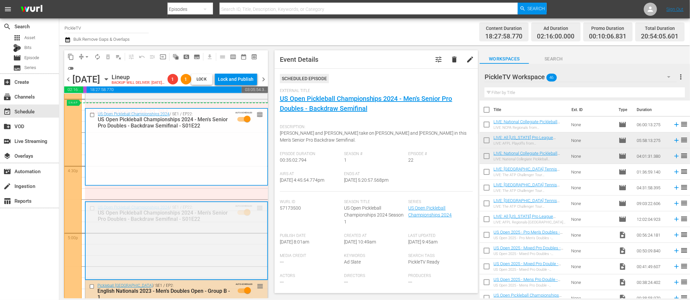
drag, startPoint x: 264, startPoint y: 193, endPoint x: 248, endPoint y: 114, distance: 80.6
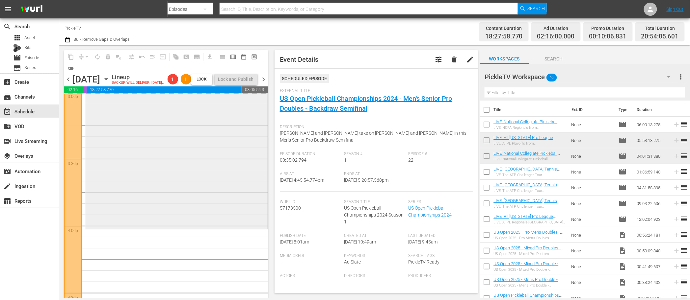
scroll to position [2015, 0]
drag, startPoint x: 253, startPoint y: 60, endPoint x: 255, endPoint y: 57, distance: 3.4
click at [254, 59] on button "preview_outlined" at bounding box center [254, 57] width 11 height 11
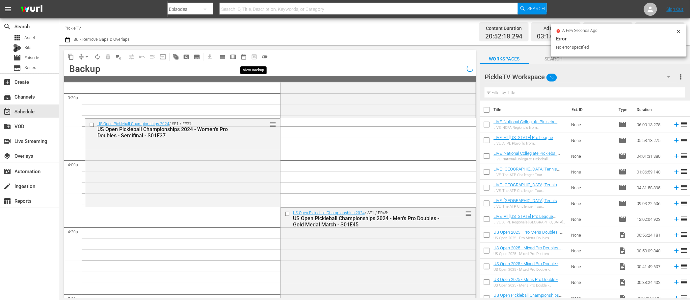
scroll to position [1925, 0]
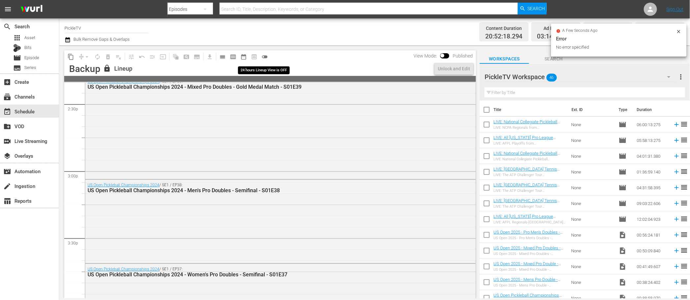
click at [261, 56] on span "toggle_off" at bounding box center [264, 57] width 7 height 7
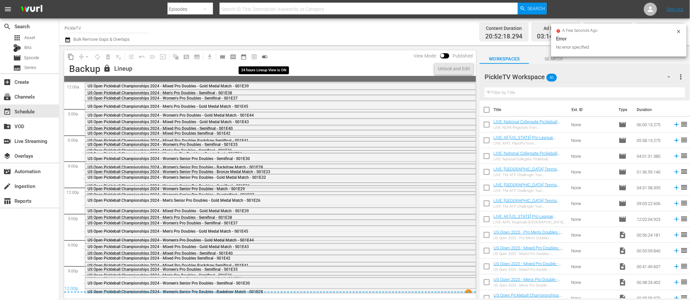
scroll to position [0, 0]
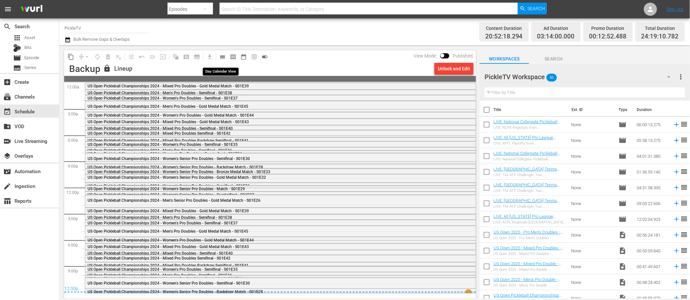
click at [224, 57] on span "calendar_view_day_outlined" at bounding box center [222, 57] width 7 height 7
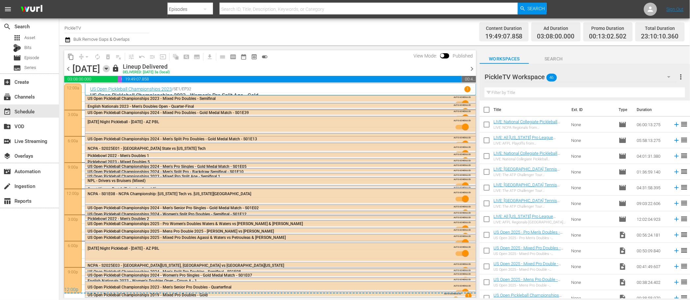
click at [110, 70] on icon "button" at bounding box center [106, 68] width 7 height 7
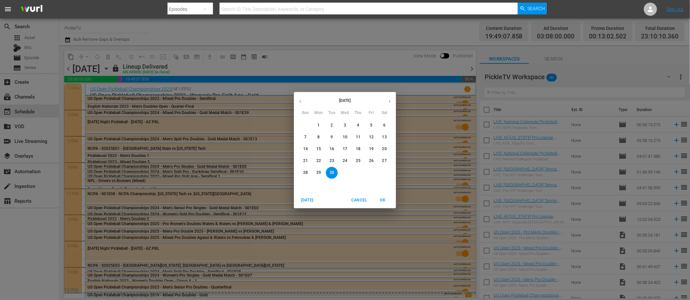
click at [387, 102] on icon "button" at bounding box center [389, 101] width 5 height 5
click at [306, 137] on p "5" at bounding box center [305, 138] width 2 height 6
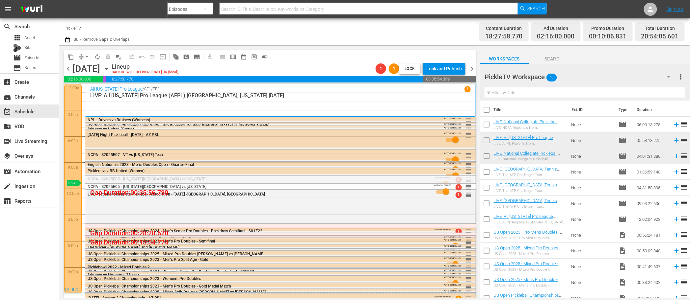
drag, startPoint x: 468, startPoint y: 180, endPoint x: 467, endPoint y: 183, distance: 3.6
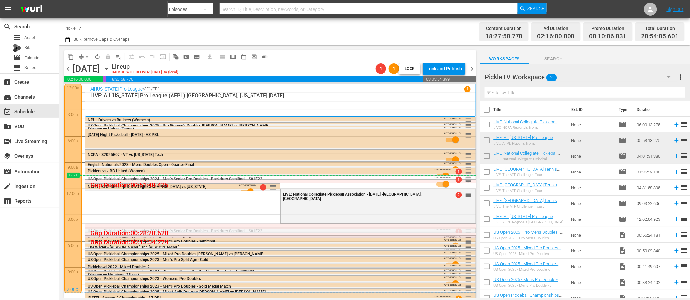
drag, startPoint x: 467, startPoint y: 230, endPoint x: 468, endPoint y: 175, distance: 54.3
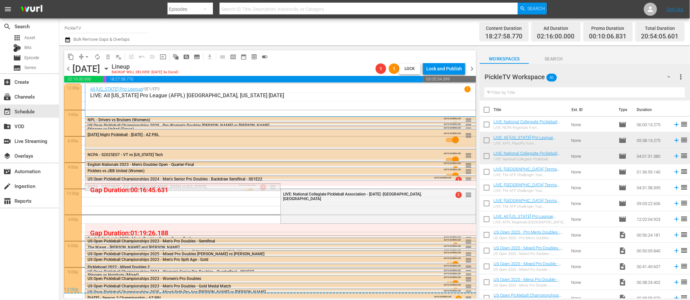
drag, startPoint x: 273, startPoint y: 186, endPoint x: 274, endPoint y: 180, distance: 5.7
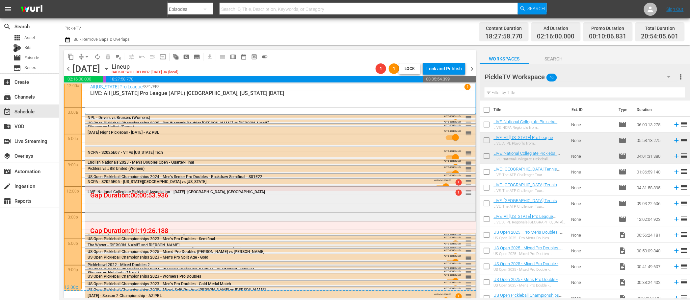
scroll to position [3, 0]
drag, startPoint x: 468, startPoint y: 192, endPoint x: 468, endPoint y: 185, distance: 6.9
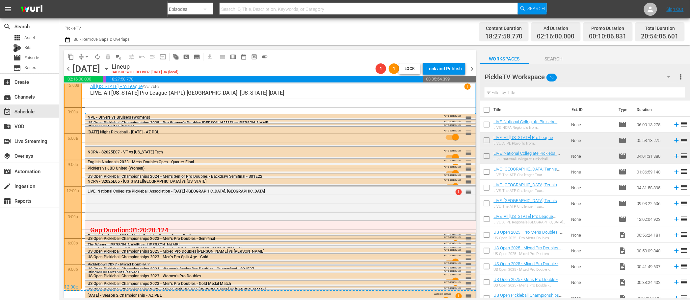
click at [539, 92] on input "text" at bounding box center [584, 93] width 200 height 11
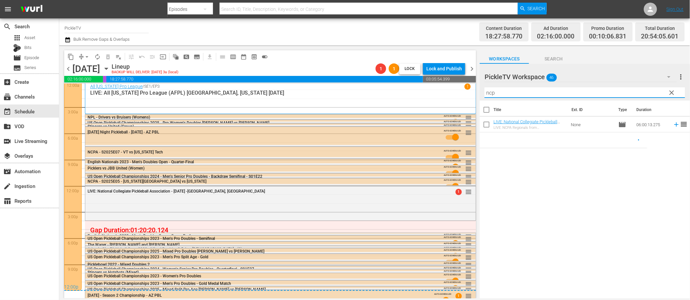
type input "ncpa"
drag, startPoint x: 505, startPoint y: 95, endPoint x: 471, endPoint y: 90, distance: 35.0
click at [471, 90] on div "content_copy compress arrow_drop_down autorenew_outlined delete_forever_outline…" at bounding box center [374, 171] width 631 height 253
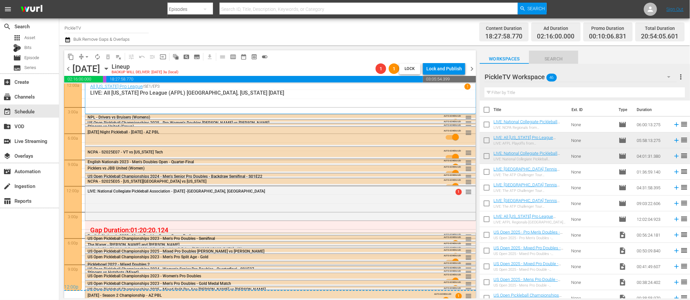
click at [560, 58] on span "Search" at bounding box center [553, 59] width 49 height 8
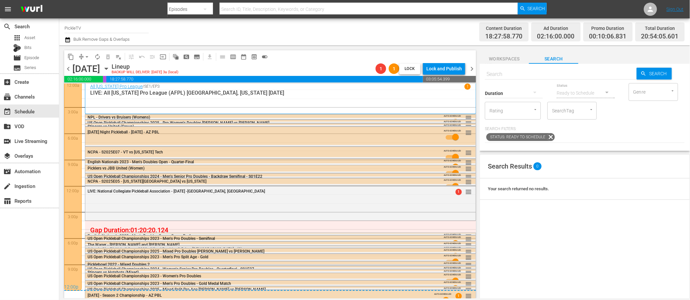
click at [570, 112] on input "SearchTag" at bounding box center [562, 111] width 25 height 12
type input "pickle"
click at [566, 138] on span "PickleTV Ready" at bounding box center [569, 140] width 32 height 7
click at [539, 75] on input "text" at bounding box center [561, 74] width 152 height 16
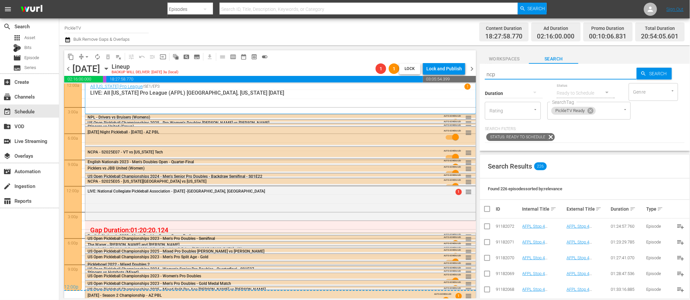
type input "ncpa"
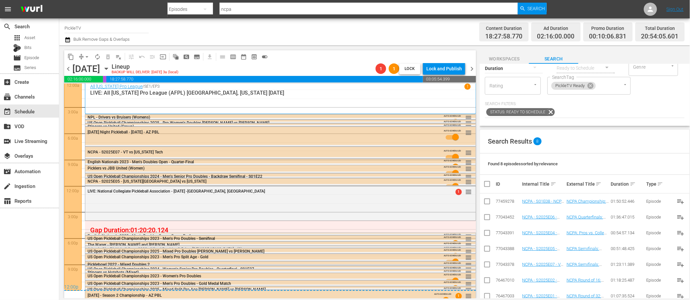
scroll to position [31, 0]
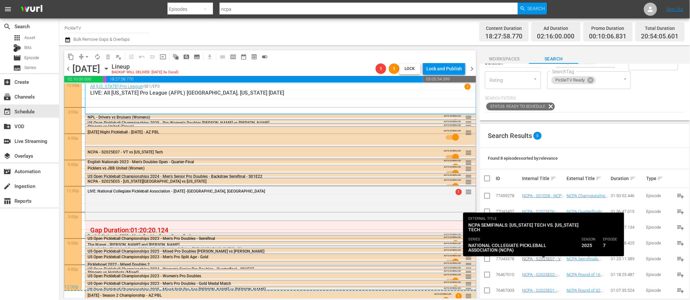
type input "ncpa"
drag, startPoint x: 545, startPoint y: 260, endPoint x: 539, endPoint y: 259, distance: 5.6
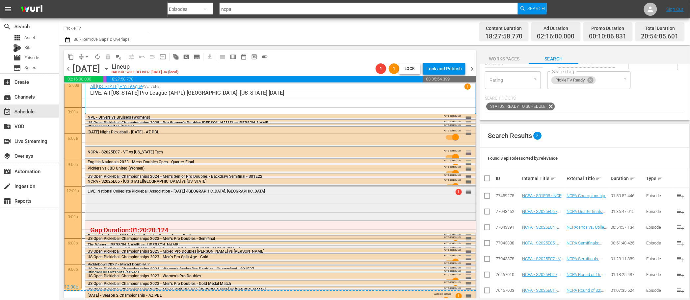
click at [274, 212] on div "LIVE: National Collegiate Pickleball Association - 10/5/2025 -Noblesville, IN 1…" at bounding box center [280, 202] width 390 height 33
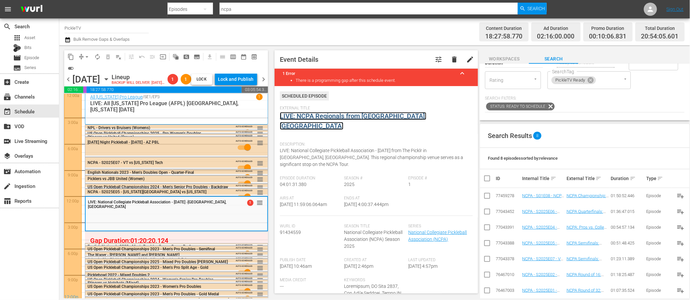
click at [325, 116] on link "LIVE: NCPA Regionals from [GEOGRAPHIC_DATA], [GEOGRAPHIC_DATA]" at bounding box center [353, 121] width 146 height 18
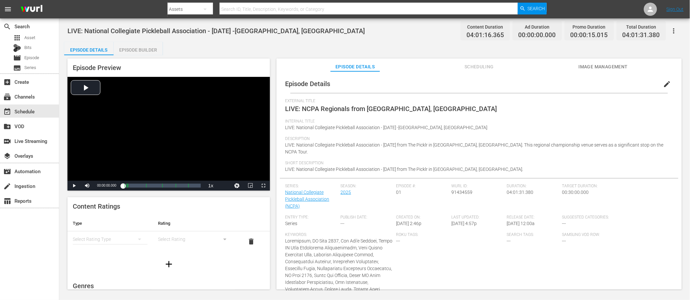
click at [147, 50] on div "Episode Builder" at bounding box center [138, 50] width 49 height 16
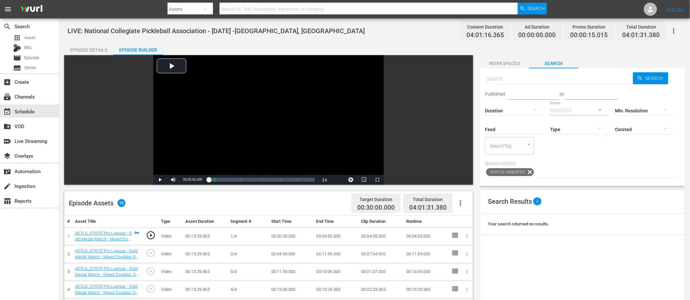
click at [513, 142] on input "SearchTag" at bounding box center [500, 146] width 25 height 12
type input "pickletv"
click at [615, 142] on div at bounding box center [644, 130] width 58 height 24
click at [632, 143] on div "Curated Uncurated" at bounding box center [345, 150] width 690 height 300
click at [513, 142] on input "SearchTag" at bounding box center [500, 146] width 25 height 12
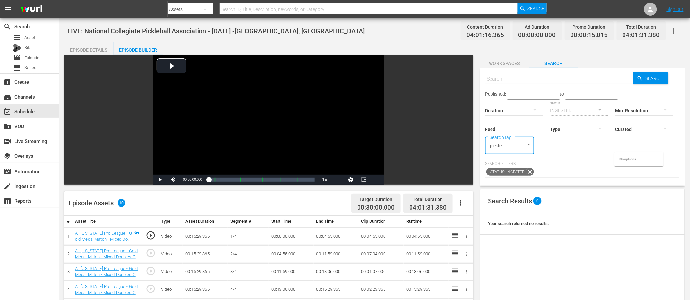
type input "pickle"
click at [545, 82] on input "text" at bounding box center [559, 79] width 148 height 16
click at [544, 82] on input "text" at bounding box center [559, 79] width 148 height 16
type input "NCPA"
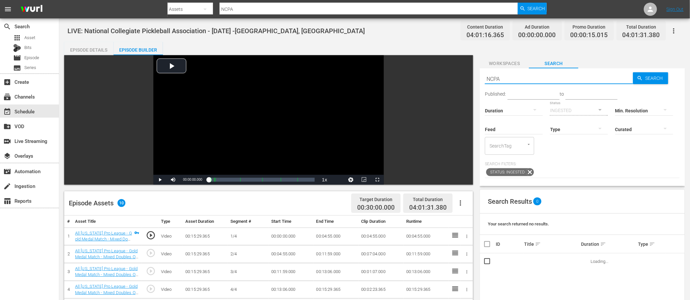
type input "NCPA"
click at [513, 143] on input "SearchTag" at bounding box center [500, 146] width 25 height 12
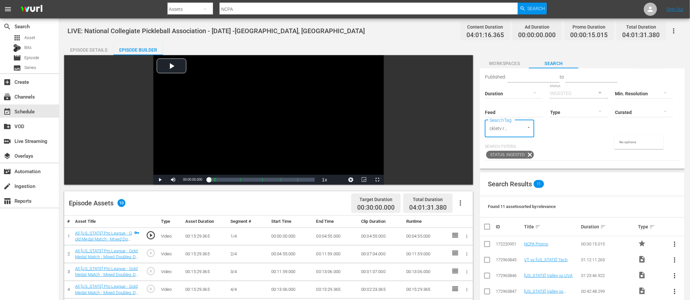
scroll to position [0, 7]
click at [513, 128] on input "pickletv ready" at bounding box center [500, 129] width 25 height 12
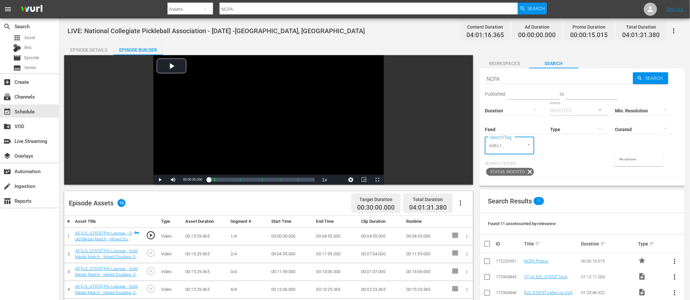
type input "pickletv ready"
click at [535, 81] on input "NCPA" at bounding box center [559, 79] width 148 height 16
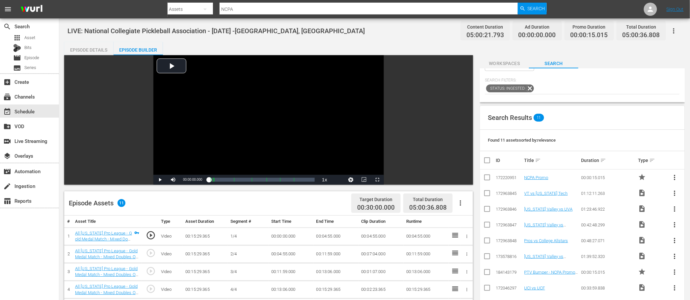
click at [87, 50] on div "Episode Details" at bounding box center [88, 50] width 49 height 16
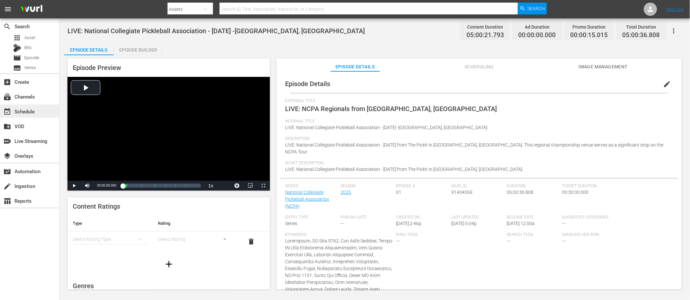
click at [33, 108] on div "event_available Schedule" at bounding box center [18, 111] width 37 height 6
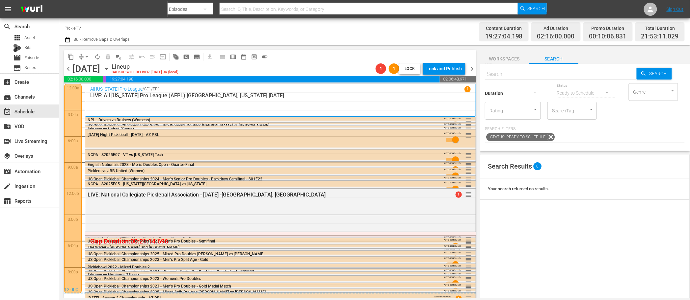
scroll to position [13, 0]
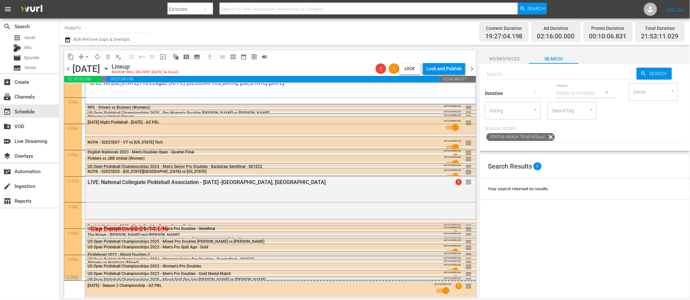
click at [67, 42] on icon "button" at bounding box center [67, 39] width 5 height 5
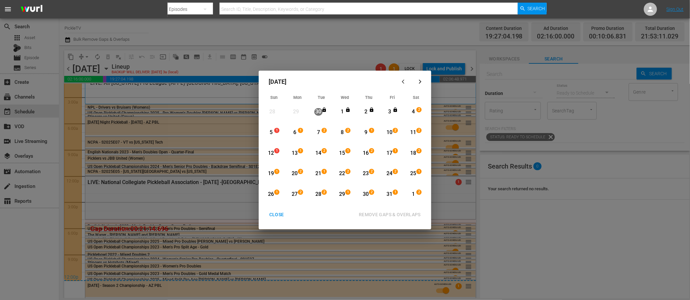
click at [272, 132] on div "5" at bounding box center [271, 133] width 8 height 8
click at [273, 172] on div "19" at bounding box center [271, 174] width 8 height 8
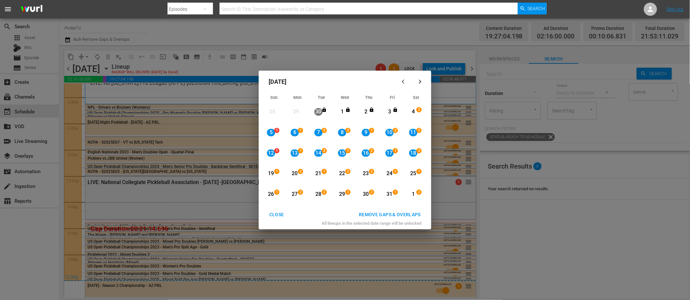
click at [384, 212] on div "REMOVE GAPS & OVERLAPS" at bounding box center [389, 215] width 72 height 8
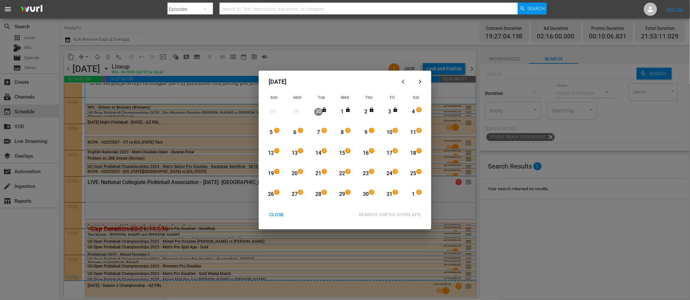
click at [282, 214] on div "CLOSE" at bounding box center [276, 215] width 25 height 8
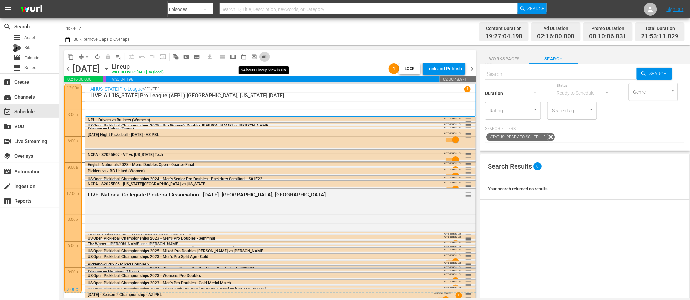
click at [267, 56] on span "toggle_on" at bounding box center [264, 57] width 7 height 7
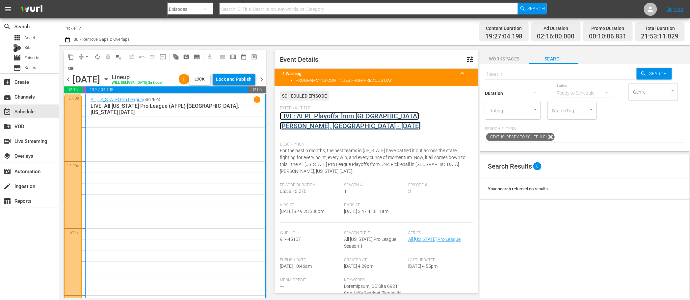
click at [339, 116] on link "LIVE: AFPL Playoffs from [GEOGRAPHIC_DATA][PERSON_NAME], [GEOGRAPHIC_DATA] - [D…" at bounding box center [350, 121] width 141 height 18
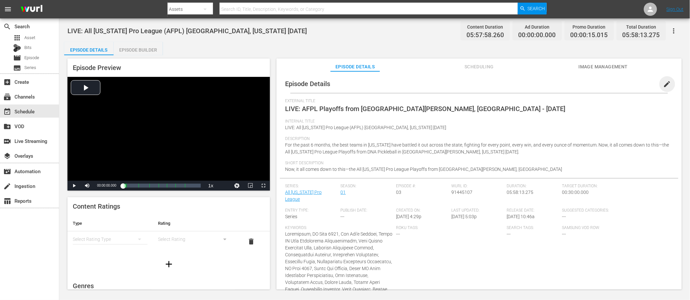
drag, startPoint x: 665, startPoint y: 85, endPoint x: 622, endPoint y: 96, distance: 44.0
click at [665, 85] on span "edit" at bounding box center [667, 84] width 8 height 8
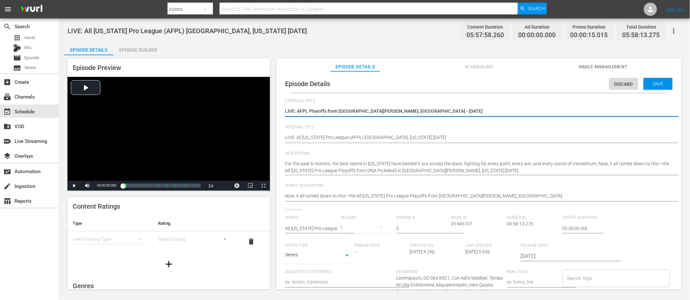
drag, startPoint x: 415, startPoint y: 111, endPoint x: 290, endPoint y: 108, distance: 125.4
click at [290, 108] on textarea "LIVE: AFPL Playoffs from [GEOGRAPHIC_DATA][PERSON_NAME], [GEOGRAPHIC_DATA] - [D…" at bounding box center [477, 112] width 385 height 8
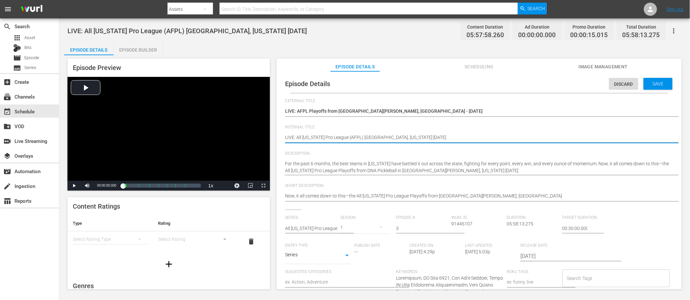
drag, startPoint x: 422, startPoint y: 138, endPoint x: 282, endPoint y: 134, distance: 140.2
paste textarea "FPL Playoffs from Fort Myers, FL -"
type textarea "LIVE: AFPL Playoffs from [GEOGRAPHIC_DATA][PERSON_NAME], [GEOGRAPHIC_DATA] - [D…"
click at [652, 87] on div "Save" at bounding box center [657, 84] width 29 height 12
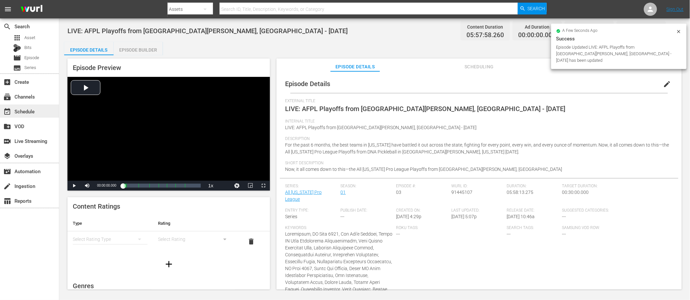
click at [27, 109] on div "event_available Schedule" at bounding box center [18, 111] width 37 height 6
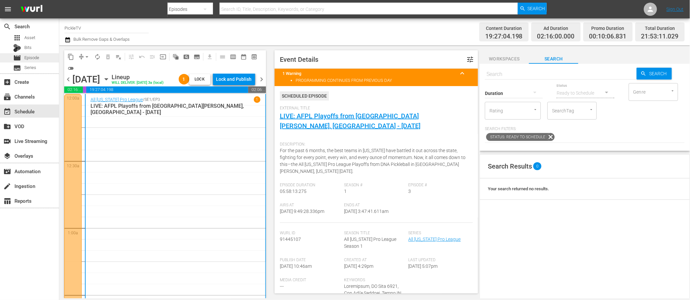
click at [46, 60] on div "movie Episode" at bounding box center [29, 57] width 59 height 9
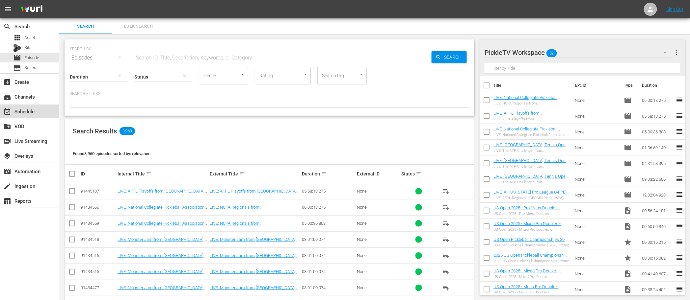
click at [39, 112] on div "event_available Schedule" at bounding box center [29, 111] width 59 height 13
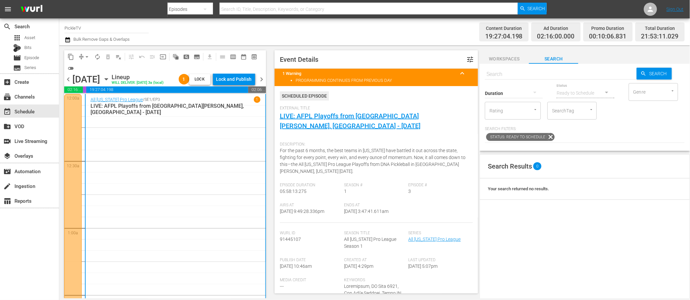
click at [182, 36] on div "Channel Title PickleTV Bulk Remove Gaps & Overlaps" at bounding box center [233, 32] width 338 height 24
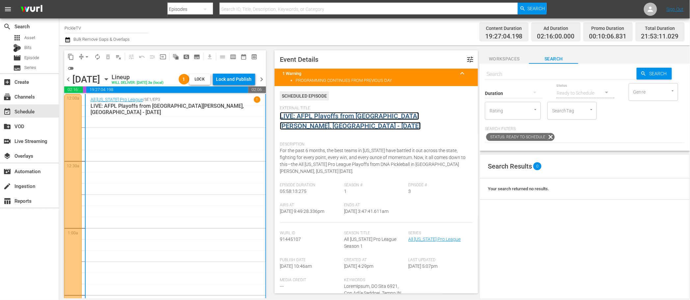
click at [338, 118] on link "LIVE: AFPL Playoffs from [GEOGRAPHIC_DATA][PERSON_NAME], [GEOGRAPHIC_DATA] - [D…" at bounding box center [350, 121] width 141 height 18
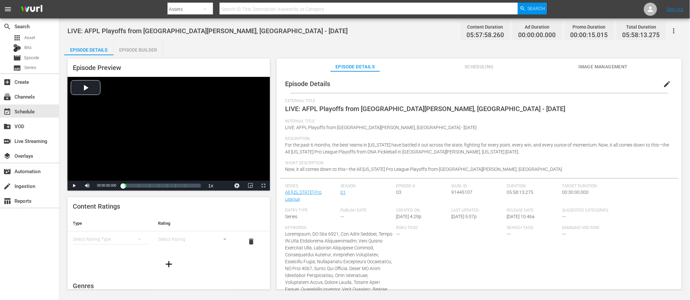
click at [596, 65] on span "Image Management" at bounding box center [603, 67] width 49 height 8
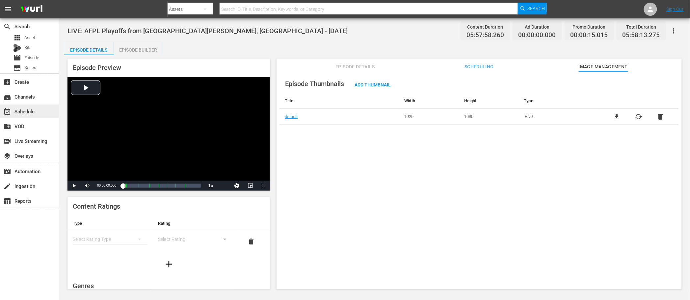
click at [20, 108] on div "event_available Schedule" at bounding box center [18, 111] width 37 height 6
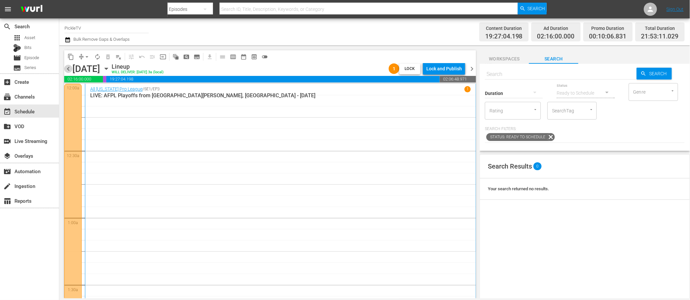
click at [67, 67] on span "chevron_left" at bounding box center [68, 69] width 8 height 8
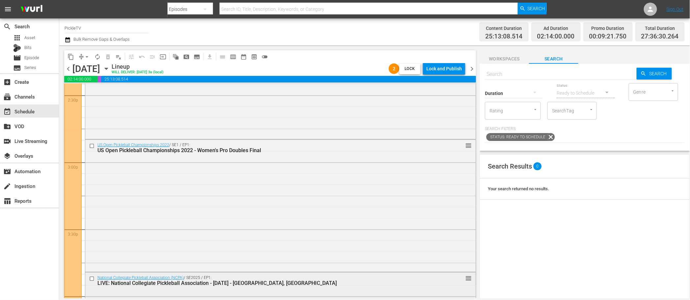
scroll to position [1934, 0]
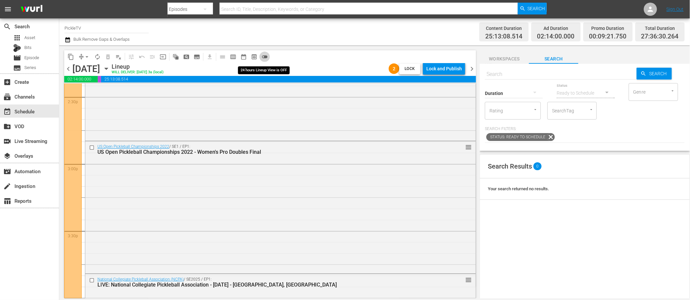
click at [264, 56] on span "toggle_off" at bounding box center [264, 57] width 7 height 7
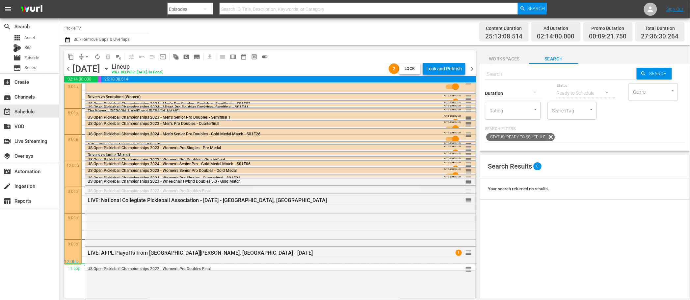
drag, startPoint x: 468, startPoint y: 190, endPoint x: 460, endPoint y: 264, distance: 74.8
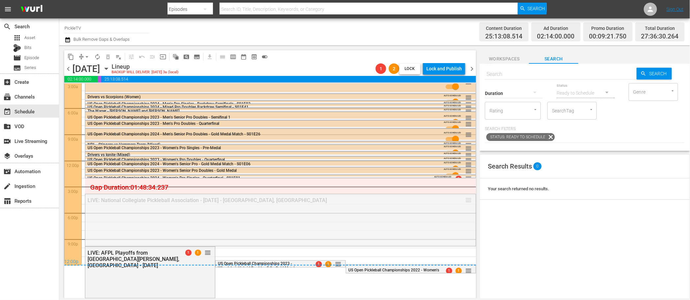
drag, startPoint x: 469, startPoint y: 198, endPoint x: 469, endPoint y: 178, distance: 20.4
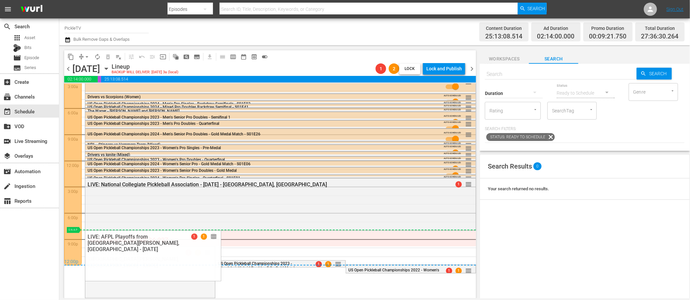
drag, startPoint x: 208, startPoint y: 252, endPoint x: 212, endPoint y: 230, distance: 22.1
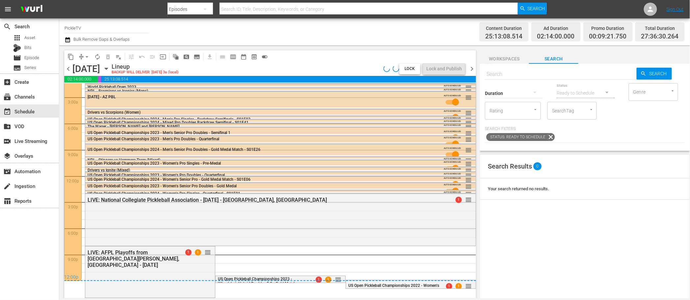
scroll to position [12, 0]
click at [237, 210] on div "LIVE: National Collegiate Pickleball Association - 10/4/2025 - Noblesville, IN …" at bounding box center [280, 219] width 390 height 51
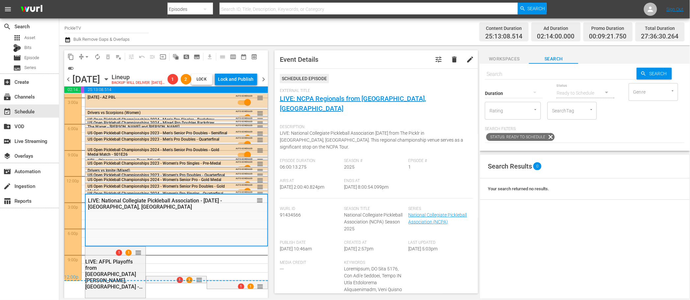
scroll to position [32, 0]
click at [230, 57] on span "calendar_view_week_outlined" at bounding box center [233, 57] width 7 height 7
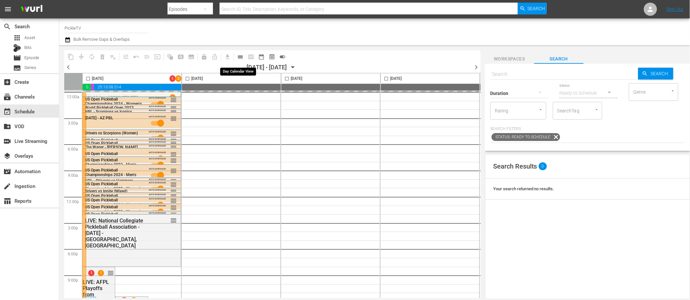
click at [241, 57] on span "calendar_view_day_outlined" at bounding box center [240, 57] width 7 height 7
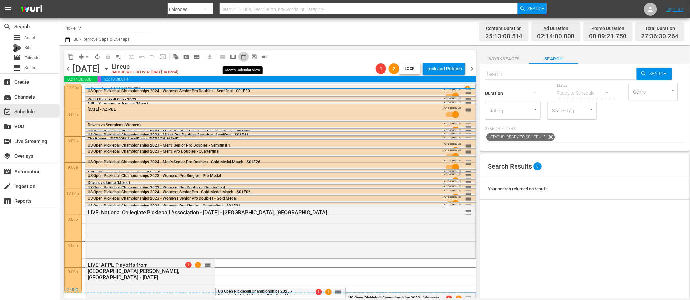
click at [244, 57] on span "date_range_outlined" at bounding box center [243, 57] width 7 height 7
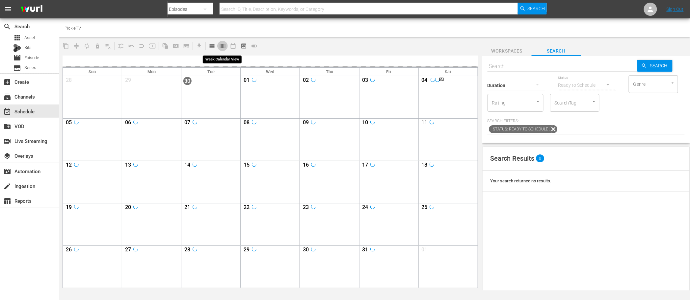
click at [221, 47] on span "calendar_view_week_outlined" at bounding box center [222, 46] width 7 height 7
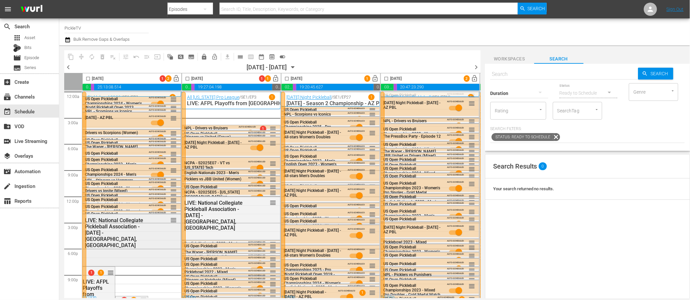
scroll to position [5, 0]
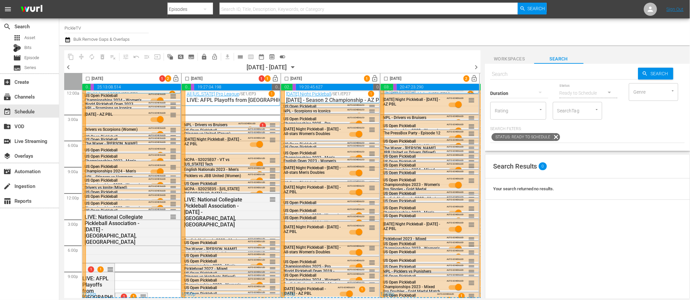
click at [144, 292] on div "12:00p" at bounding box center [131, 295] width 99 height 7
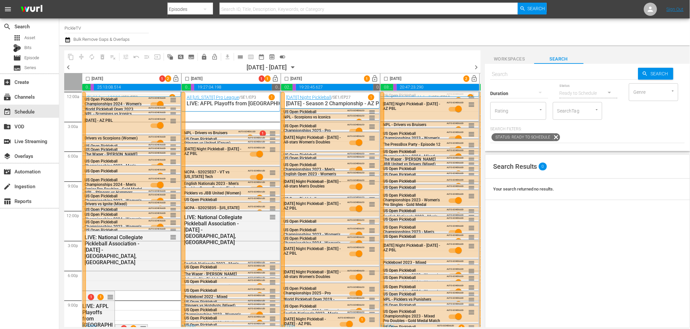
scroll to position [6, 0]
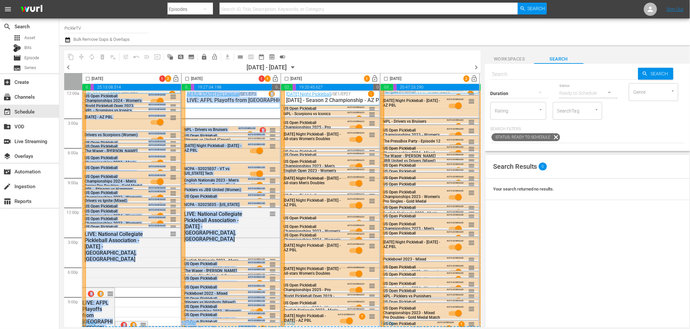
drag, startPoint x: 143, startPoint y: 322, endPoint x: 231, endPoint y: 133, distance: 208.0
click at [231, 134] on div "12:00a 3:00a 6:00a 9:00a 12:00p 3:00p 6:00p 9:00p Select Event US Open Pickleba…" at bounding box center [272, 207] width 416 height 241
click at [283, 57] on span "toggle_on" at bounding box center [282, 57] width 7 height 7
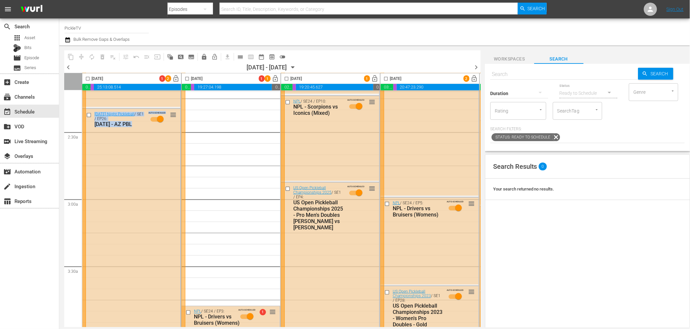
scroll to position [0, 0]
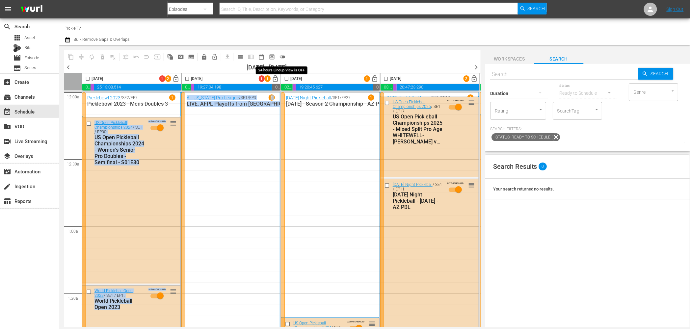
click at [284, 56] on span "toggle_off" at bounding box center [282, 57] width 7 height 7
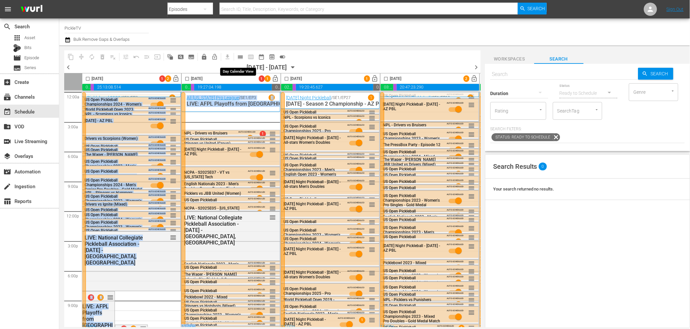
click at [242, 56] on span "calendar_view_day_outlined" at bounding box center [240, 57] width 7 height 7
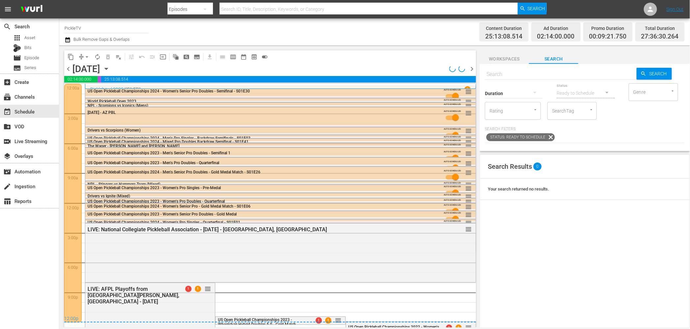
scroll to position [14, 0]
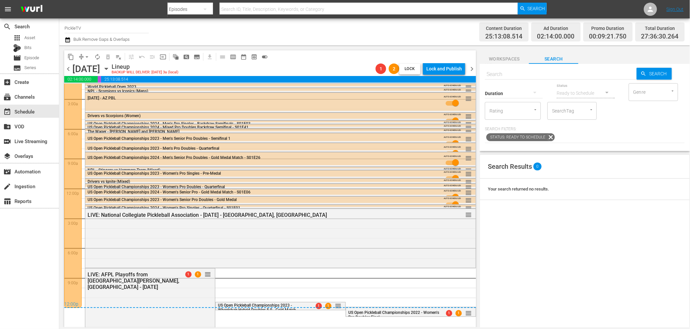
click at [339, 300] on div "12:00p" at bounding box center [270, 304] width 412 height 7
drag, startPoint x: 339, startPoint y: 303, endPoint x: 339, endPoint y: 285, distance: 18.4
click at [339, 285] on div "Picklebowl 2023 / SE2 / EP7 1 Picklebowl 2023 - Mens Doubles 3 12:00p 12:00a 3:…" at bounding box center [270, 188] width 412 height 239
drag, startPoint x: 340, startPoint y: 305, endPoint x: 340, endPoint y: 300, distance: 4.9
click at [340, 300] on div "Picklebowl 2023 / SE2 / EP7 1 Picklebowl 2023 - Mens Doubles 3 12:00p 12:00a 3:…" at bounding box center [270, 188] width 412 height 239
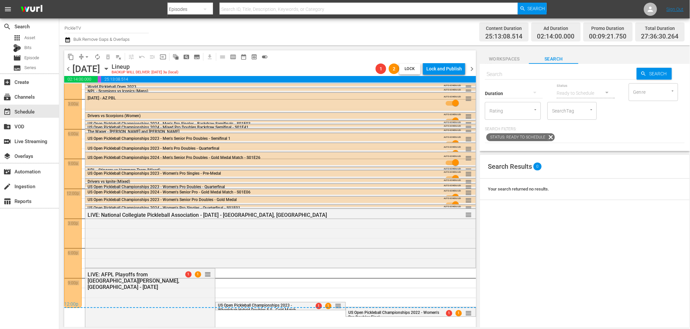
click at [340, 300] on div "12:00p" at bounding box center [270, 304] width 412 height 7
click at [262, 55] on span "toggle_on" at bounding box center [264, 57] width 7 height 7
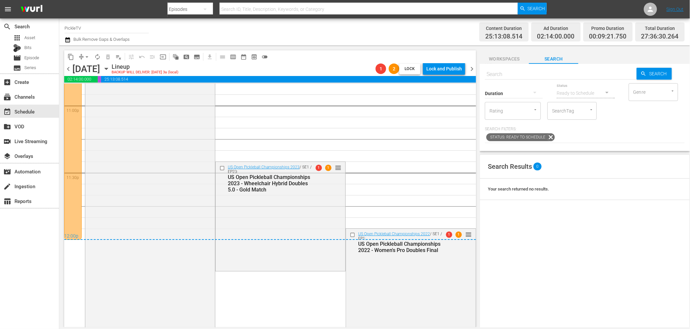
scroll to position [2997, 0]
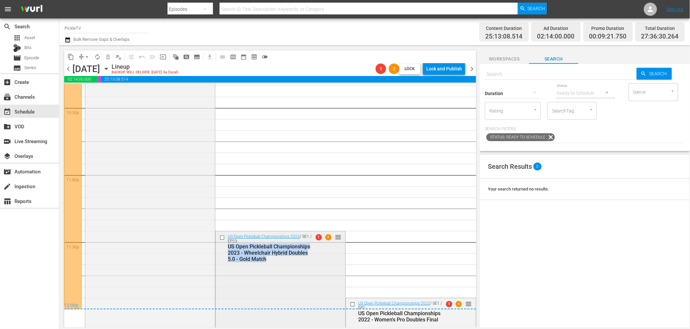
copy div "US Open Pickleball Championships 2023 - Wheelchair Hybrid Doubles 5.0 - Gold Ma…"
drag, startPoint x: 278, startPoint y: 260, endPoint x: 229, endPoint y: 245, distance: 50.8
click at [228, 245] on div "US Open Pickleball Championships 2023 - Wheelchair Hybrid Doubles 5.0 - Gold Ma…" at bounding box center [270, 253] width 85 height 19
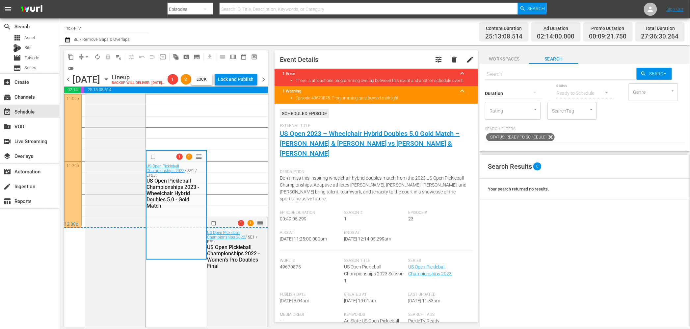
scroll to position [3088, 0]
click at [152, 160] on input "checkbox" at bounding box center [153, 157] width 7 height 6
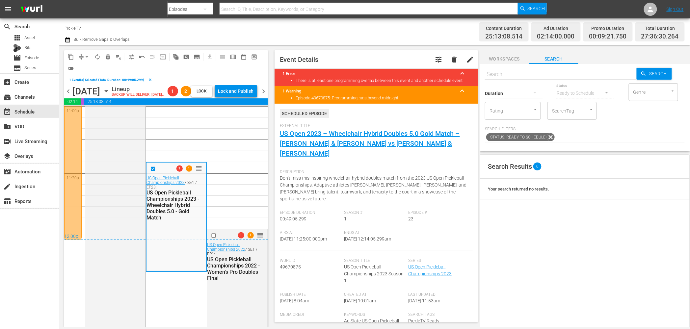
click at [213, 240] on div "12:00p" at bounding box center [166, 237] width 204 height 7
click at [214, 240] on div "12:00p" at bounding box center [166, 237] width 204 height 7
click at [215, 240] on div "12:00p" at bounding box center [166, 237] width 204 height 7
drag, startPoint x: 227, startPoint y: 242, endPoint x: 241, endPoint y: 207, distance: 37.6
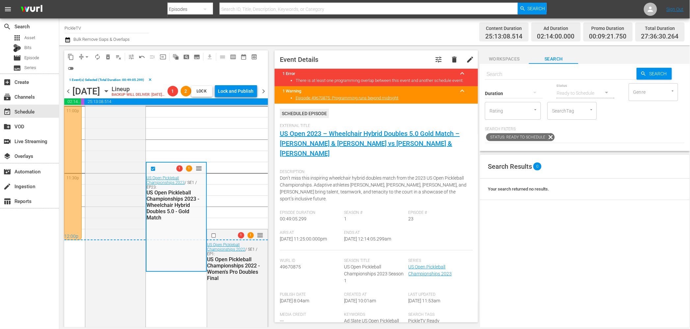
click at [107, 55] on span "delete_forever_outlined" at bounding box center [108, 57] width 7 height 7
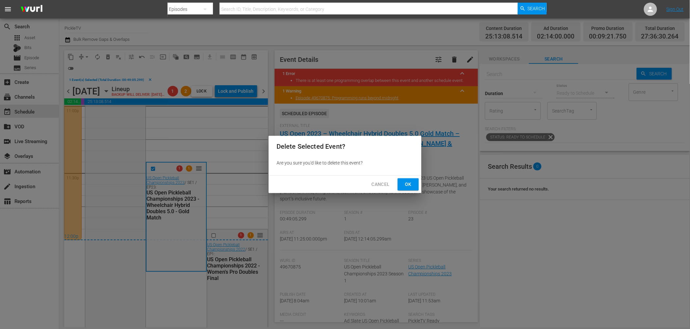
drag, startPoint x: 407, startPoint y: 182, endPoint x: 352, endPoint y: 202, distance: 58.4
click at [407, 182] on span "Ok" at bounding box center [408, 184] width 11 height 8
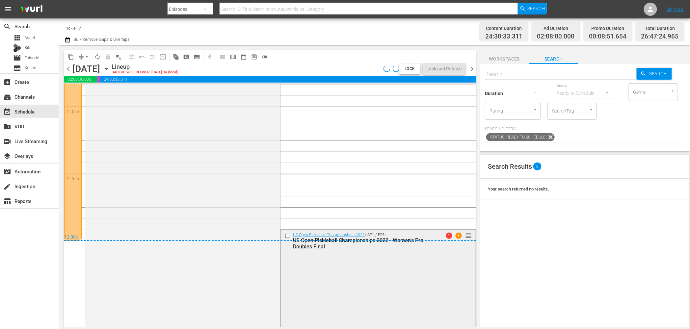
scroll to position [3065, 0]
click at [287, 236] on div "12:00p" at bounding box center [270, 238] width 412 height 7
click at [468, 235] on div "12:00p" at bounding box center [270, 238] width 412 height 7
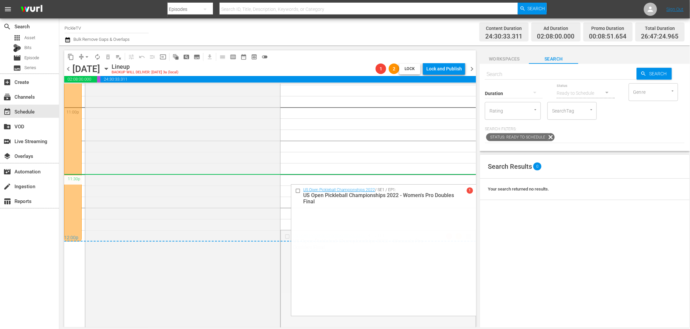
drag, startPoint x: 468, startPoint y: 233, endPoint x: 465, endPoint y: 175, distance: 57.3
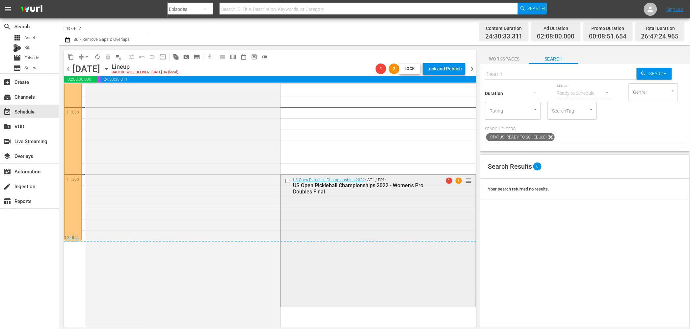
click at [287, 182] on input "checkbox" at bounding box center [288, 181] width 7 height 6
click at [107, 59] on span "delete_forever_outlined" at bounding box center [108, 57] width 7 height 7
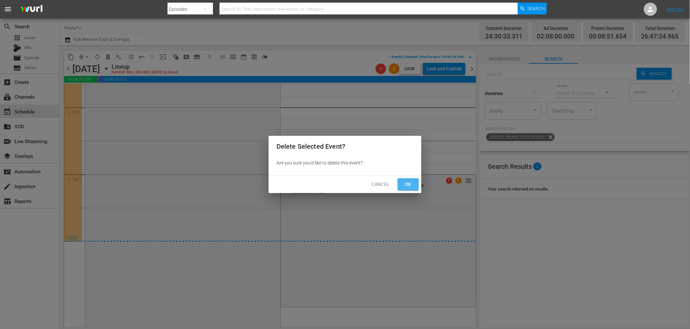
click at [405, 181] on span "Ok" at bounding box center [408, 184] width 11 height 8
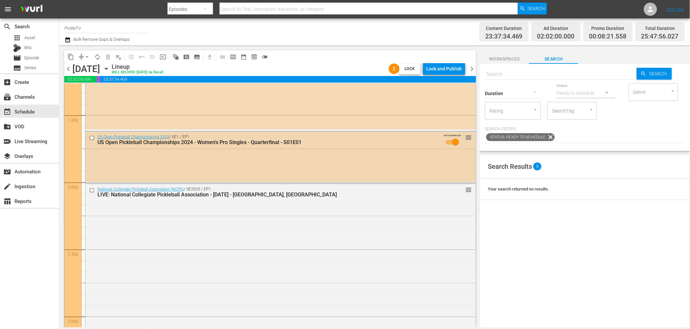
scroll to position [1773, 0]
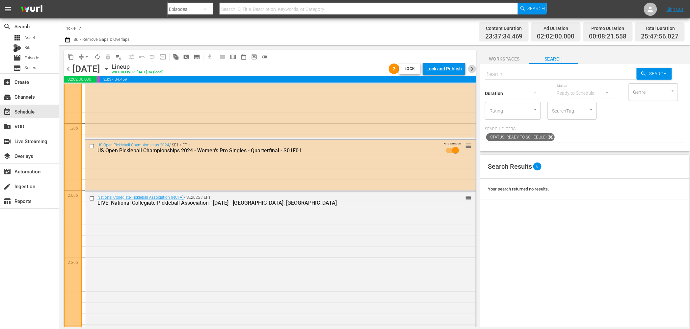
click at [474, 71] on span "chevron_right" at bounding box center [472, 69] width 8 height 8
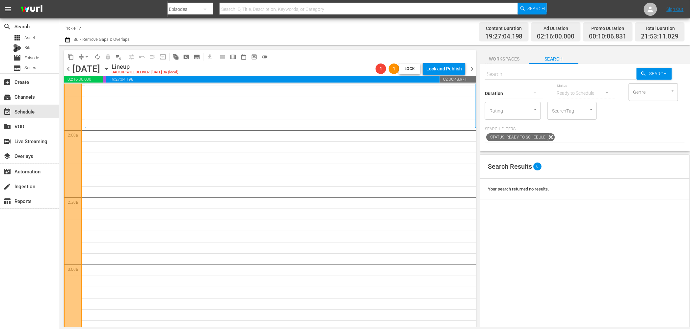
scroll to position [220, 0]
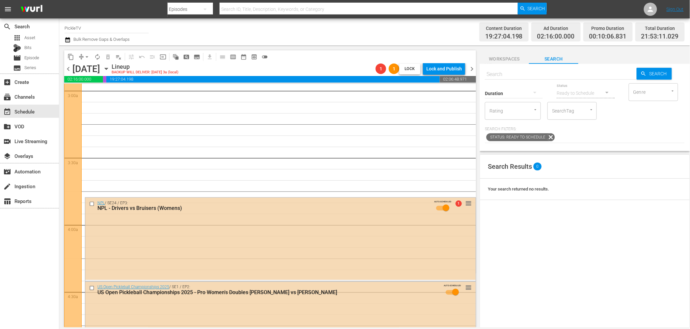
scroll to position [412, 0]
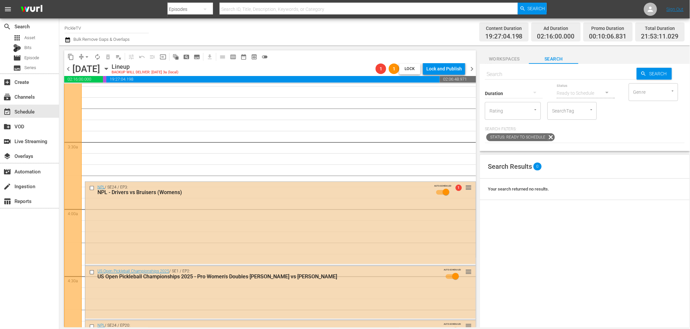
click at [252, 194] on div "NPL - Drivers vs Bruisers (Womens)" at bounding box center [266, 193] width 338 height 6
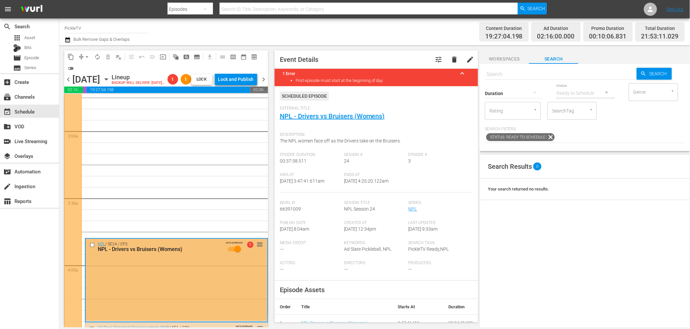
scroll to position [361, 0]
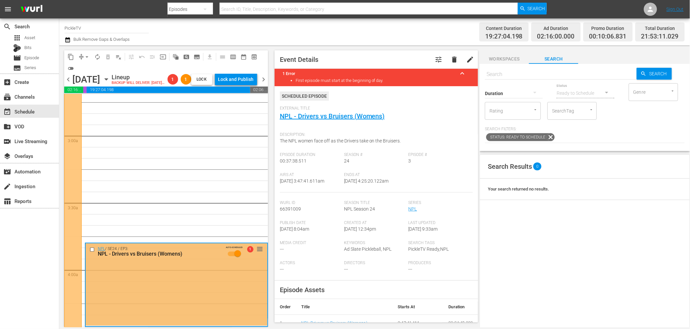
click at [514, 60] on span "Workspaces" at bounding box center [503, 59] width 49 height 8
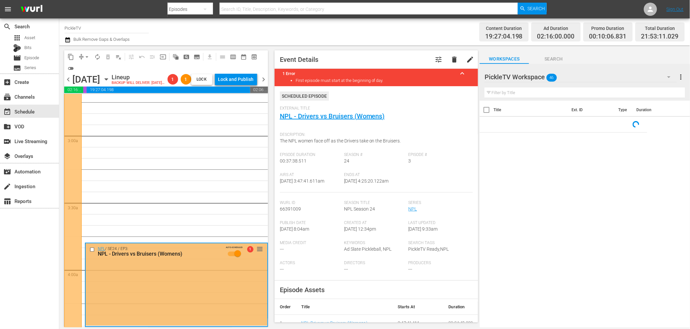
click at [546, 56] on span "Search" at bounding box center [553, 59] width 49 height 8
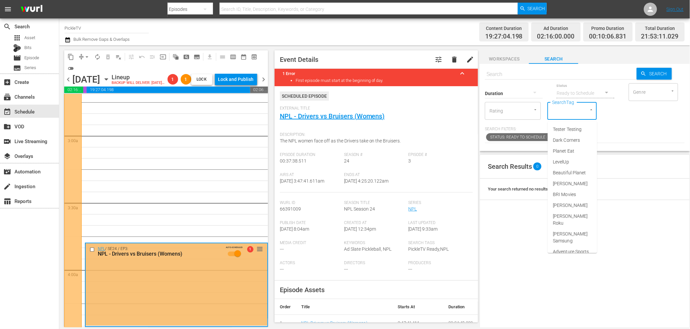
click at [565, 113] on input "SearchTag" at bounding box center [562, 111] width 25 height 12
type input "pickle"
click at [566, 139] on span "PickleTV Ready" at bounding box center [569, 140] width 32 height 7
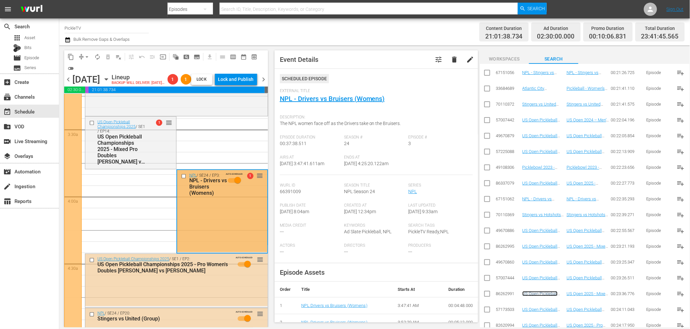
scroll to position [410, 0]
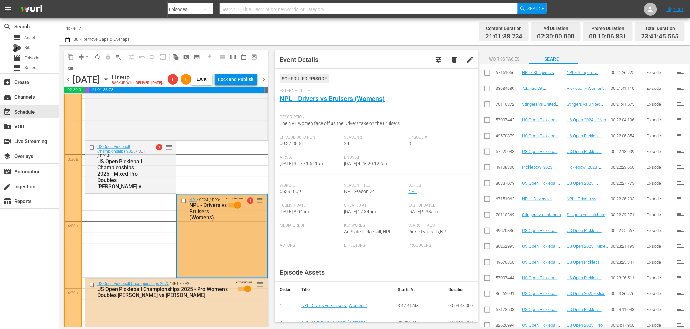
click at [68, 41] on icon "button" at bounding box center [67, 40] width 6 height 8
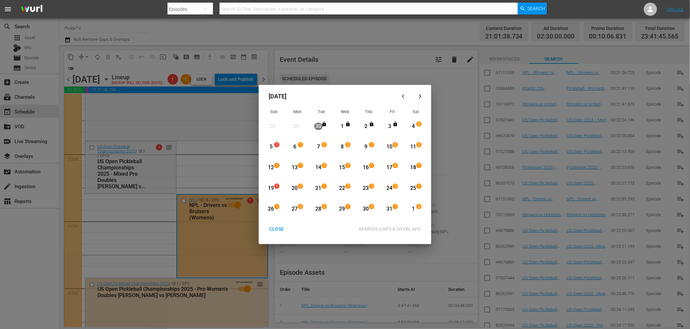
click at [413, 126] on div "4" at bounding box center [413, 127] width 8 height 8
click at [414, 148] on div "11" at bounding box center [413, 147] width 8 height 8
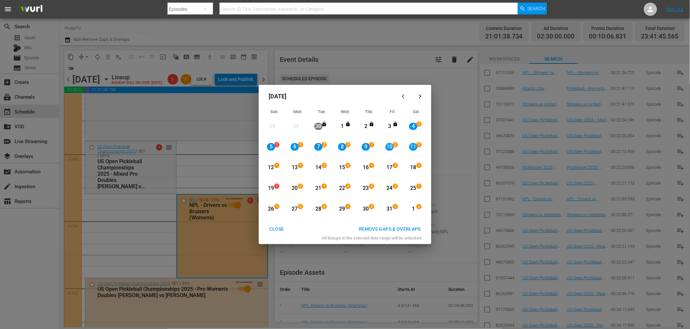
click at [413, 128] on div "4" at bounding box center [413, 127] width 8 height 8
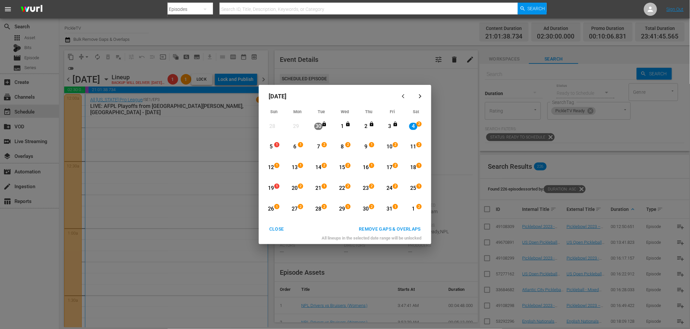
scroll to position [407, 0]
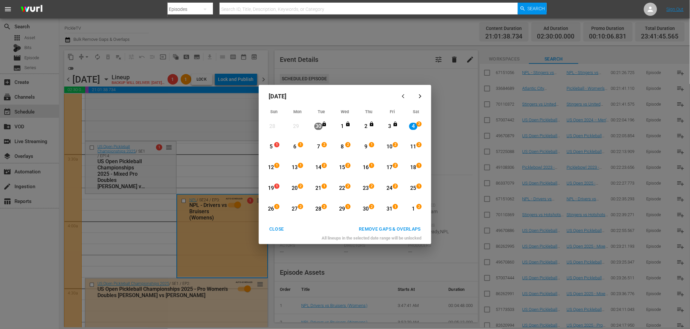
click at [413, 168] on div "18" at bounding box center [413, 168] width 8 height 8
click at [407, 228] on div "REMOVE GAPS & OVERLAPS" at bounding box center [389, 229] width 72 height 8
click at [390, 166] on div "17" at bounding box center [389, 168] width 8 height 8
click at [391, 209] on div "31" at bounding box center [389, 209] width 8 height 8
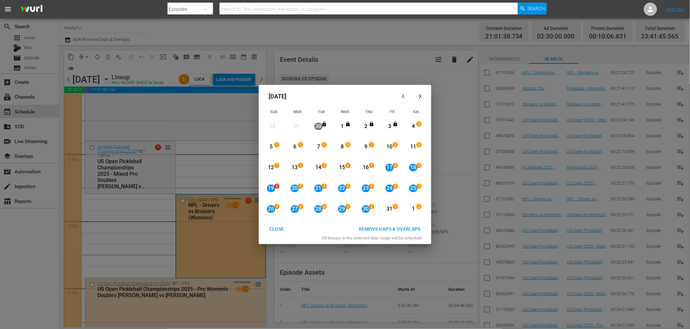
click at [394, 232] on div "REMOVE GAPS & OVERLAPS" at bounding box center [389, 229] width 72 height 8
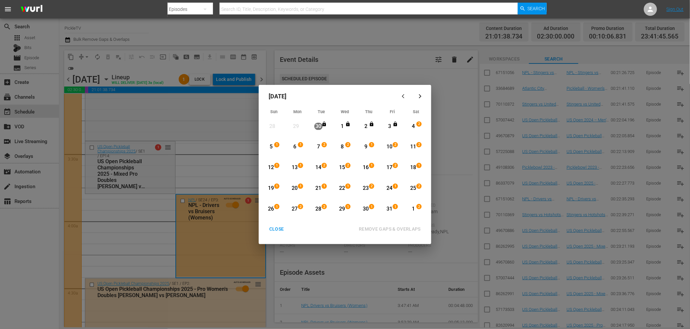
click at [275, 230] on div "CLOSE" at bounding box center [276, 229] width 25 height 8
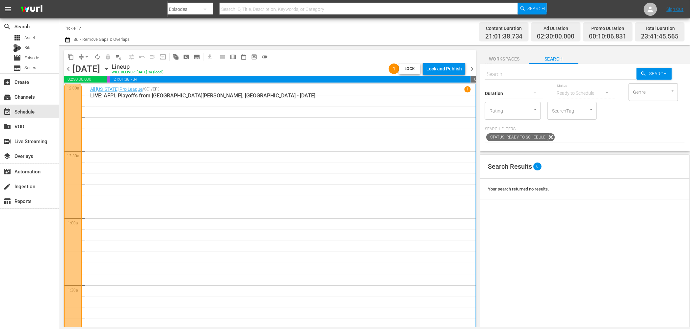
click at [328, 155] on div "All [US_STATE] Pro League / SE1 / EP3 1 LIVE: AFPL Playoffs from [GEOGRAPHIC_DA…" at bounding box center [280, 217] width 380 height 262
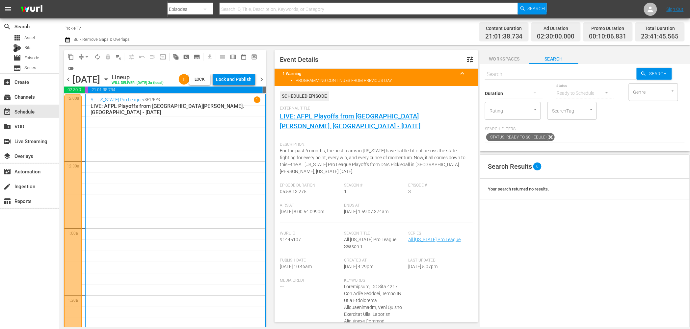
click at [170, 37] on div "Channel Title PickleTV Bulk Remove Gaps & Overlaps" at bounding box center [233, 32] width 338 height 24
click at [40, 57] on div "movie Episode" at bounding box center [29, 57] width 59 height 9
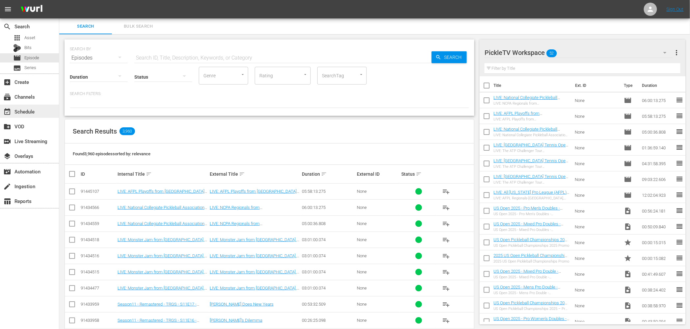
click at [33, 114] on div "event_available Schedule" at bounding box center [18, 111] width 37 height 6
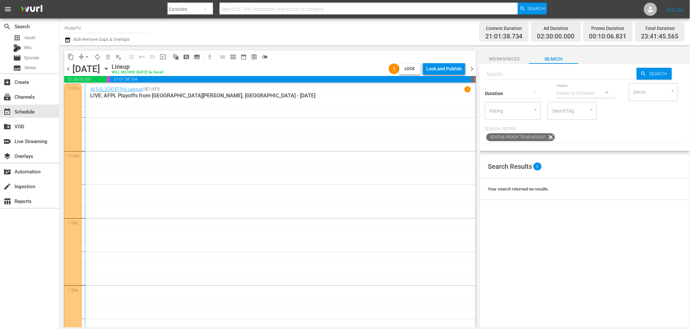
click at [68, 68] on span "chevron_left" at bounding box center [68, 69] width 8 height 8
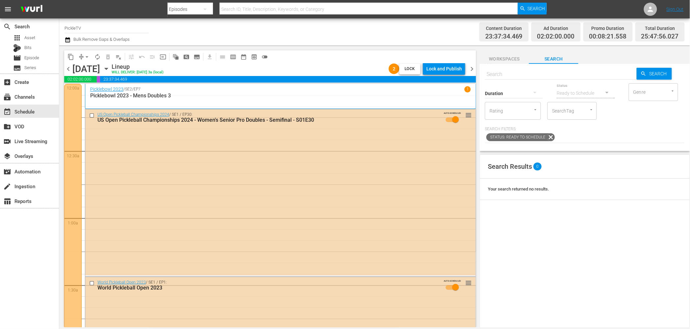
click at [374, 37] on div "Channel Title PickleTV Bulk Remove Gaps & Overlaps" at bounding box center [233, 32] width 338 height 24
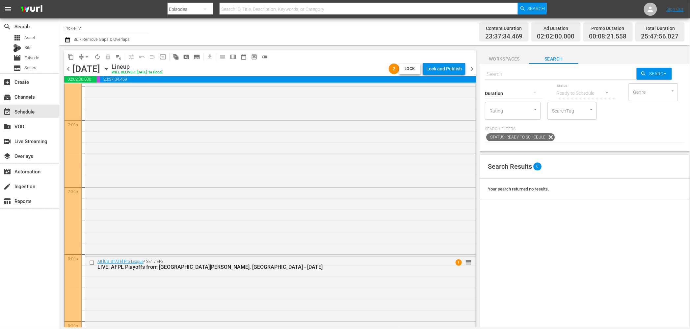
scroll to position [2515, 0]
click at [406, 46] on div "content_copy compress arrow_drop_down autorenew_outlined delete_forever_outline…" at bounding box center [268, 186] width 418 height 282
click at [404, 36] on div "Content Duration 23:37:34.469 Ad Duration 02:02:00.000 Promo Duration 00:08:21.…" at bounding box center [544, 32] width 282 height 24
click at [39, 112] on div "event_available Schedule" at bounding box center [29, 111] width 59 height 13
click at [66, 38] on icon "button" at bounding box center [67, 39] width 5 height 5
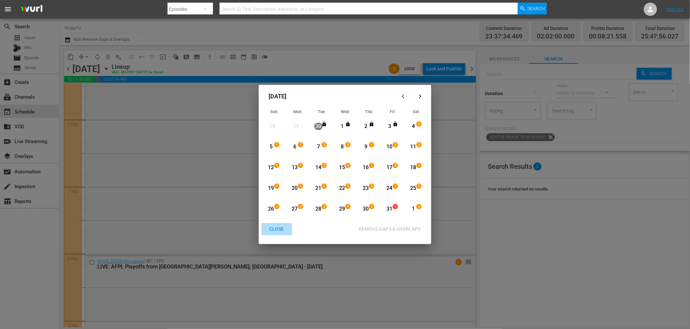
click at [278, 229] on div "CLOSE" at bounding box center [276, 229] width 25 height 8
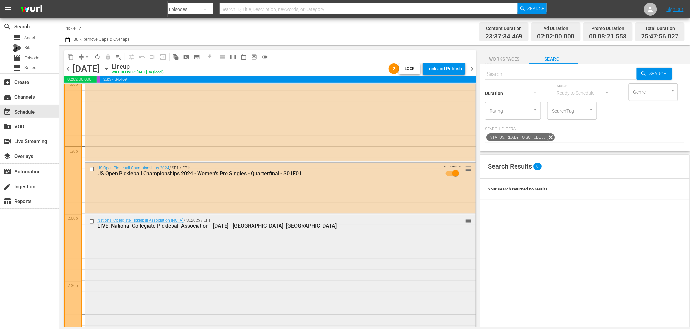
scroll to position [1784, 0]
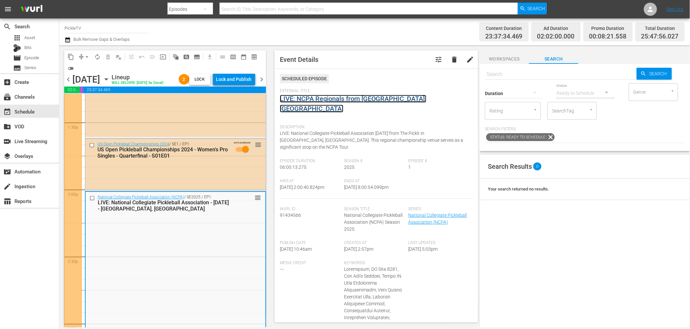
click at [351, 98] on link "LIVE: NCPA Regionals from [GEOGRAPHIC_DATA], [GEOGRAPHIC_DATA]" at bounding box center [353, 104] width 146 height 18
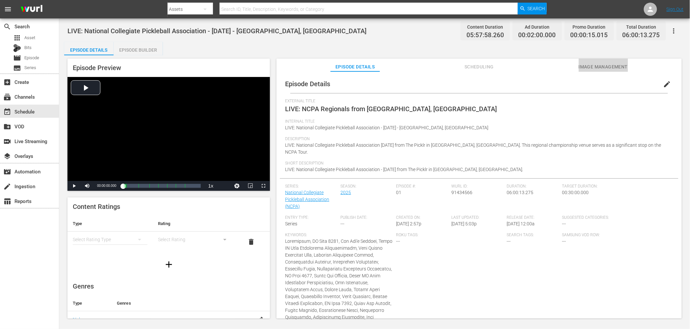
click at [588, 66] on span "Image Management" at bounding box center [603, 67] width 49 height 8
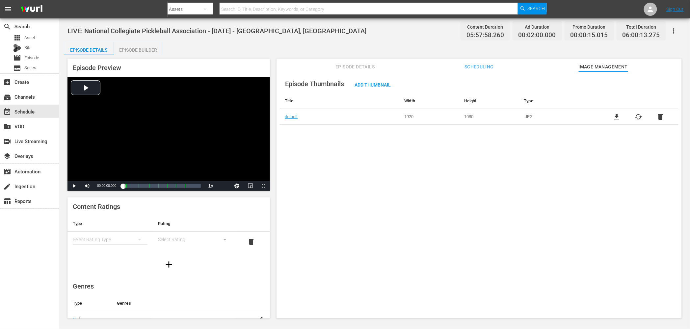
click at [354, 46] on div "Episode Details Episode Builder Episode Preview Video Player is loading. Play V…" at bounding box center [374, 183] width 621 height 282
click at [379, 84] on span "Add Thumbnail" at bounding box center [372, 84] width 47 height 5
click at [375, 84] on span "Add Thumbnail" at bounding box center [372, 84] width 47 height 5
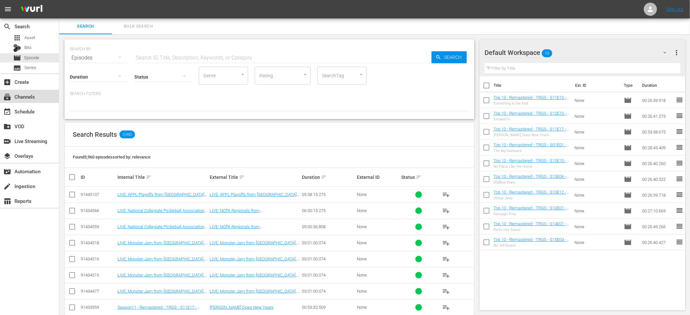
click at [29, 99] on div "subscriptions Channels" at bounding box center [18, 96] width 37 height 6
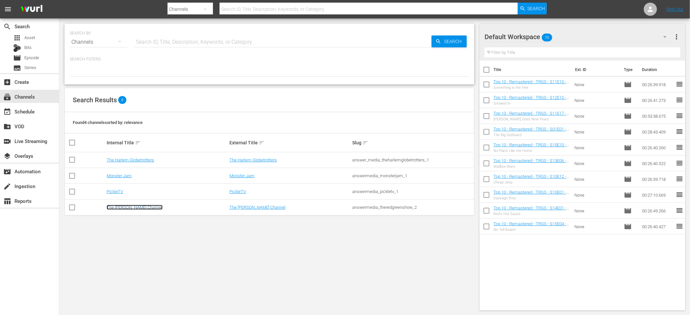
click at [131, 206] on link "The [PERSON_NAME] Channel" at bounding box center [135, 207] width 56 height 5
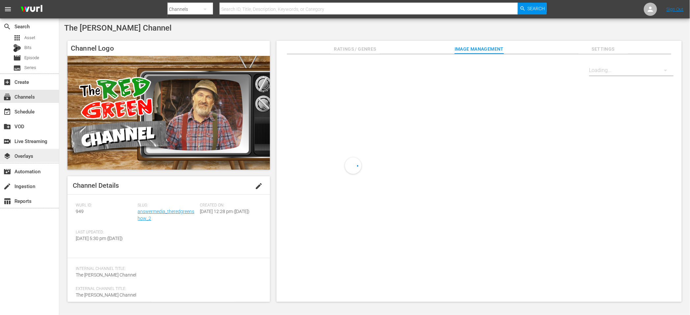
click at [34, 159] on div "layers Overlays" at bounding box center [29, 155] width 59 height 13
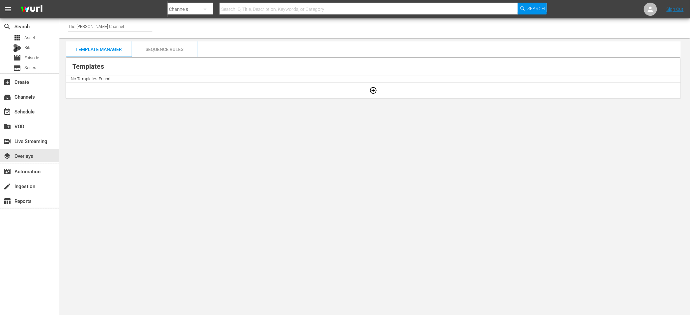
click at [159, 51] on div "Sequence Rules" at bounding box center [165, 49] width 66 height 16
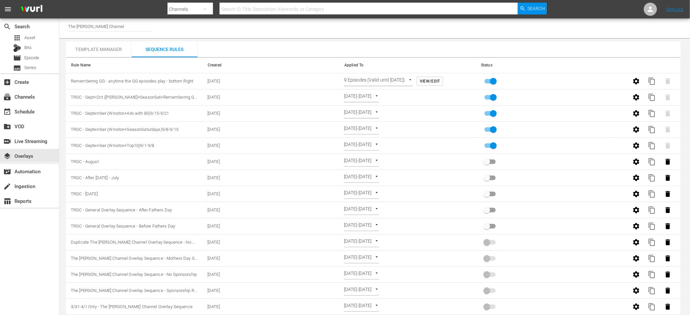
click at [119, 50] on div "Template Manager" at bounding box center [99, 49] width 66 height 16
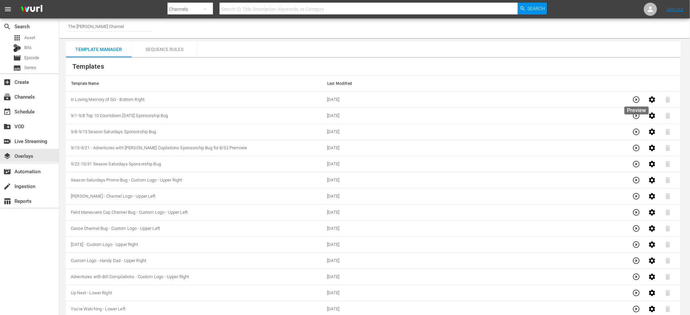
click at [635, 101] on icon "button" at bounding box center [636, 100] width 8 height 8
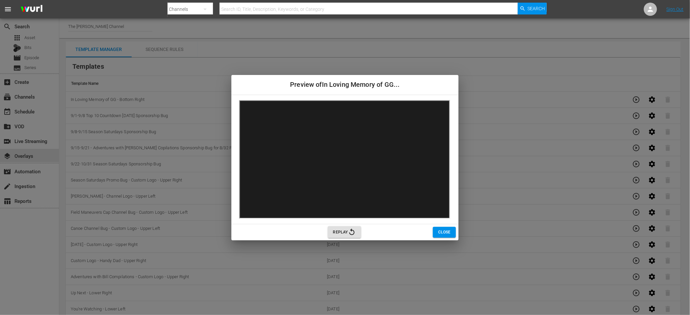
click at [446, 233] on span "Close" at bounding box center [444, 232] width 13 height 7
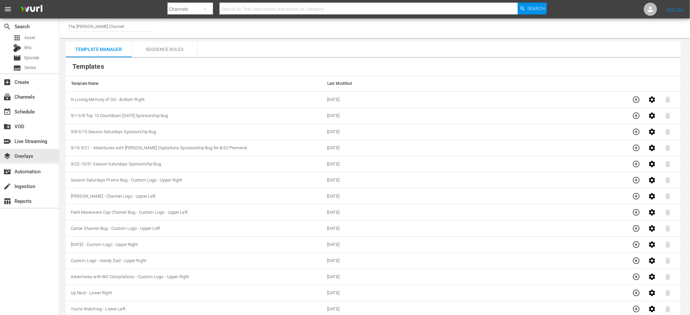
scroll to position [22, 0]
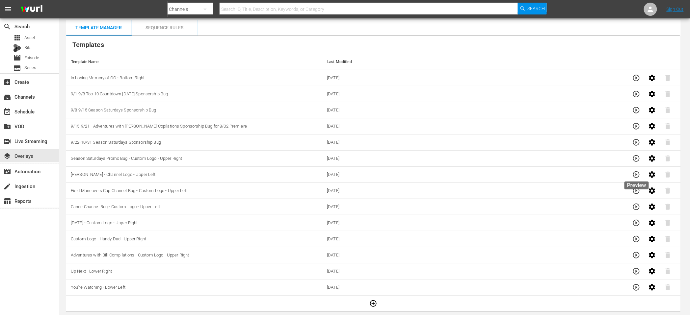
click at [633, 175] on icon "button" at bounding box center [636, 174] width 7 height 7
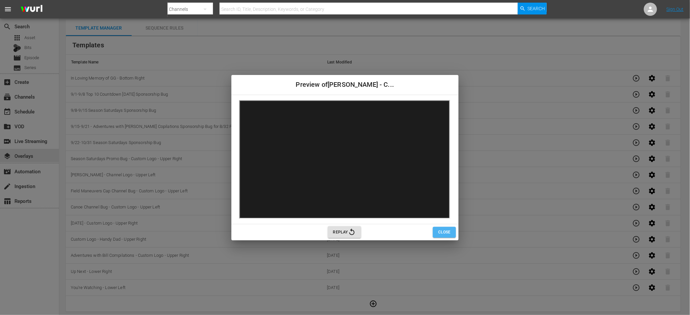
click at [439, 233] on span "Close" at bounding box center [444, 232] width 13 height 7
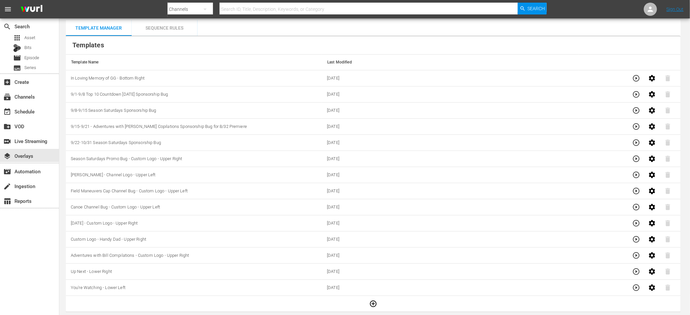
click at [634, 111] on icon "button" at bounding box center [636, 111] width 8 height 8
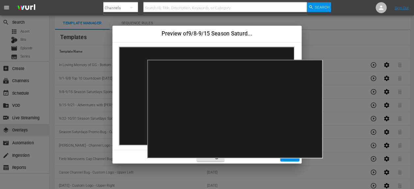
scroll to position [22, 0]
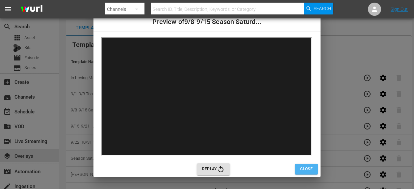
click at [300, 167] on span "Close" at bounding box center [306, 169] width 13 height 7
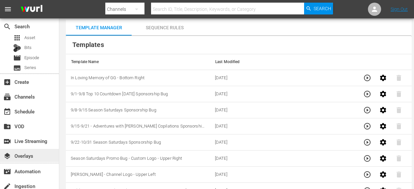
click at [37, 157] on div "layers Overlays" at bounding box center [18, 155] width 37 height 6
click at [36, 145] on div "switch_video Live Streaming" at bounding box center [29, 140] width 59 height 13
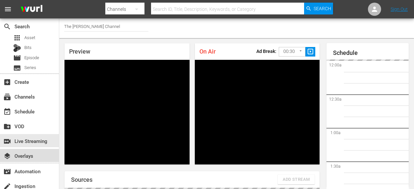
click at [31, 154] on div "layers Overlays" at bounding box center [18, 155] width 37 height 6
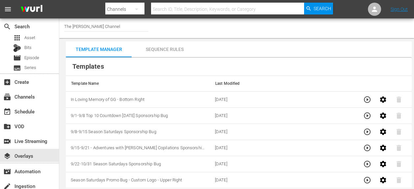
click at [165, 49] on div "Sequence Rules" at bounding box center [165, 49] width 66 height 16
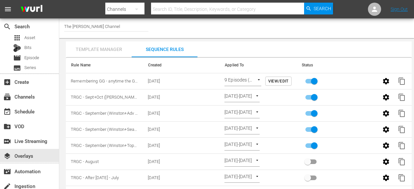
click at [110, 51] on div "Template Manager" at bounding box center [99, 49] width 66 height 16
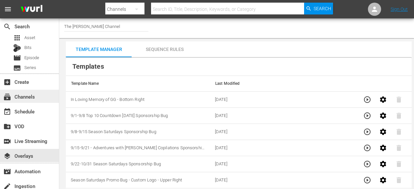
click at [38, 100] on div "subscriptions Channels" at bounding box center [29, 96] width 59 height 13
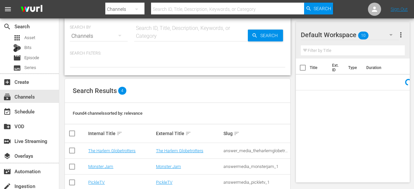
scroll to position [35, 0]
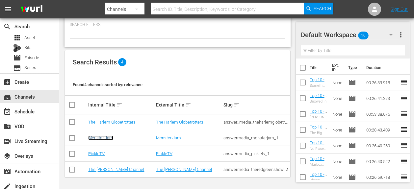
click at [105, 139] on link "Monster Jam" at bounding box center [100, 138] width 25 height 5
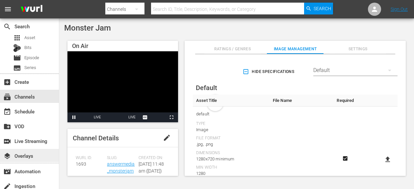
scroll to position [1, 0]
click at [31, 155] on div "layers Overlays" at bounding box center [18, 154] width 37 height 6
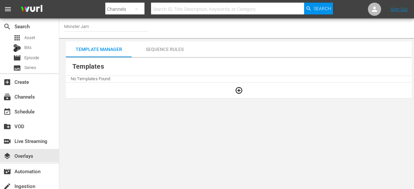
click at [160, 52] on div "Sequence Rules" at bounding box center [165, 49] width 66 height 16
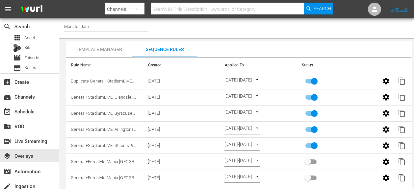
click at [115, 52] on div "Template Manager" at bounding box center [99, 49] width 66 height 16
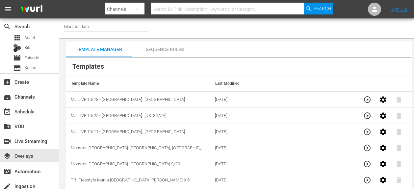
scroll to position [5, 0]
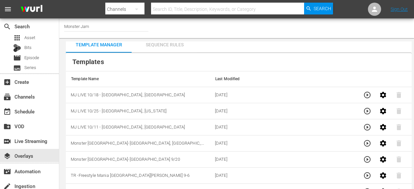
click at [176, 49] on div "Sequence Rules" at bounding box center [165, 45] width 66 height 16
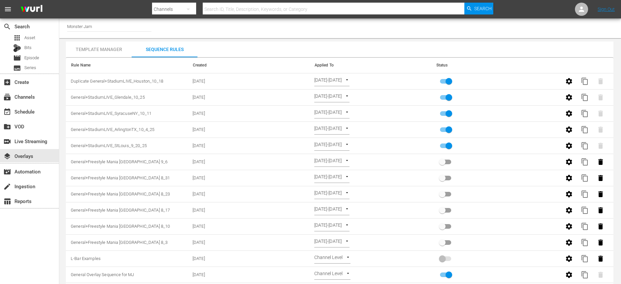
click at [570, 97] on icon "button" at bounding box center [569, 97] width 8 height 8
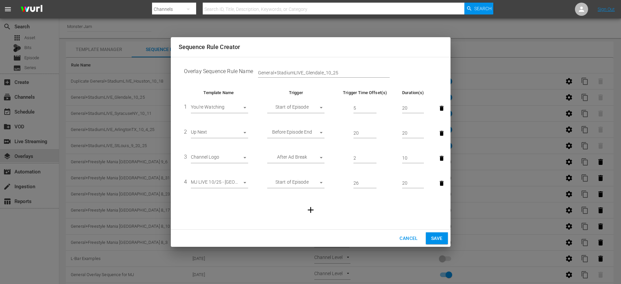
click at [401, 235] on span "Cancel" at bounding box center [409, 238] width 18 height 8
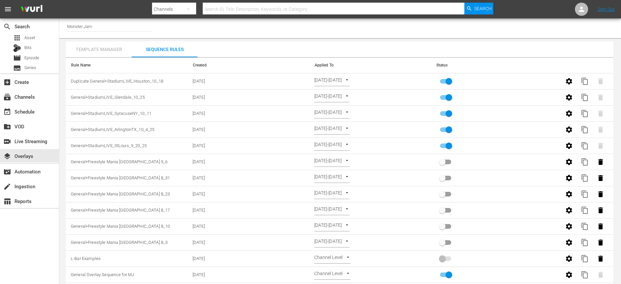
click at [116, 54] on div "Template Manager" at bounding box center [99, 49] width 66 height 16
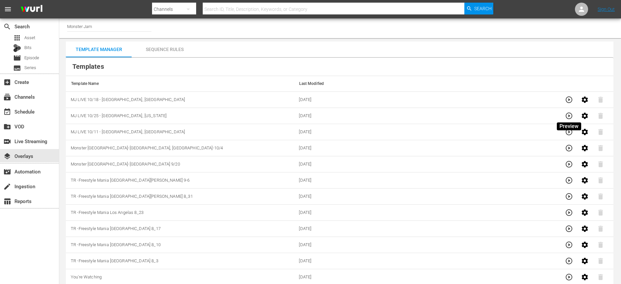
click at [566, 118] on icon "button" at bounding box center [569, 116] width 8 height 8
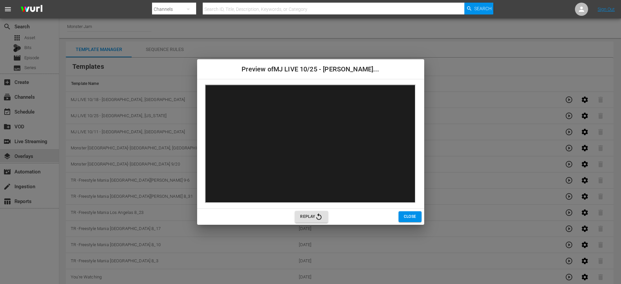
click at [411, 220] on span "Close" at bounding box center [410, 216] width 13 height 7
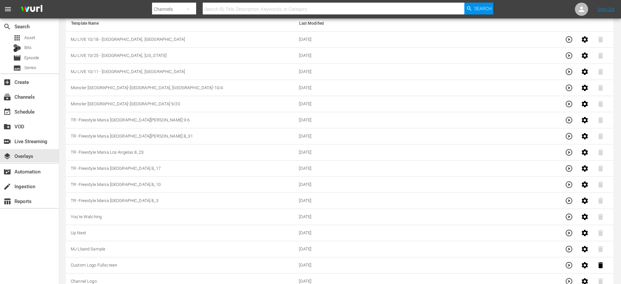
scroll to position [85, 0]
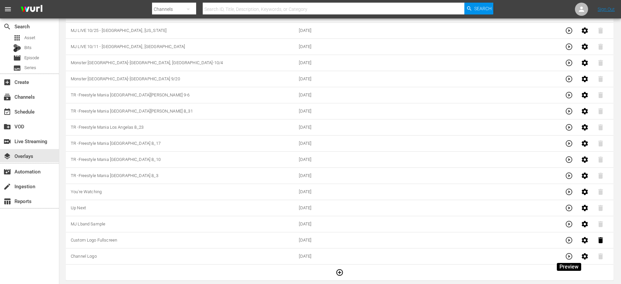
click at [567, 258] on icon "button" at bounding box center [569, 256] width 7 height 7
